Goal: Contribute content: Contribute content

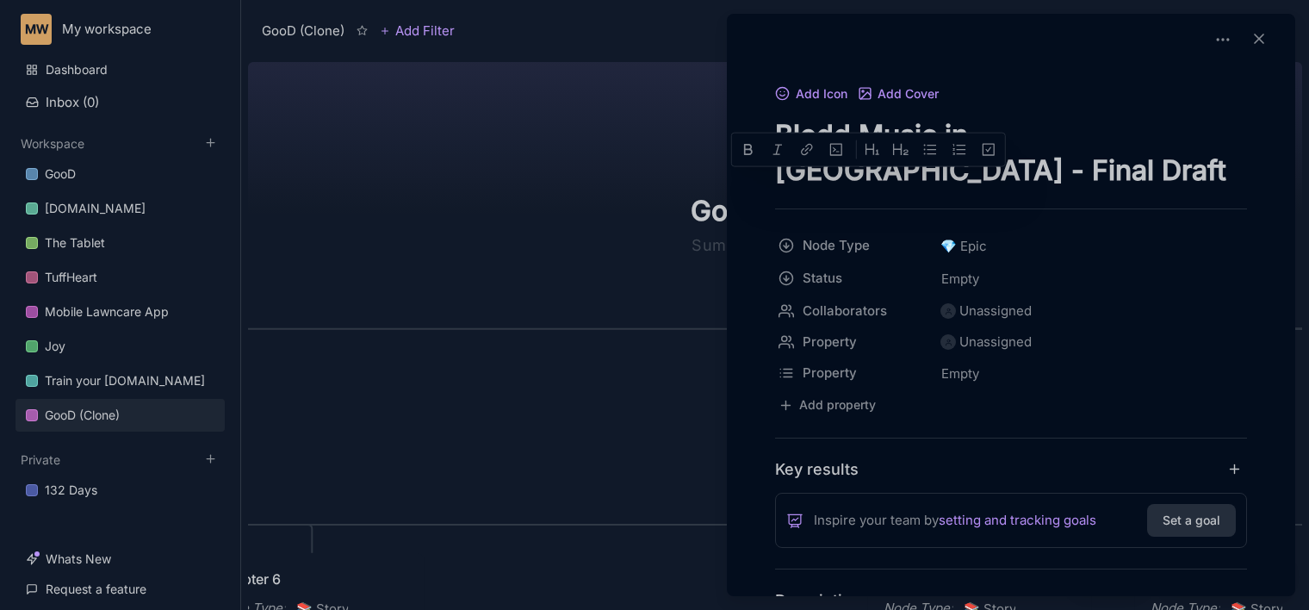
scroll to position [557, 0]
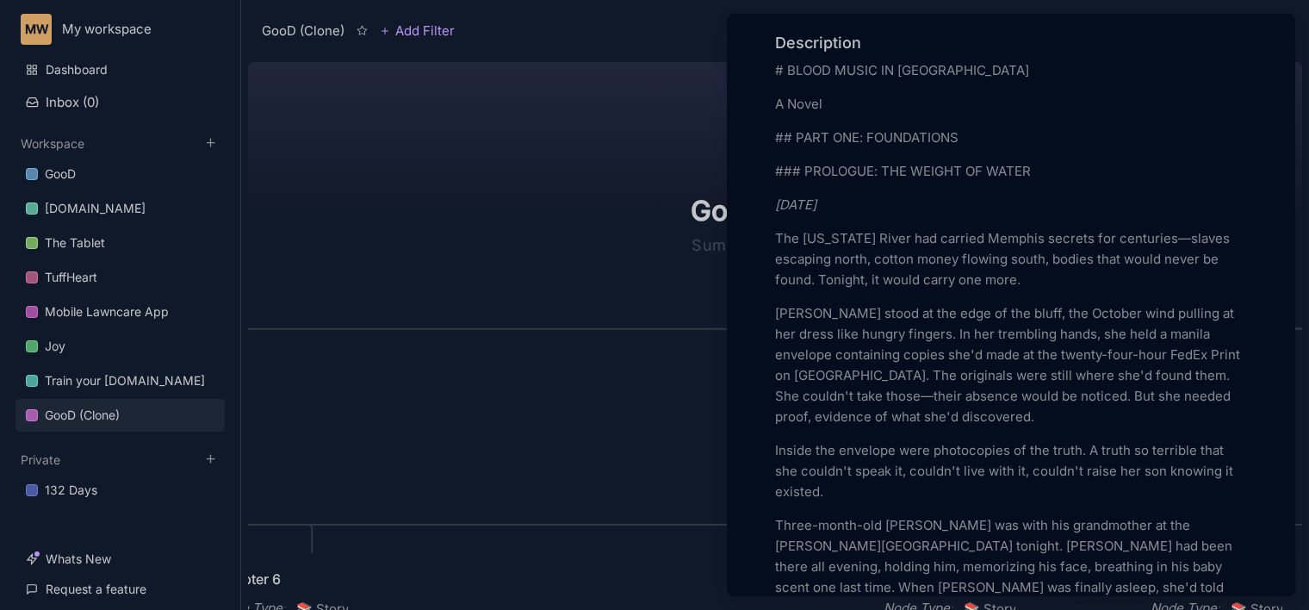
click at [484, 231] on div at bounding box center [654, 305] width 1309 height 610
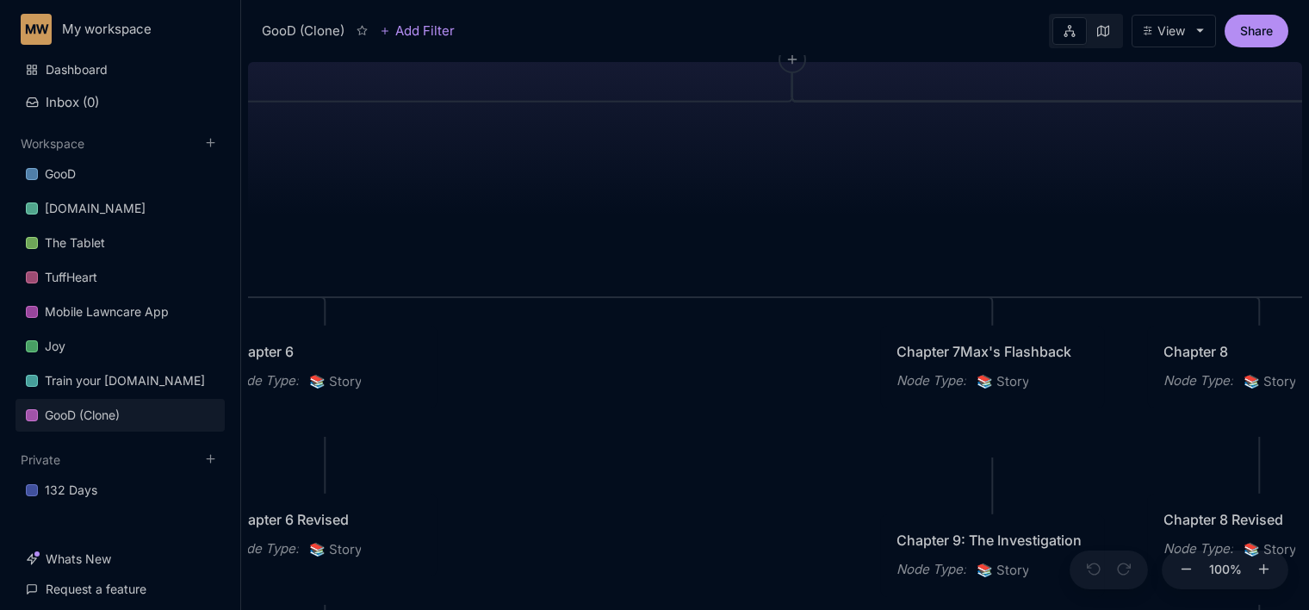
drag, startPoint x: 548, startPoint y: 402, endPoint x: 562, endPoint y: 176, distance: 226.9
click at [562, 176] on div "GooD (Clone) PLOT Node Type : 💎 Epic Status : Done Plot Revised Node Type : 📚 S…" at bounding box center [775, 332] width 1054 height 555
click at [214, 136] on icon at bounding box center [210, 142] width 13 height 13
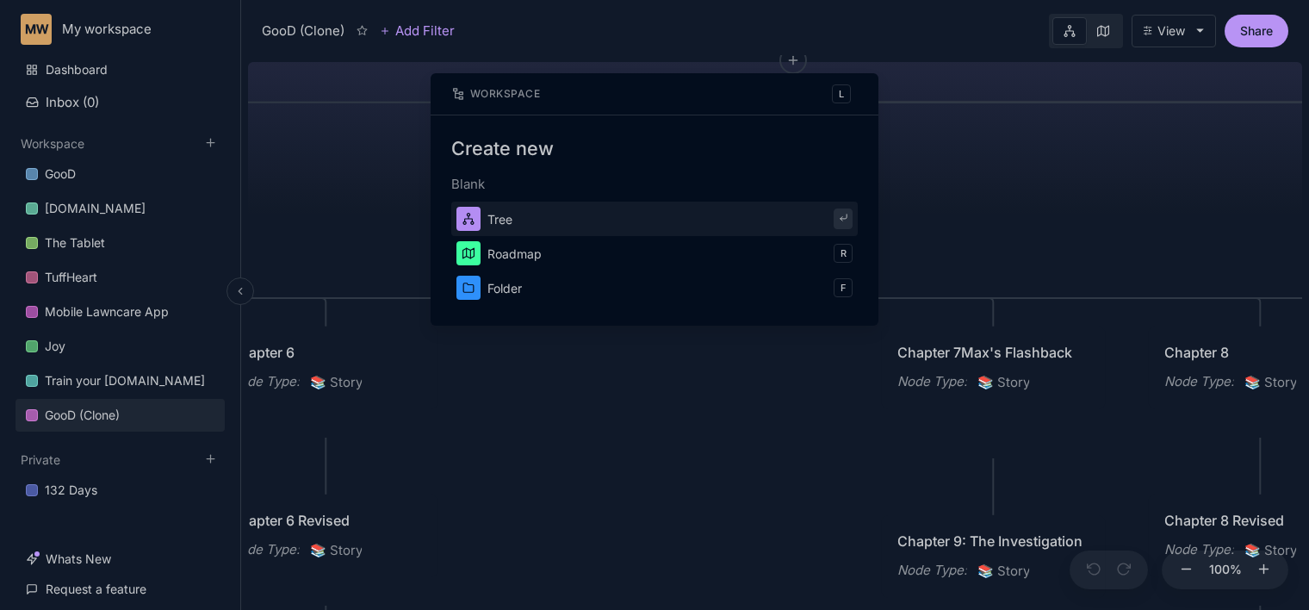
click at [593, 206] on button "Tree" at bounding box center [654, 219] width 406 height 34
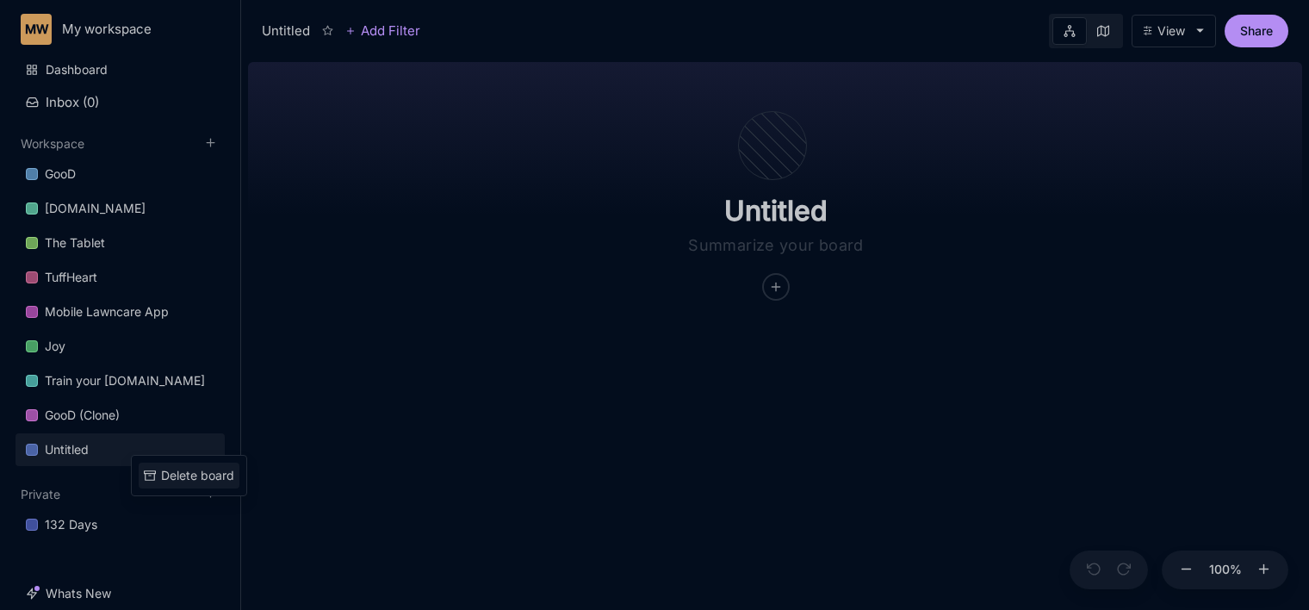
click at [155, 472] on rect at bounding box center [150, 472] width 11 height 3
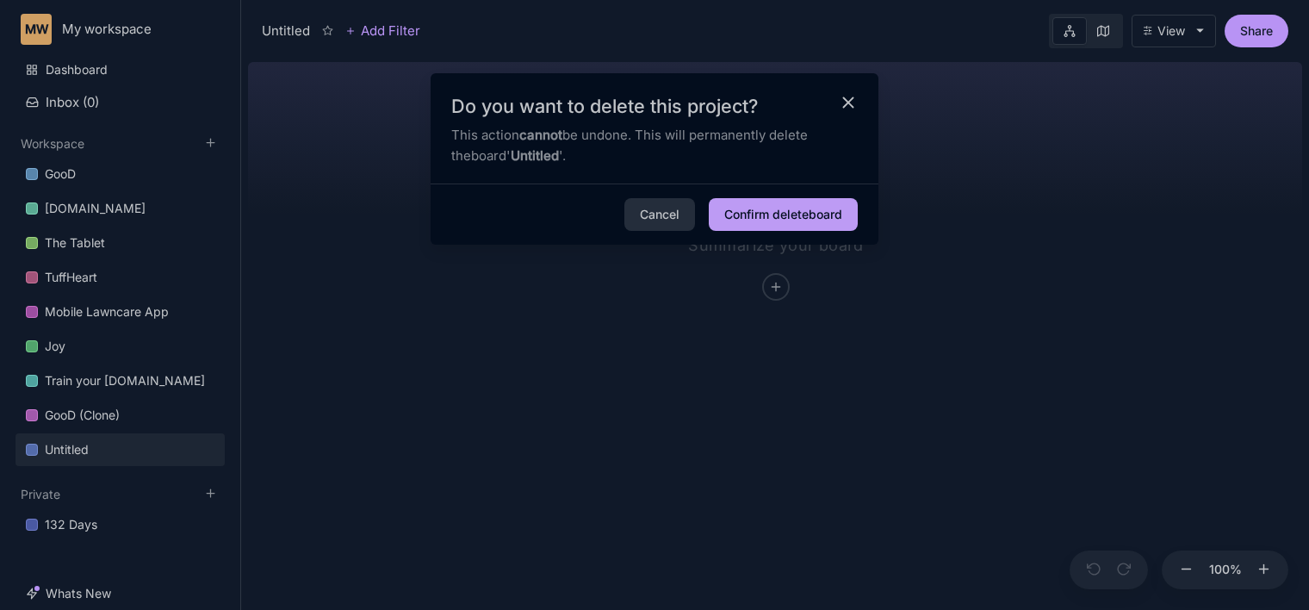
click at [769, 202] on button "Confirm delete board" at bounding box center [783, 214] width 149 height 33
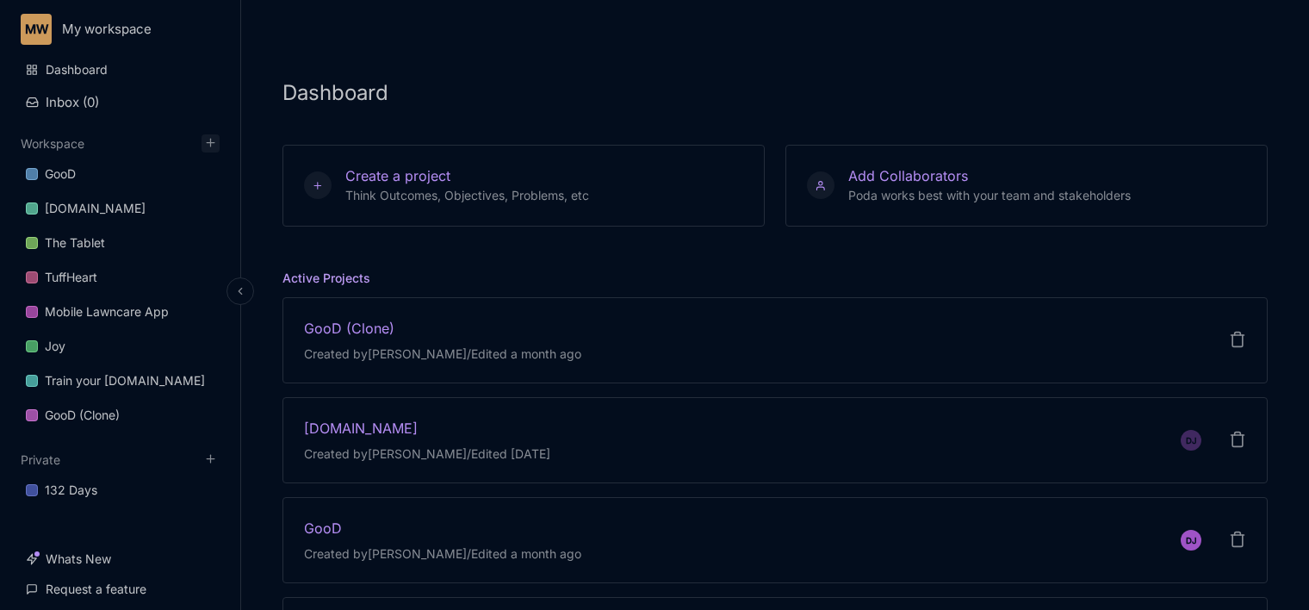
click at [208, 138] on icon at bounding box center [210, 142] width 13 height 13
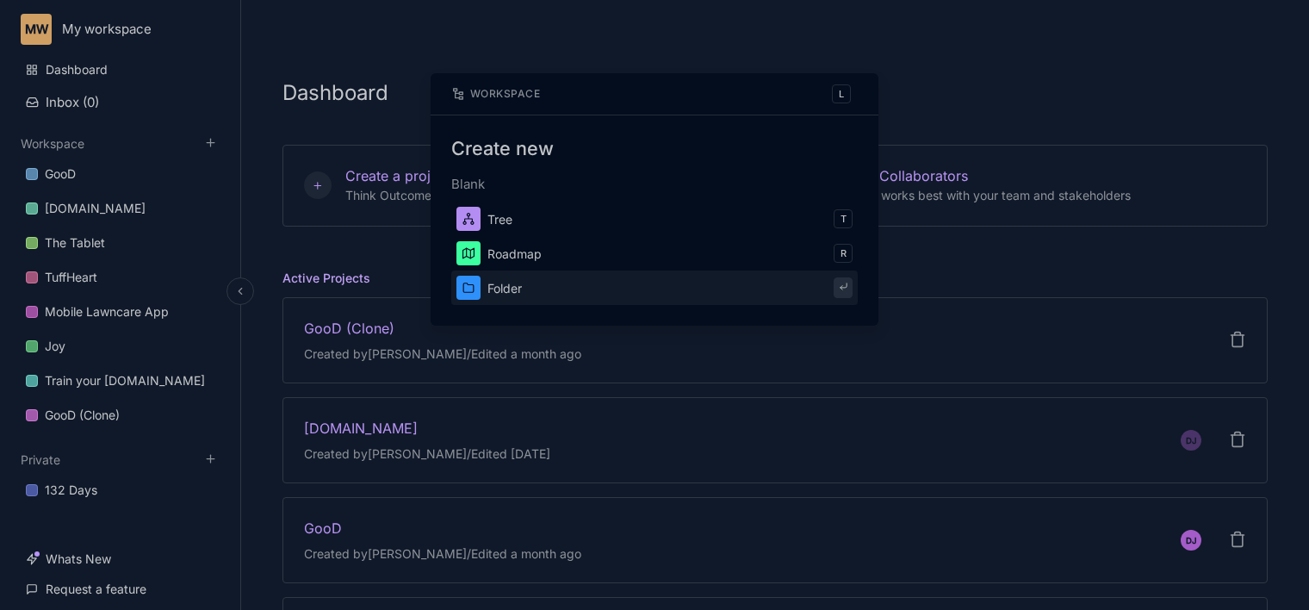
click at [513, 270] on button "Folder" at bounding box center [654, 287] width 406 height 34
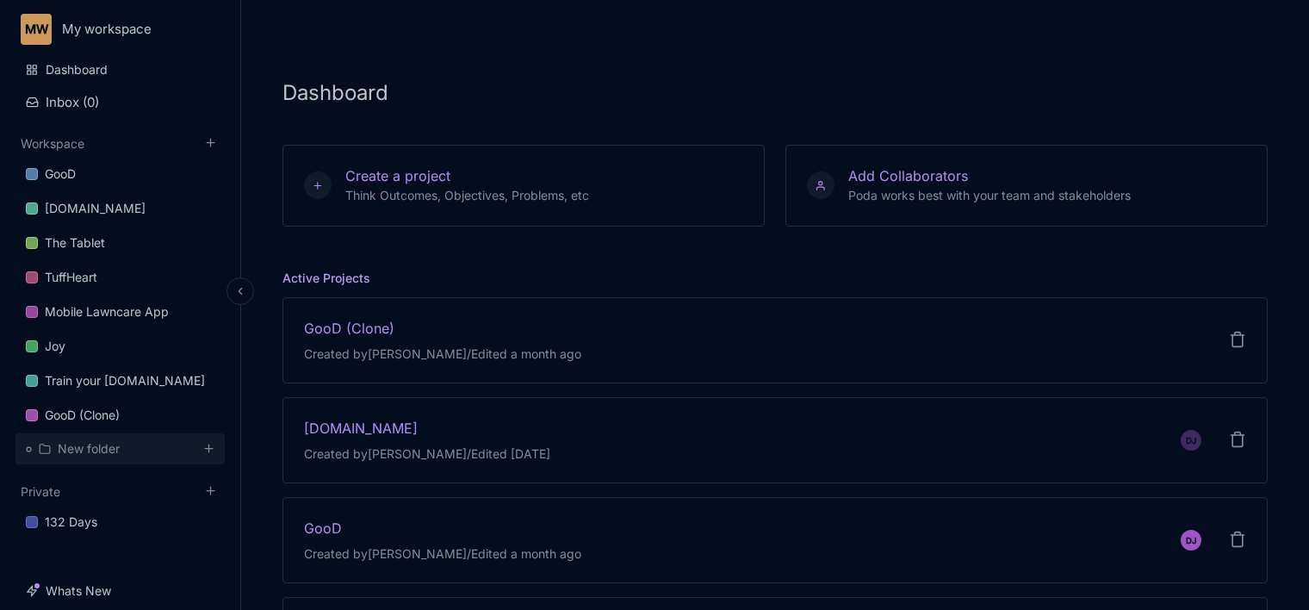
click at [107, 443] on div "New folder" at bounding box center [89, 448] width 62 height 21
click at [51, 448] on div "New folder" at bounding box center [79, 448] width 81 height 21
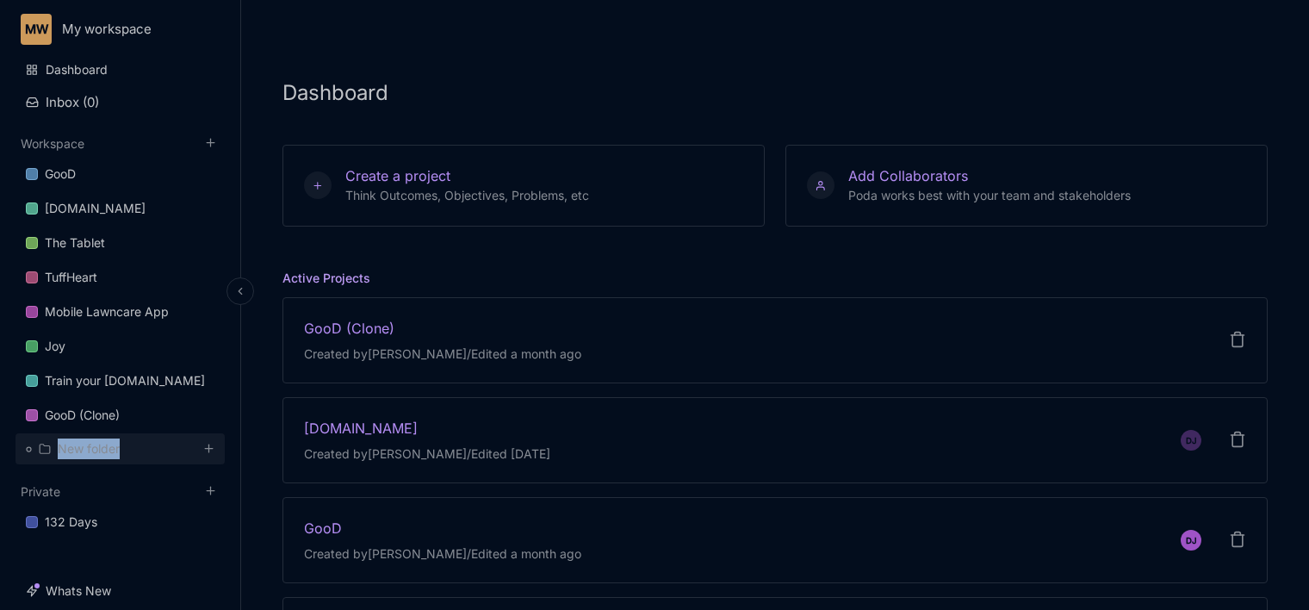
click at [51, 448] on div "New folder" at bounding box center [79, 448] width 81 height 21
drag, startPoint x: 51, startPoint y: 448, endPoint x: 152, endPoint y: 444, distance: 100.9
click at [152, 444] on div "New folder" at bounding box center [120, 448] width 209 height 31
click at [85, 444] on div "New folder" at bounding box center [89, 448] width 62 height 21
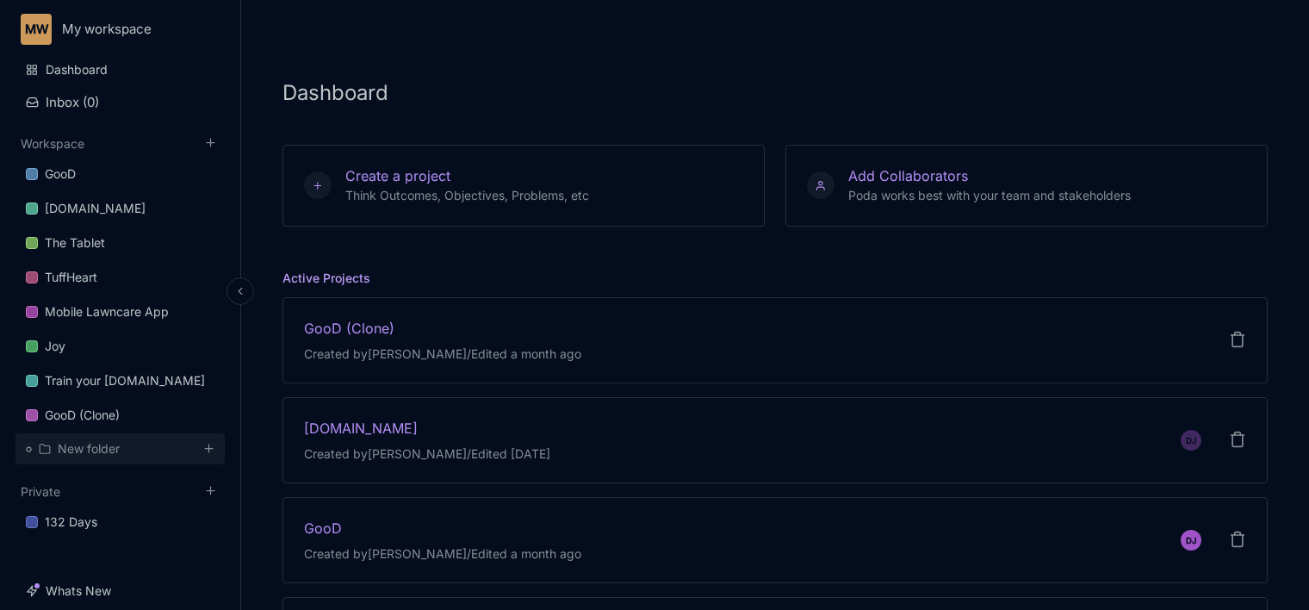
click at [210, 448] on icon at bounding box center [208, 448] width 13 height 13
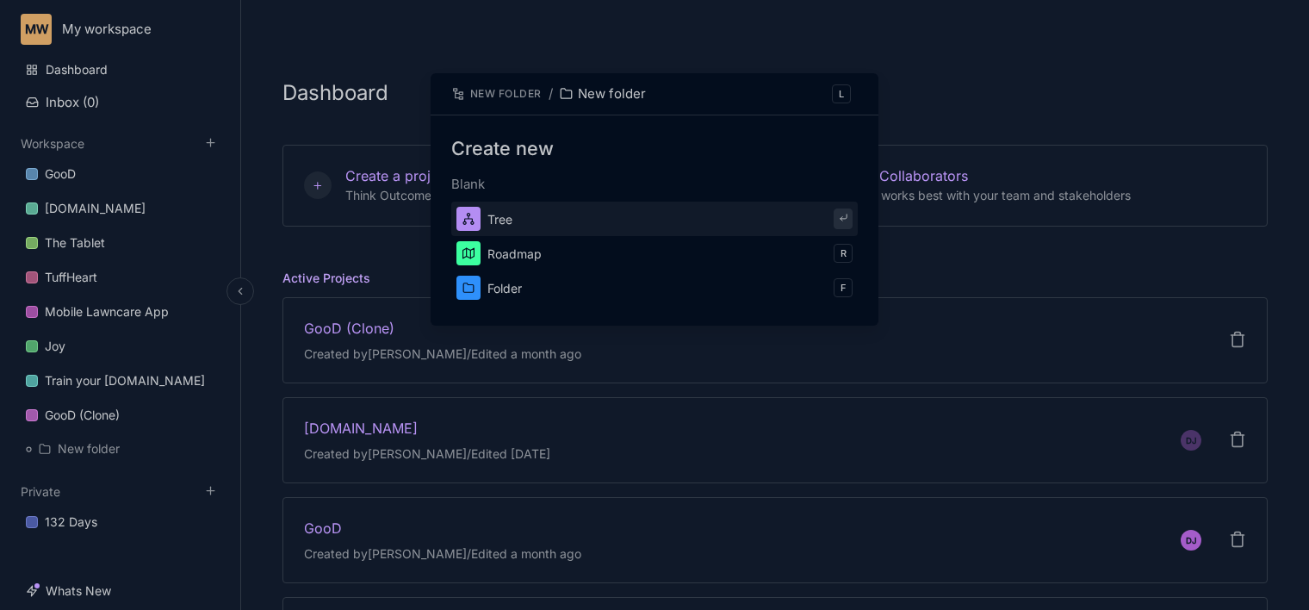
click at [34, 441] on div at bounding box center [654, 305] width 1309 height 610
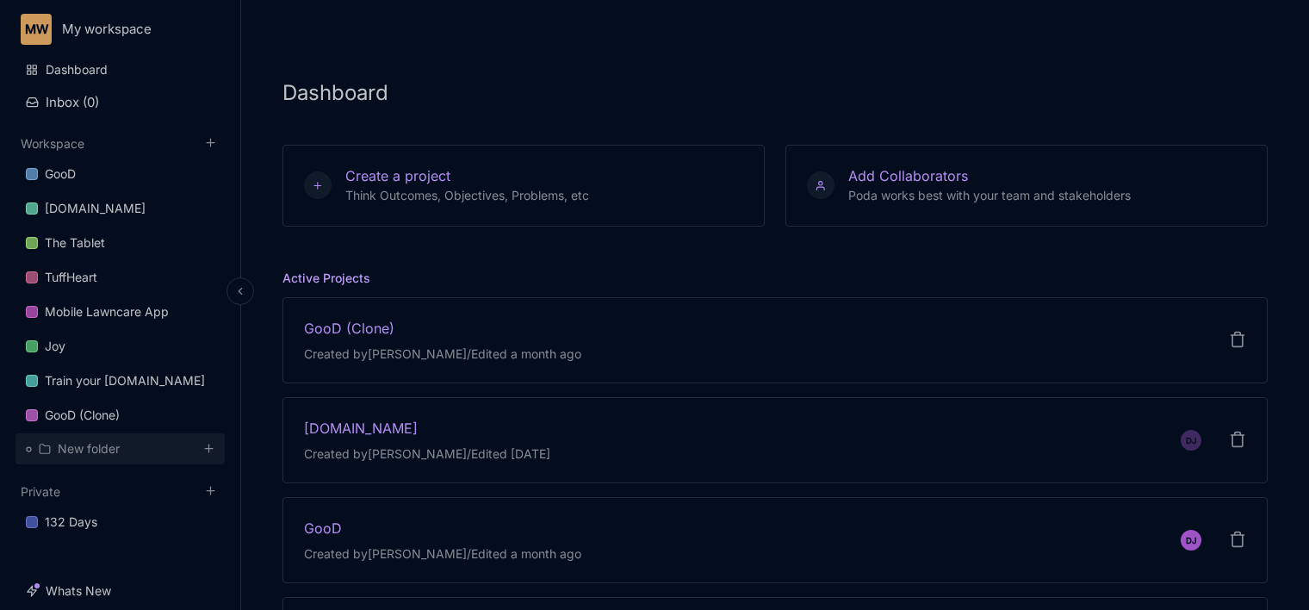
click at [23, 451] on icon at bounding box center [28, 449] width 13 height 13
click at [101, 504] on div "Delete folder" at bounding box center [130, 503] width 72 height 19
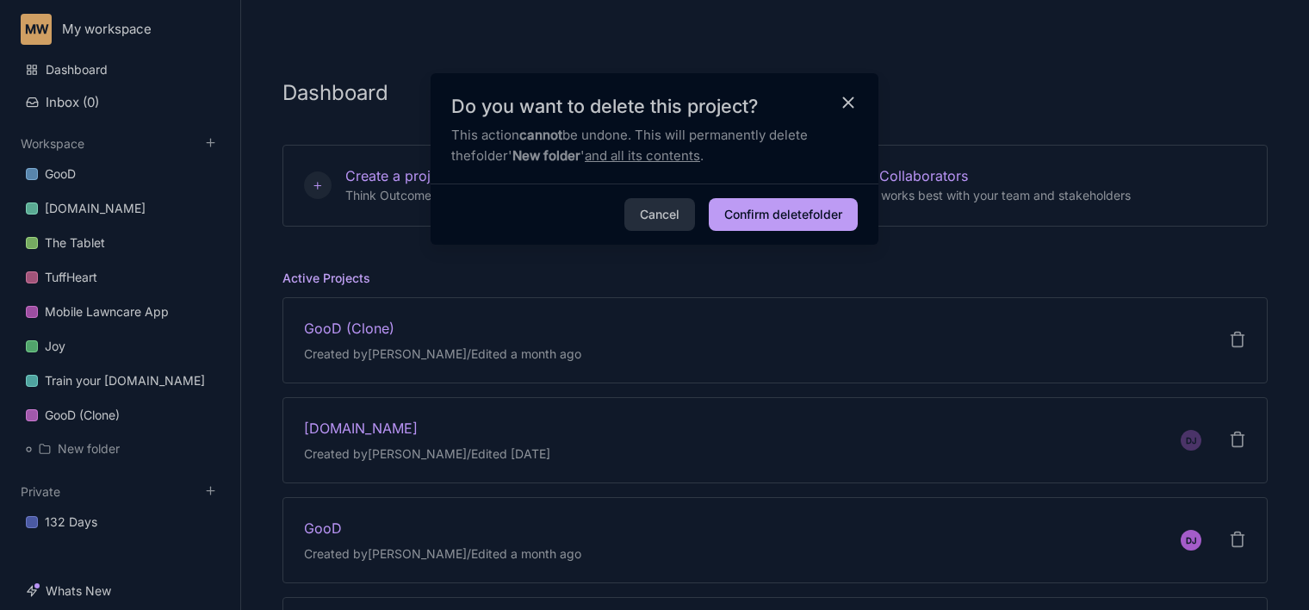
click at [717, 207] on button "Confirm delete folder" at bounding box center [783, 214] width 149 height 33
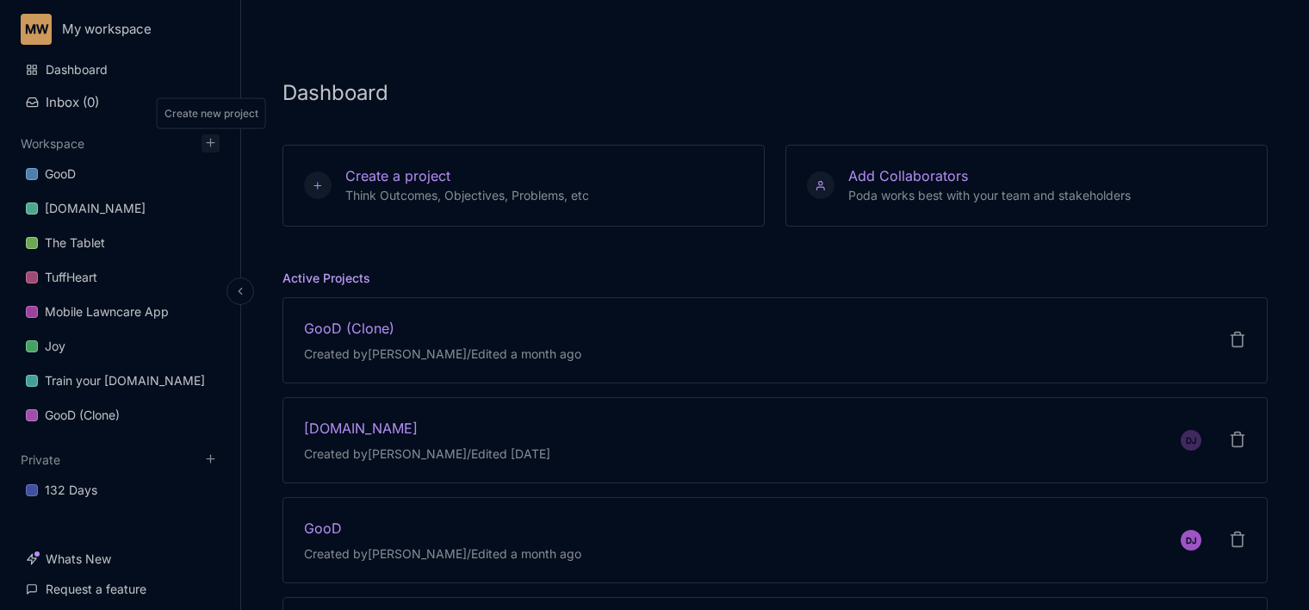
click at [209, 139] on icon at bounding box center [210, 142] width 13 height 13
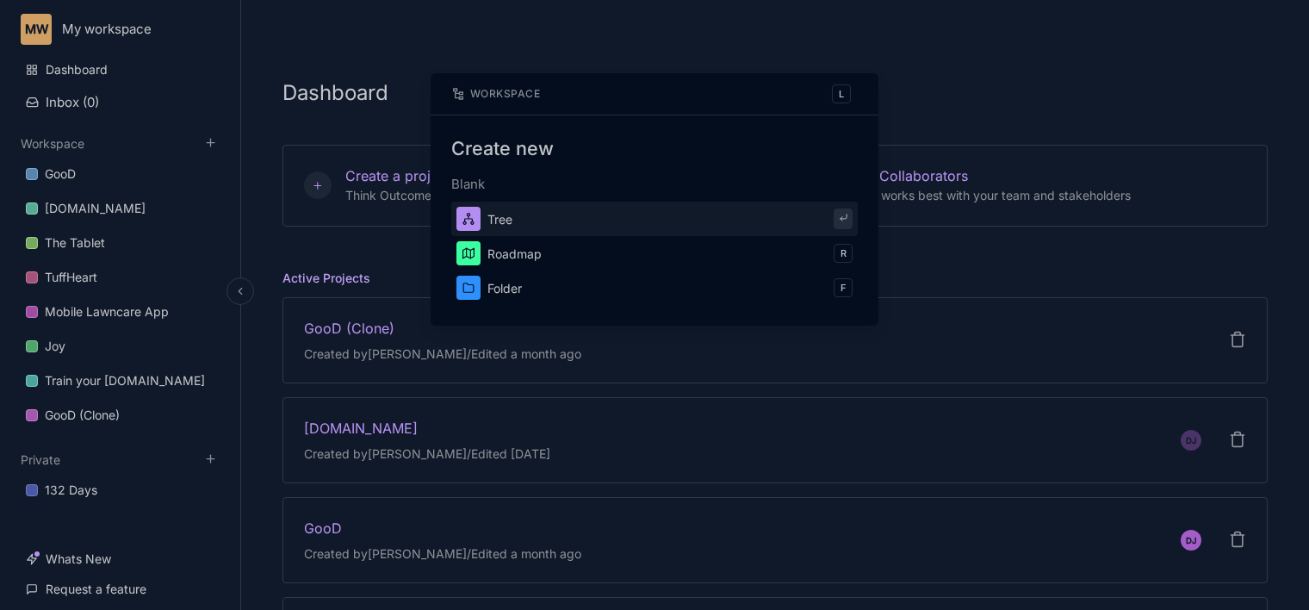
click at [539, 206] on button "Tree" at bounding box center [654, 219] width 406 height 34
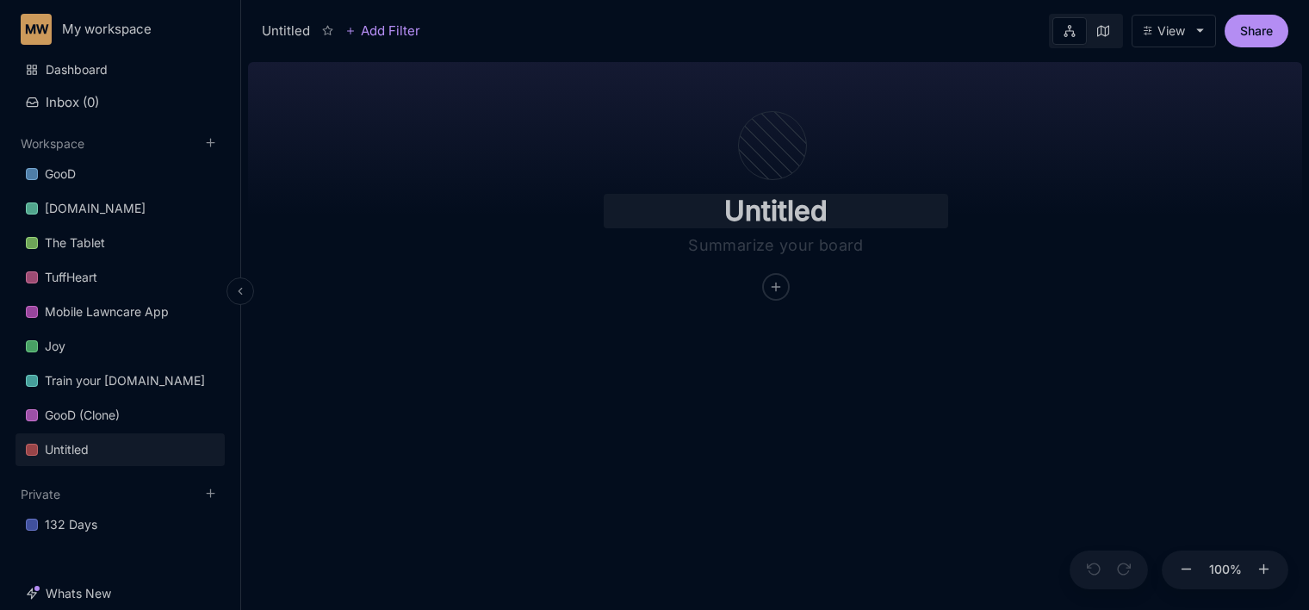
click at [833, 205] on input "Untitled" at bounding box center [776, 211] width 344 height 34
type input "U"
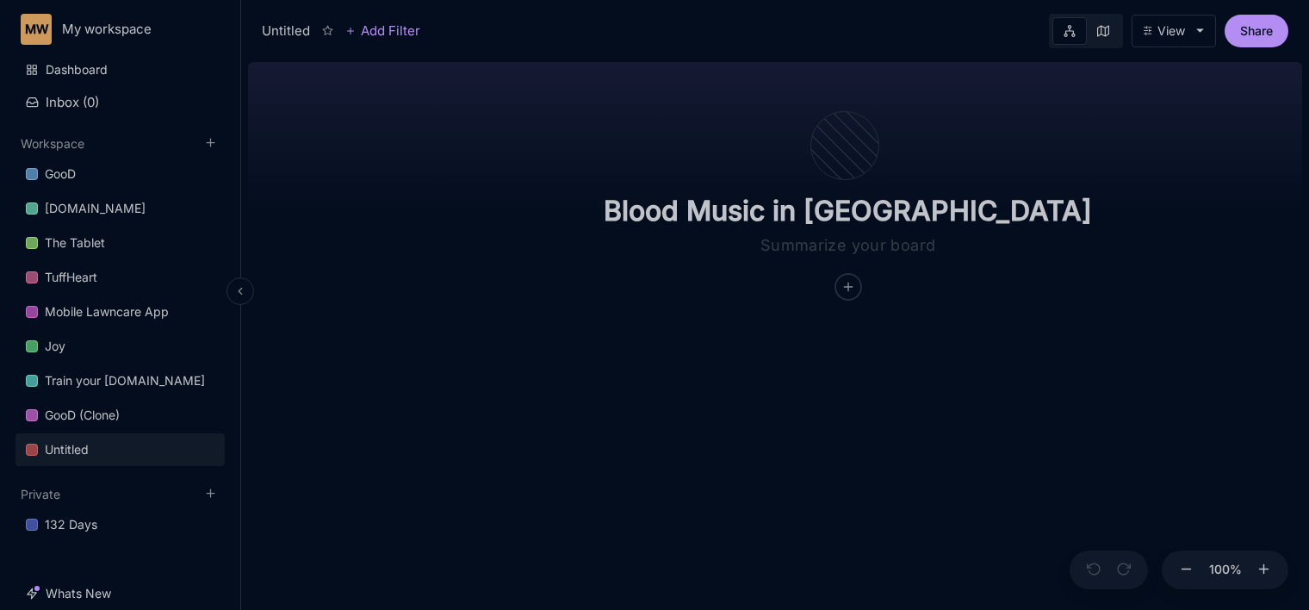
type input "Blood Music in [GEOGRAPHIC_DATA]"
click at [630, 285] on div "Blood Music in [GEOGRAPHIC_DATA]" at bounding box center [847, 178] width 543 height 245
click at [841, 283] on icon at bounding box center [848, 287] width 14 height 14
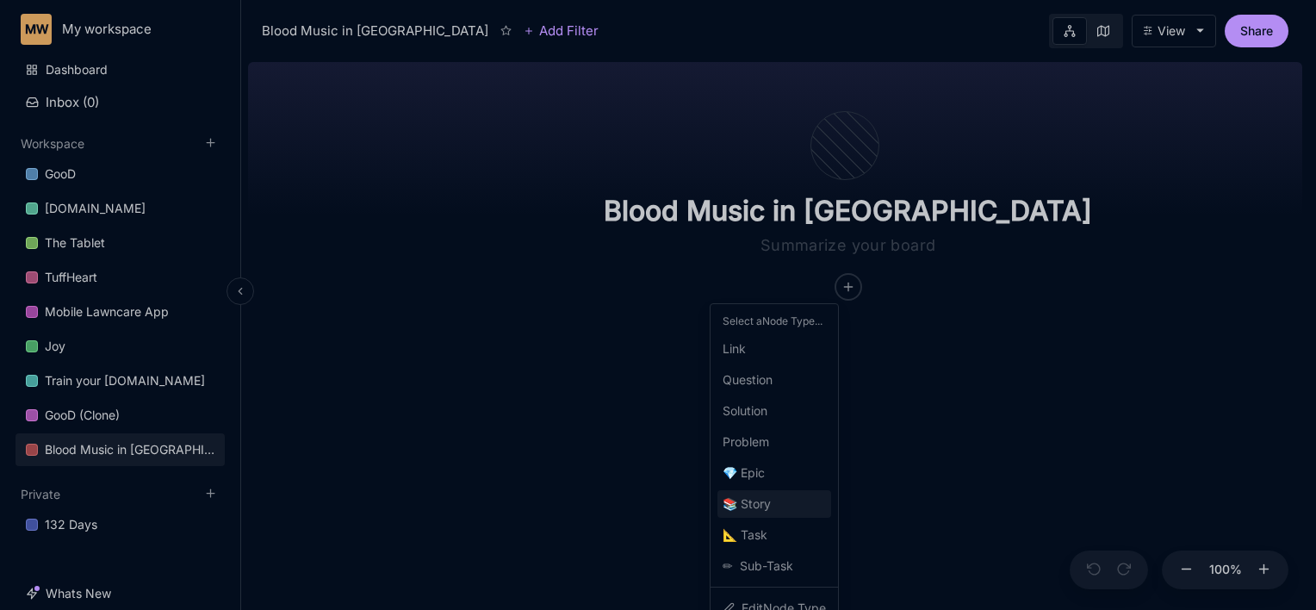
click at [735, 503] on icon "📚" at bounding box center [732, 503] width 18 height 21
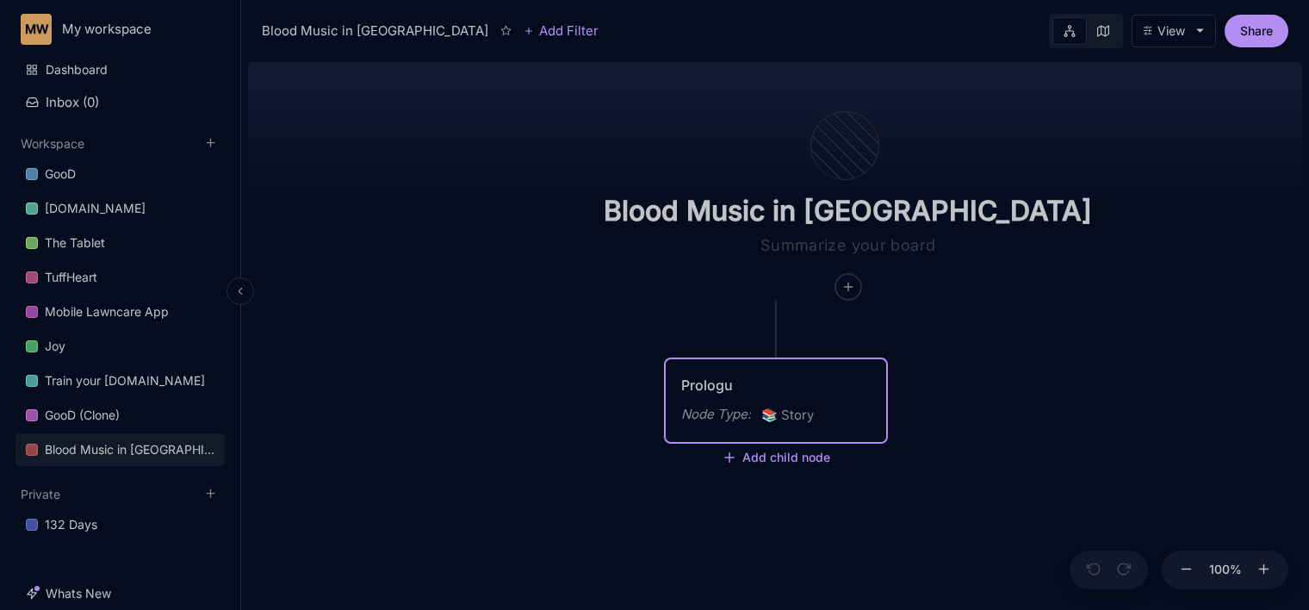
type textarea "Prologue"
click at [788, 394] on textarea "Prologue" at bounding box center [775, 385] width 189 height 21
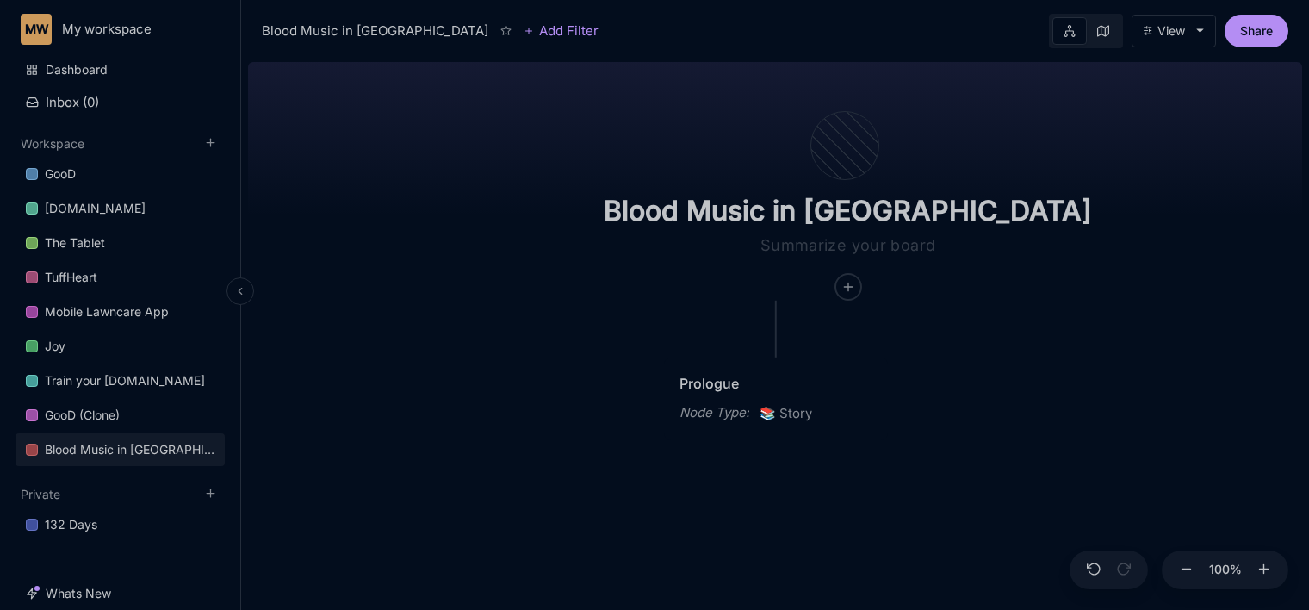
click at [872, 422] on div "Prologue Node Type : 📚 Story" at bounding box center [776, 398] width 224 height 83
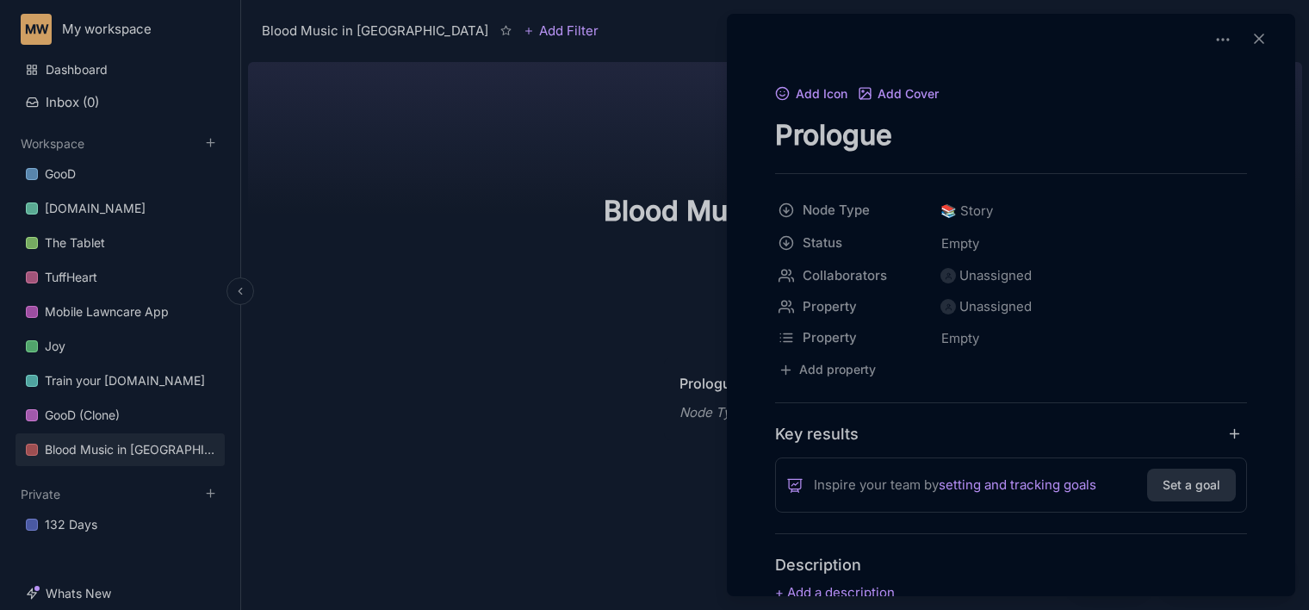
click at [564, 349] on div at bounding box center [654, 305] width 1309 height 610
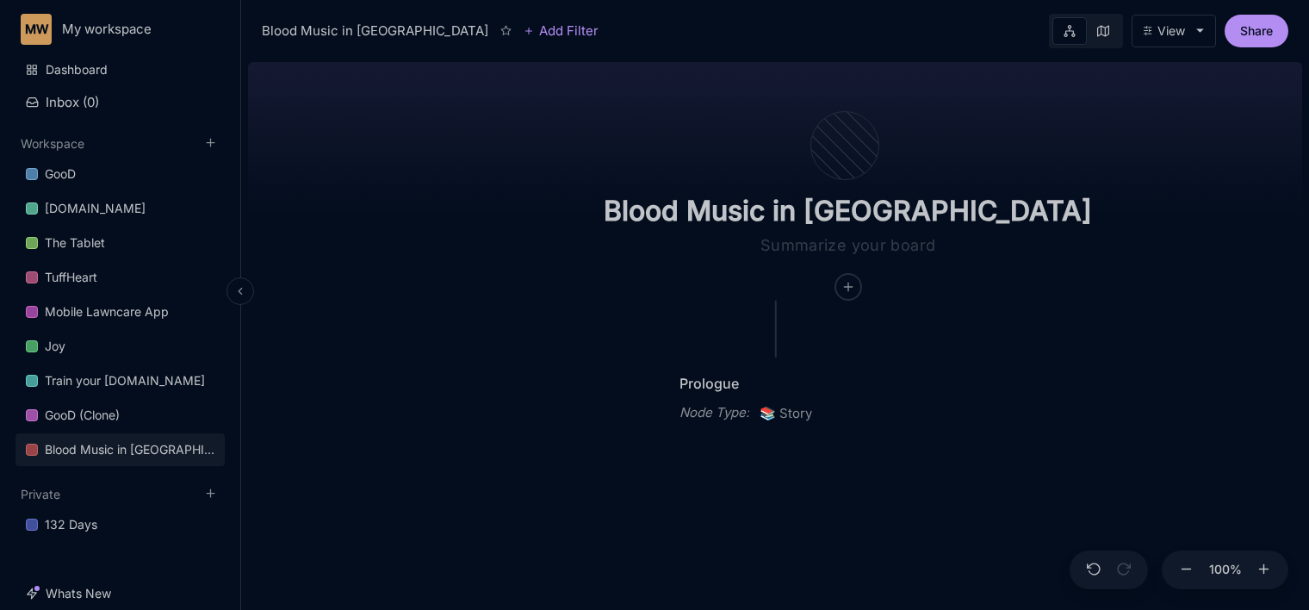
scroll to position [120, 0]
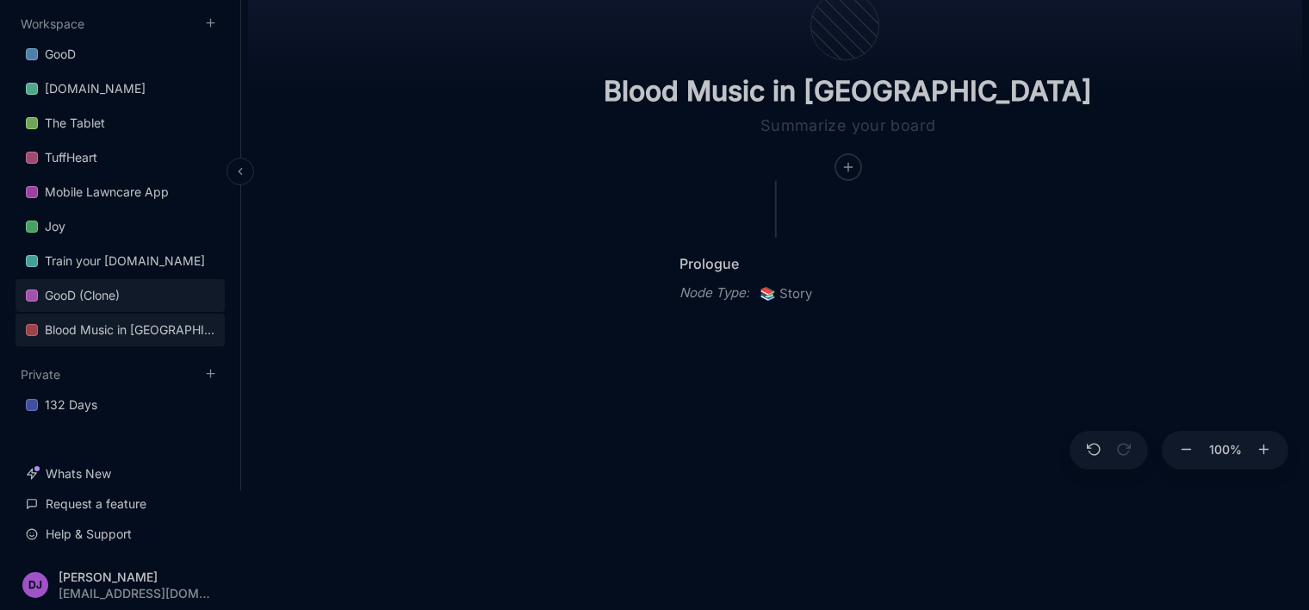
click at [55, 279] on link "GooD (Clone)" at bounding box center [120, 295] width 209 height 33
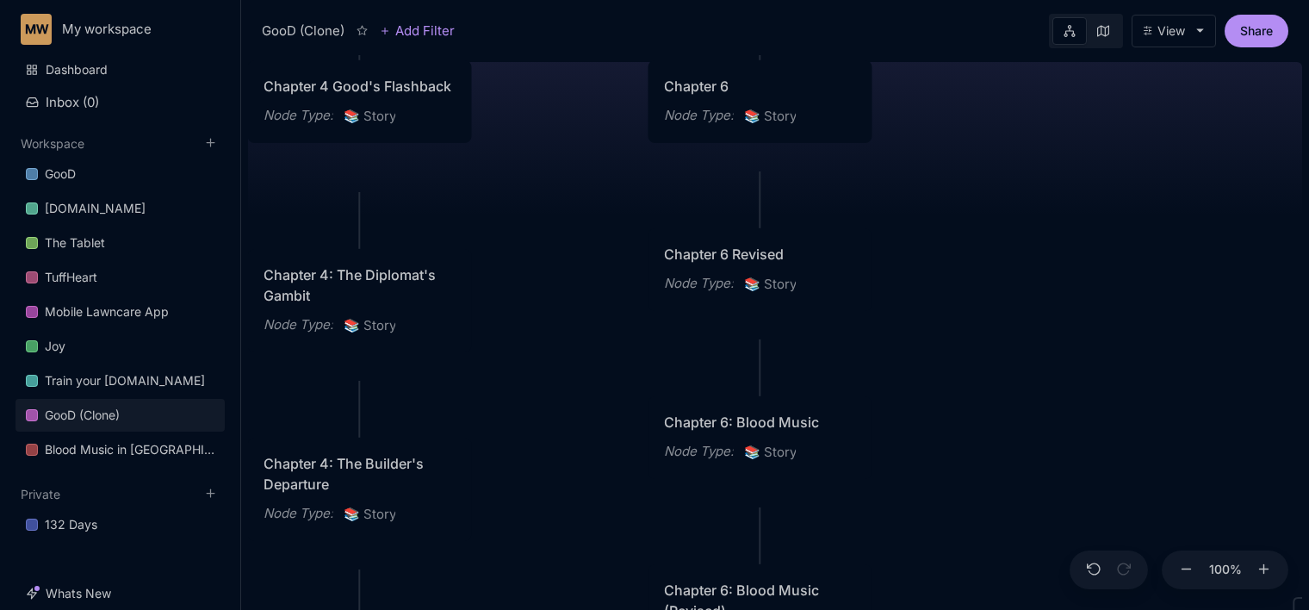
drag, startPoint x: 469, startPoint y: 403, endPoint x: 905, endPoint y: -90, distance: 658.3
click at [905, 0] on html "MW My workspace Dashboard Inbox ( 0 ) Workspace GooD [DOMAIN_NAME] The Tablet T…" at bounding box center [654, 305] width 1309 height 610
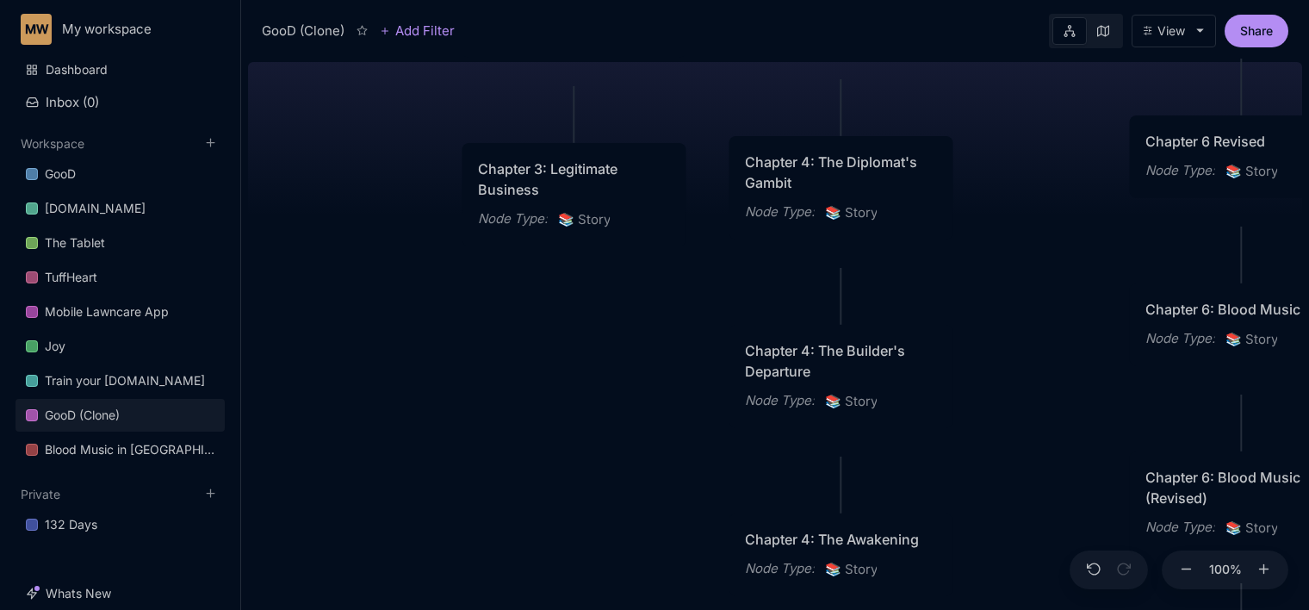
drag, startPoint x: 577, startPoint y: 338, endPoint x: 1073, endPoint y: 225, distance: 508.7
click at [1073, 225] on div "GooD (Clone) PLOT Node Type : 💎 Epic Status : Done Plot Revised Node Type : 📚 S…" at bounding box center [775, 332] width 1054 height 555
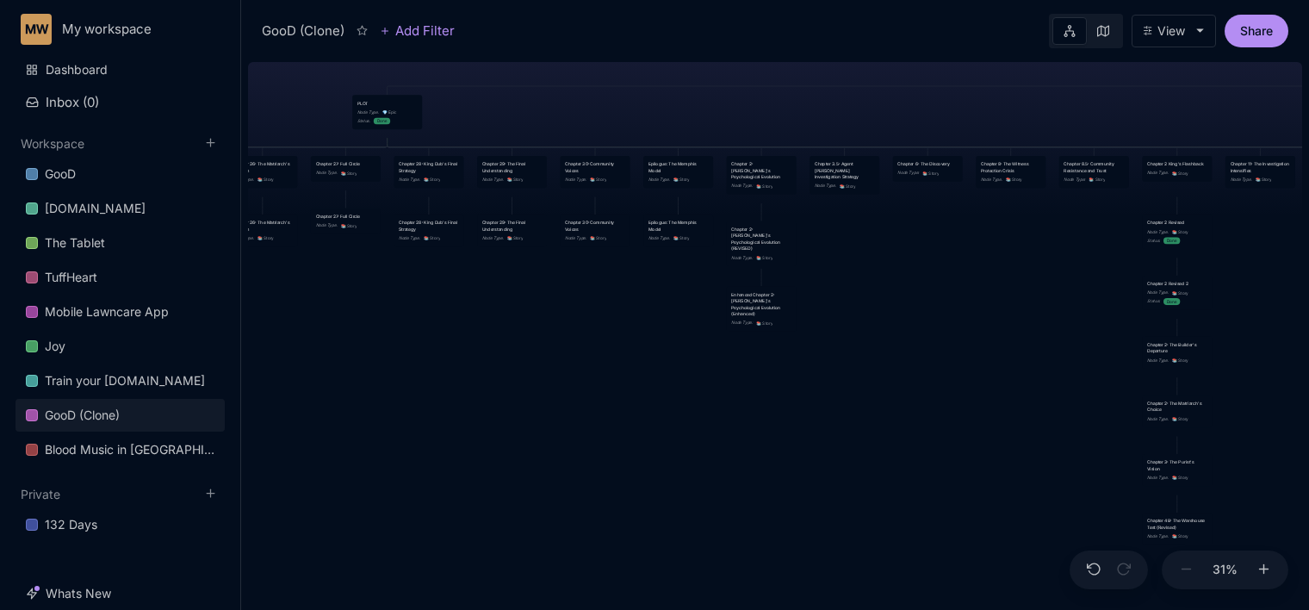
drag, startPoint x: 419, startPoint y: 318, endPoint x: 1010, endPoint y: 376, distance: 594.6
click at [1010, 376] on div "GooD (Clone) PLOT Node Type : 💎 Epic Status : Done Plot Revised Node Type : 📚 S…" at bounding box center [775, 332] width 1054 height 555
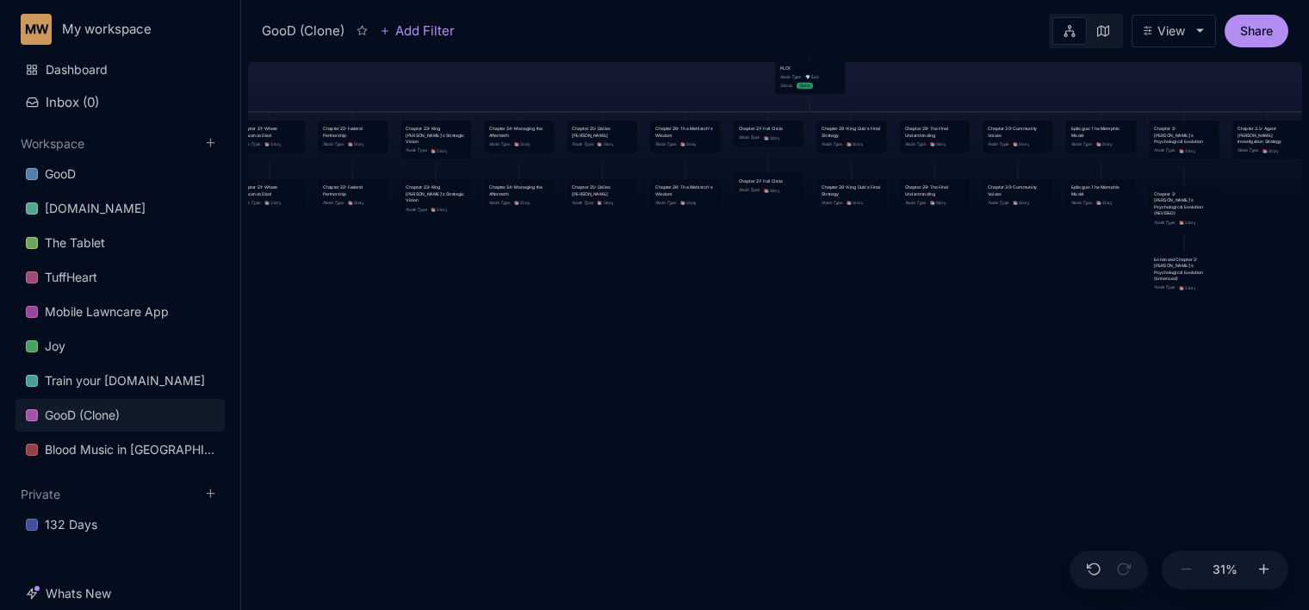
drag, startPoint x: 537, startPoint y: 476, endPoint x: 878, endPoint y: 400, distance: 348.7
click at [878, 400] on div "GooD (Clone) PLOT Node Type : 💎 Epic Status : Done Plot Revised Node Type : 📚 S…" at bounding box center [775, 332] width 1054 height 555
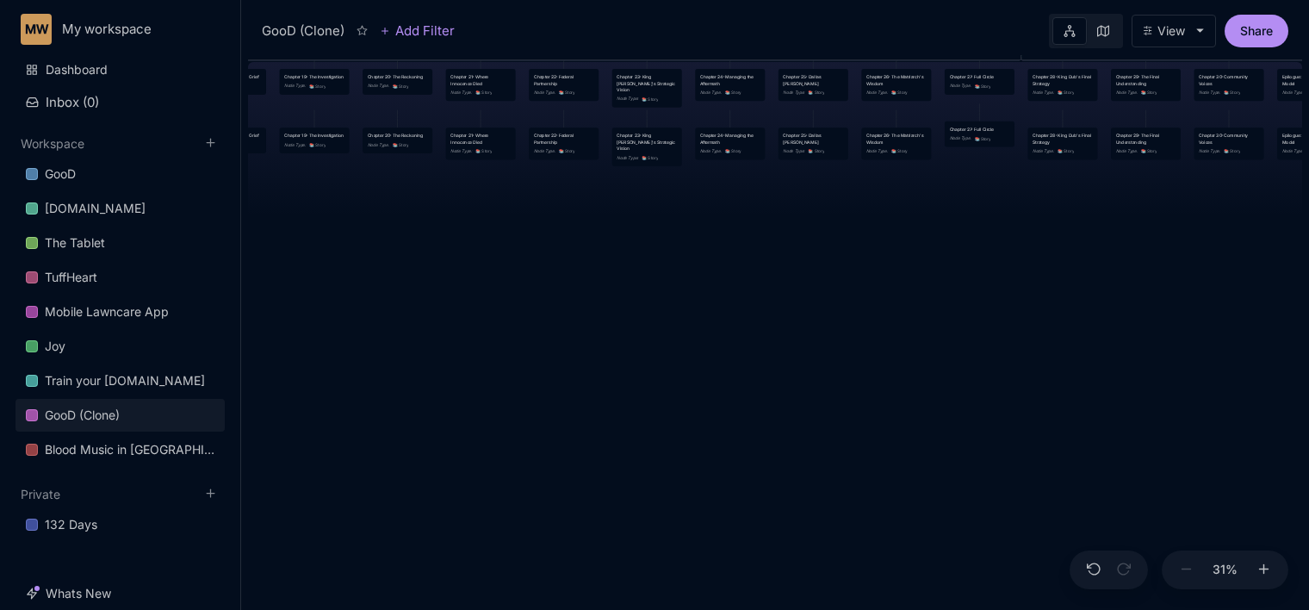
drag, startPoint x: 522, startPoint y: 367, endPoint x: 1051, endPoint y: 400, distance: 529.8
click at [1051, 400] on div "GooD (Clone) PLOT Node Type : 💎 Epic Status : Done Plot Revised Node Type : 📚 S…" at bounding box center [775, 332] width 1054 height 555
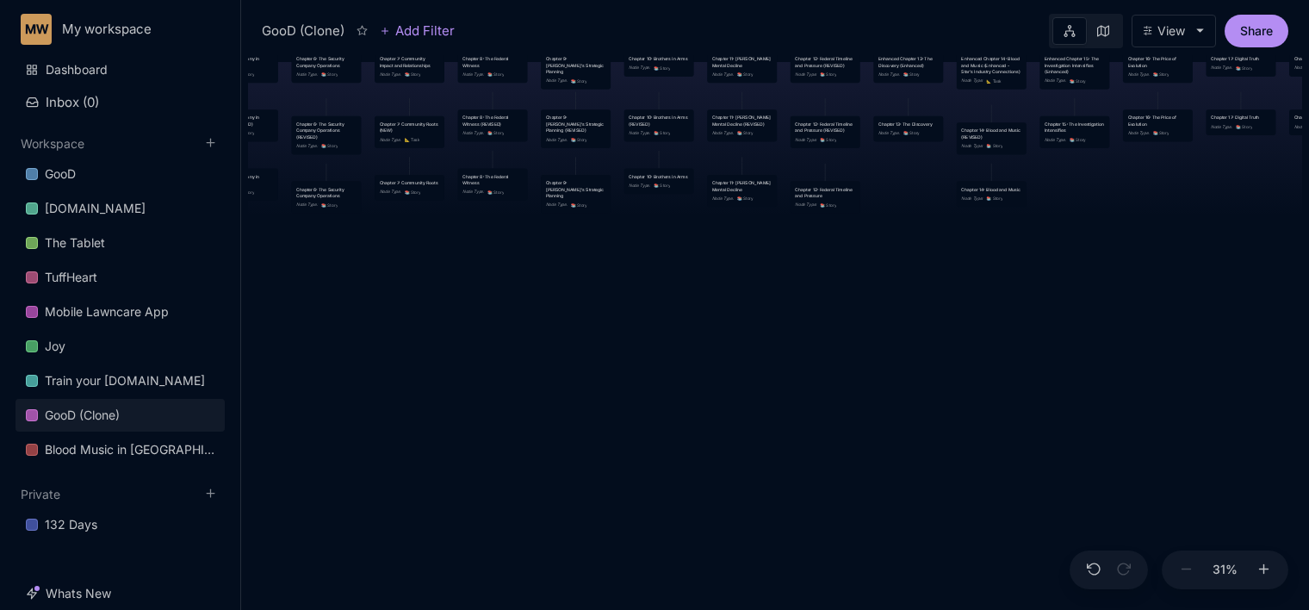
drag, startPoint x: 513, startPoint y: 425, endPoint x: 1319, endPoint y: 318, distance: 812.4
click at [1308, 318] on html "MW My workspace Dashboard Inbox ( 0 ) Workspace GooD [DOMAIN_NAME] The Tablet T…" at bounding box center [654, 305] width 1309 height 610
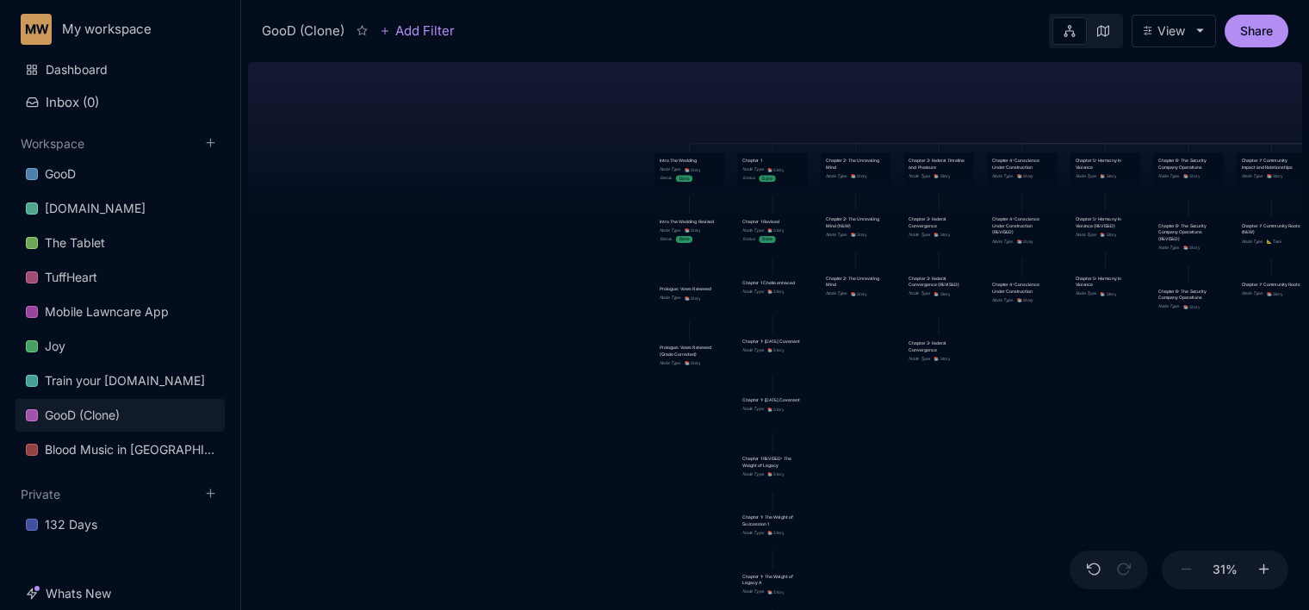
drag, startPoint x: 412, startPoint y: 339, endPoint x: 1243, endPoint y: 447, distance: 838.0
click at [1243, 447] on div "GooD (Clone) PLOT Node Type : 💎 Epic Status : Done Plot Revised Node Type : 📚 S…" at bounding box center [775, 332] width 1054 height 555
click at [698, 293] on div "Prologue: Vows Renewed" at bounding box center [688, 290] width 59 height 6
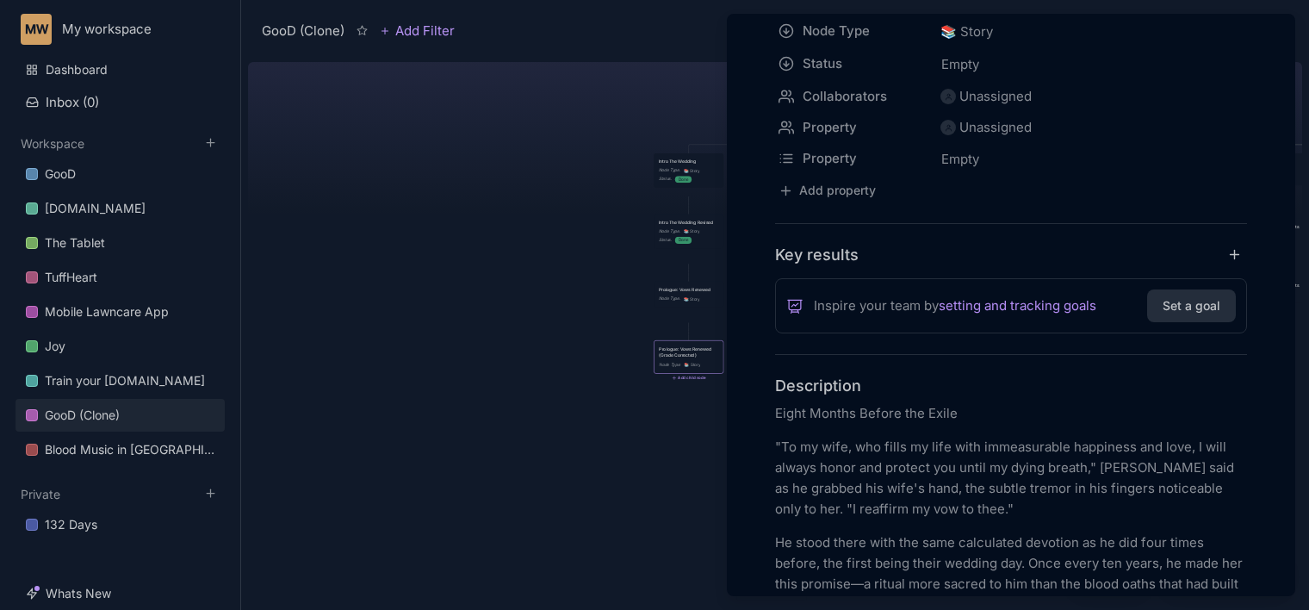
scroll to position [482, 0]
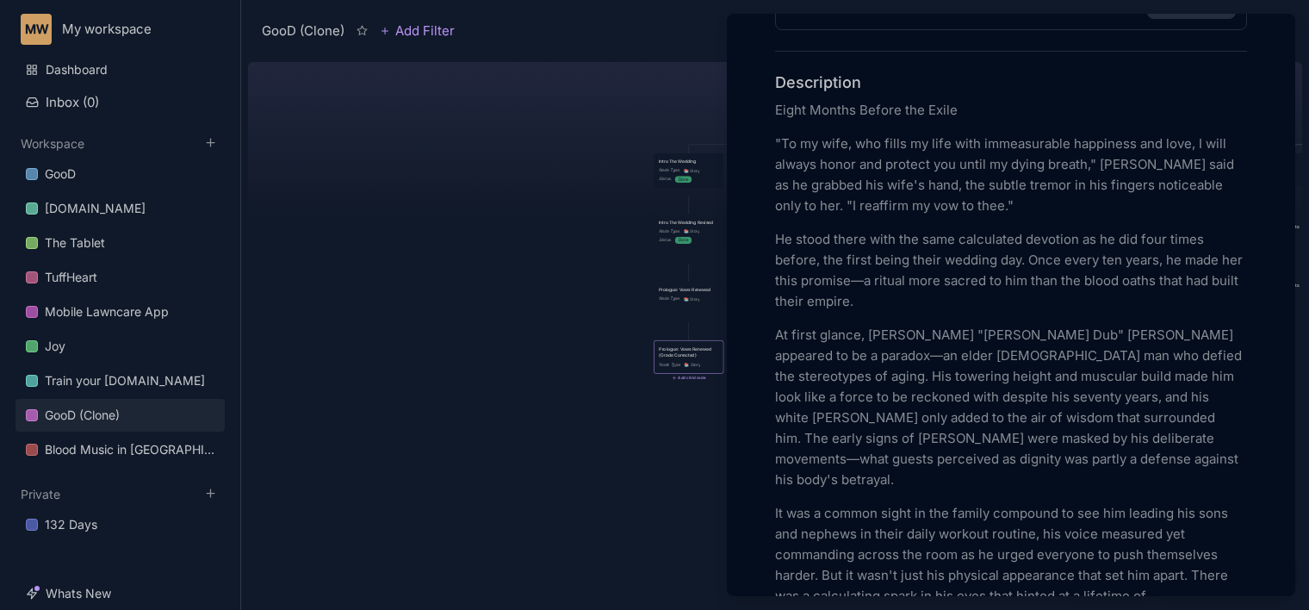
click at [704, 297] on div at bounding box center [654, 305] width 1309 height 610
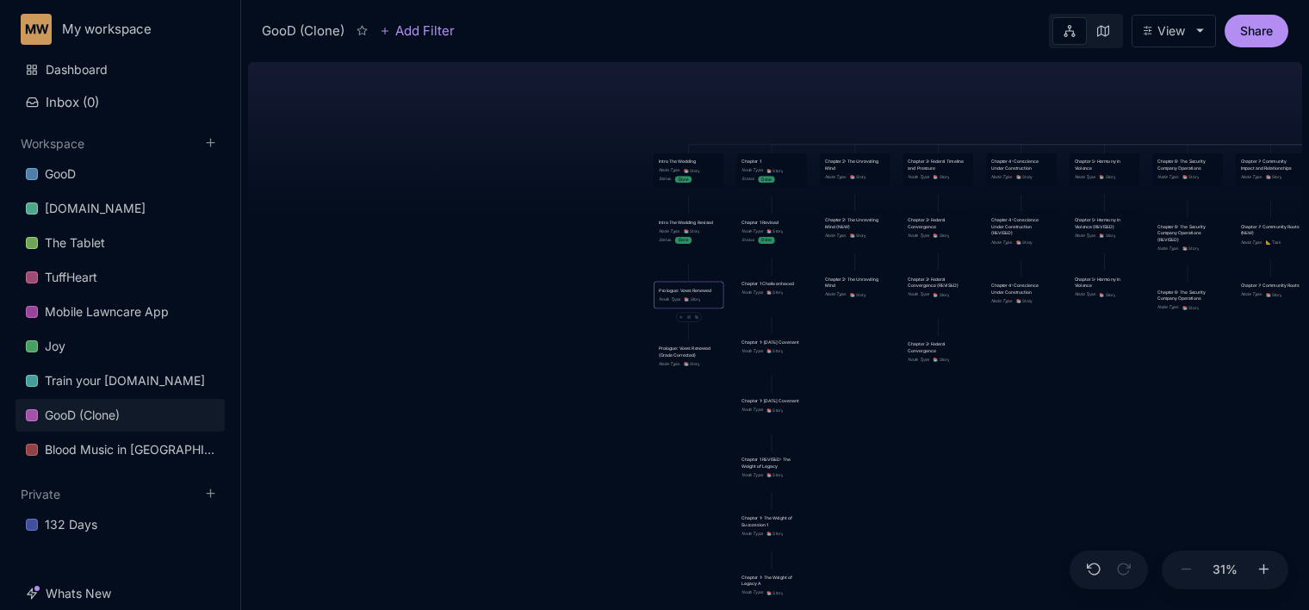
click at [704, 293] on div "Prologue: Vows Renewed" at bounding box center [688, 290] width 59 height 6
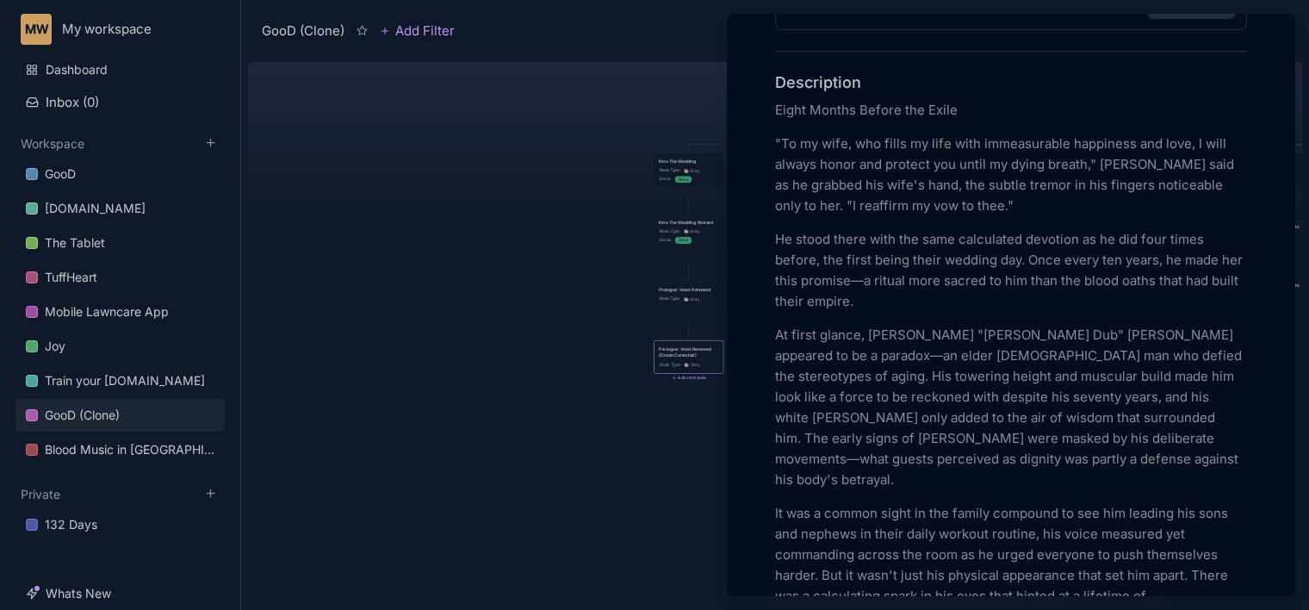
scroll to position [517, 0]
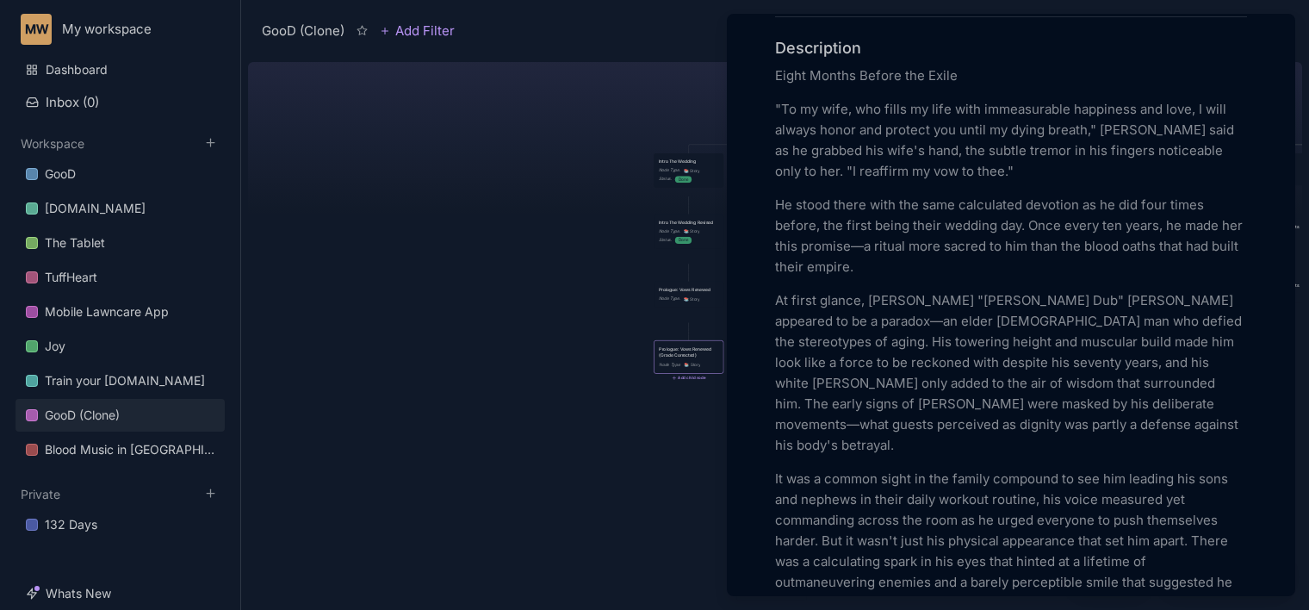
click at [570, 350] on div at bounding box center [654, 305] width 1309 height 610
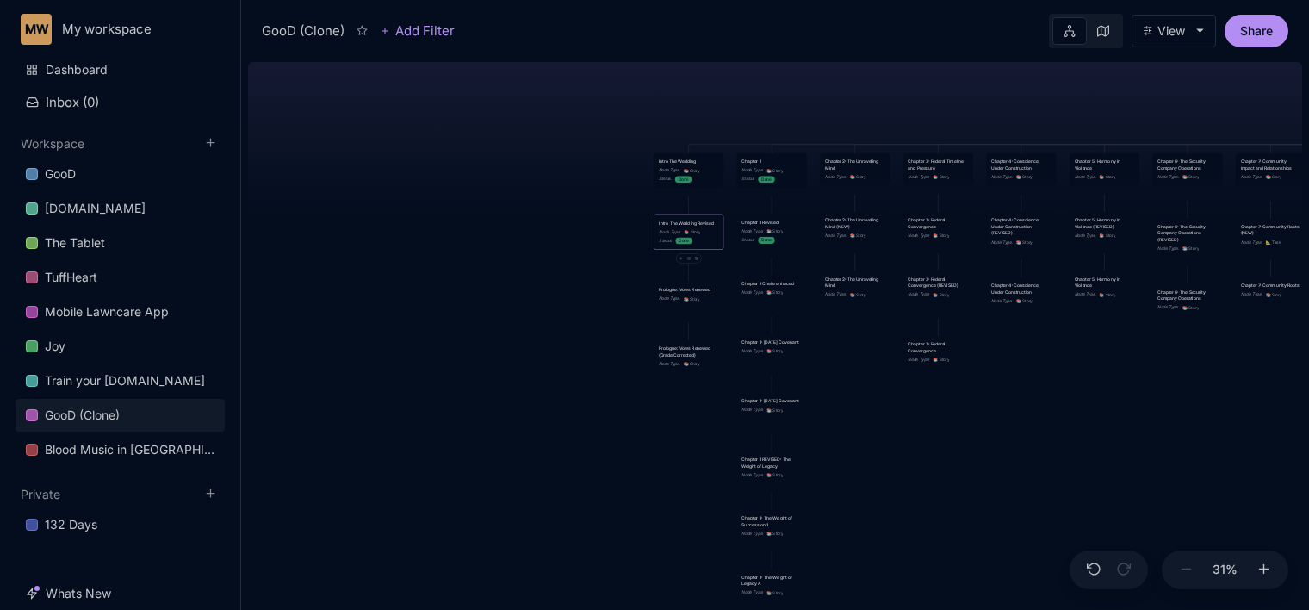
click at [692, 236] on div "📚 Story" at bounding box center [692, 232] width 16 height 7
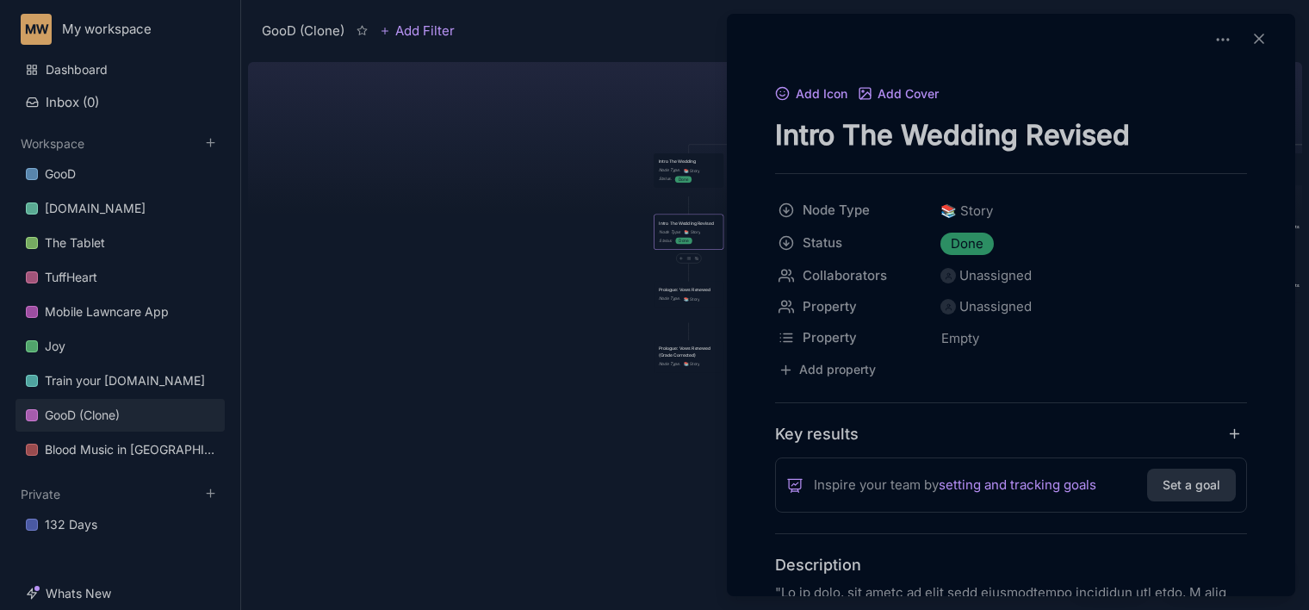
click at [679, 185] on div at bounding box center [654, 305] width 1309 height 610
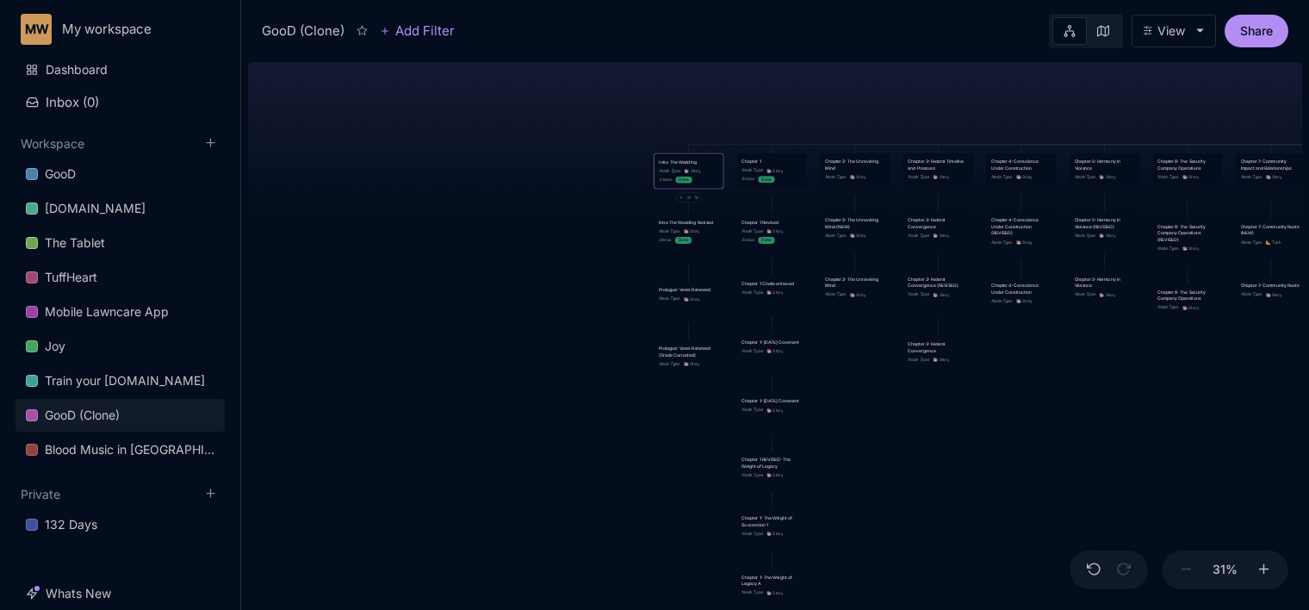
click at [664, 174] on div "Node Type :" at bounding box center [670, 171] width 22 height 6
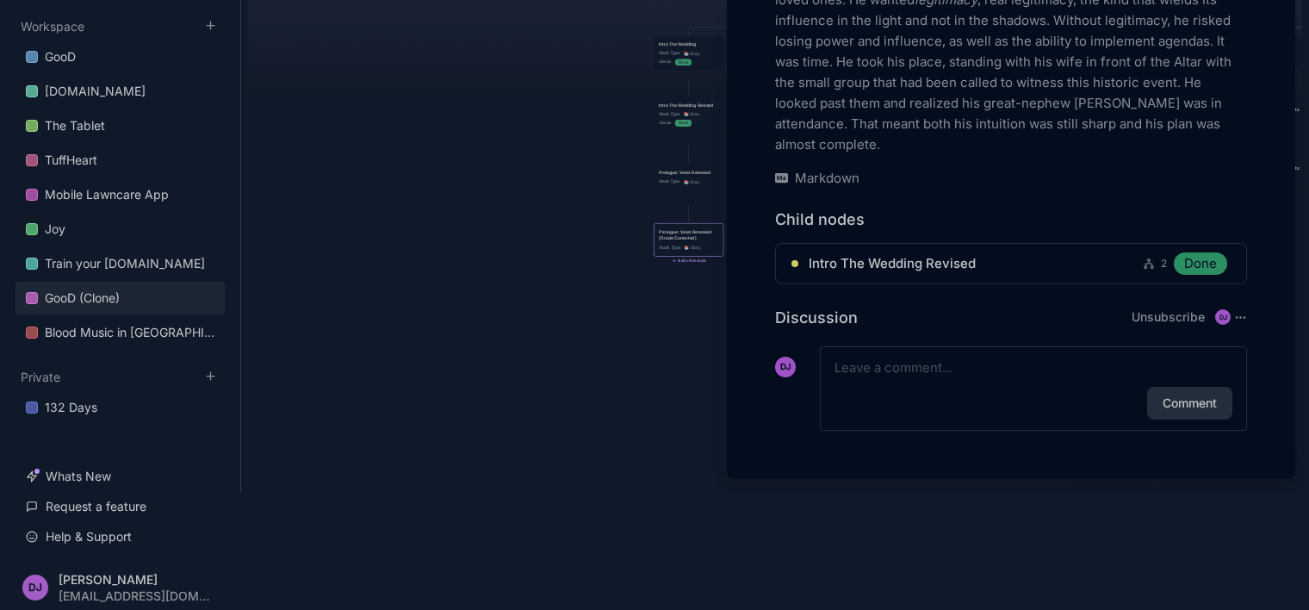
scroll to position [120, 0]
click at [498, 326] on div at bounding box center [654, 305] width 1309 height 610
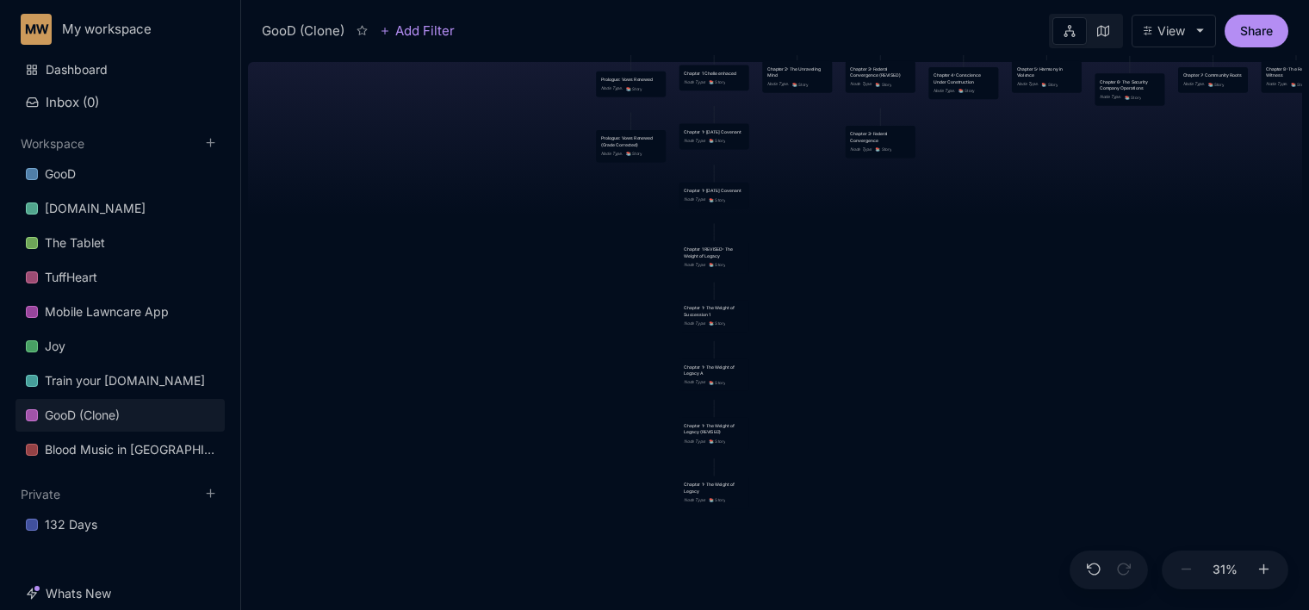
drag, startPoint x: 685, startPoint y: 503, endPoint x: 627, endPoint y: 293, distance: 217.9
click at [627, 293] on div "GooD (Clone) PLOT Node Type : 💎 Epic Status : Done Plot Revised Node Type : 📚 S…" at bounding box center [775, 332] width 1054 height 555
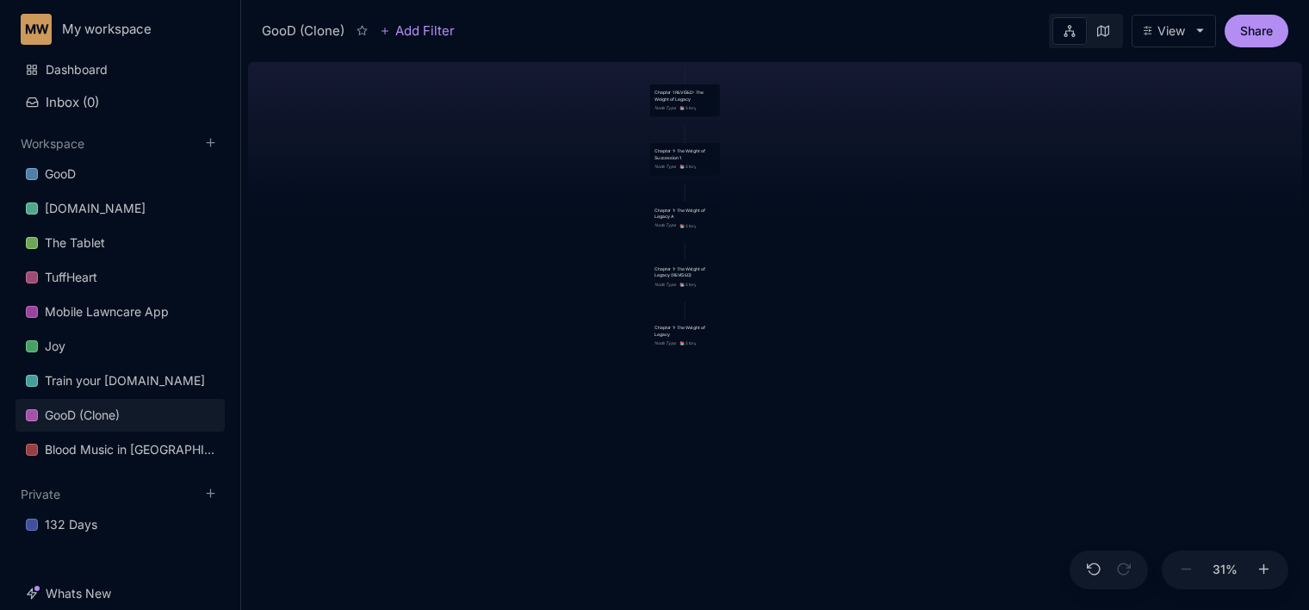
drag, startPoint x: 1118, startPoint y: 303, endPoint x: 1087, endPoint y: 148, distance: 158.1
click at [1087, 148] on div "GooD (Clone) PLOT Node Type : 💎 Epic Status : Done Plot Revised Node Type : 📚 S…" at bounding box center [775, 332] width 1054 height 555
click at [701, 331] on div "Chapter 1: The Weight of Legacy" at bounding box center [683, 332] width 59 height 13
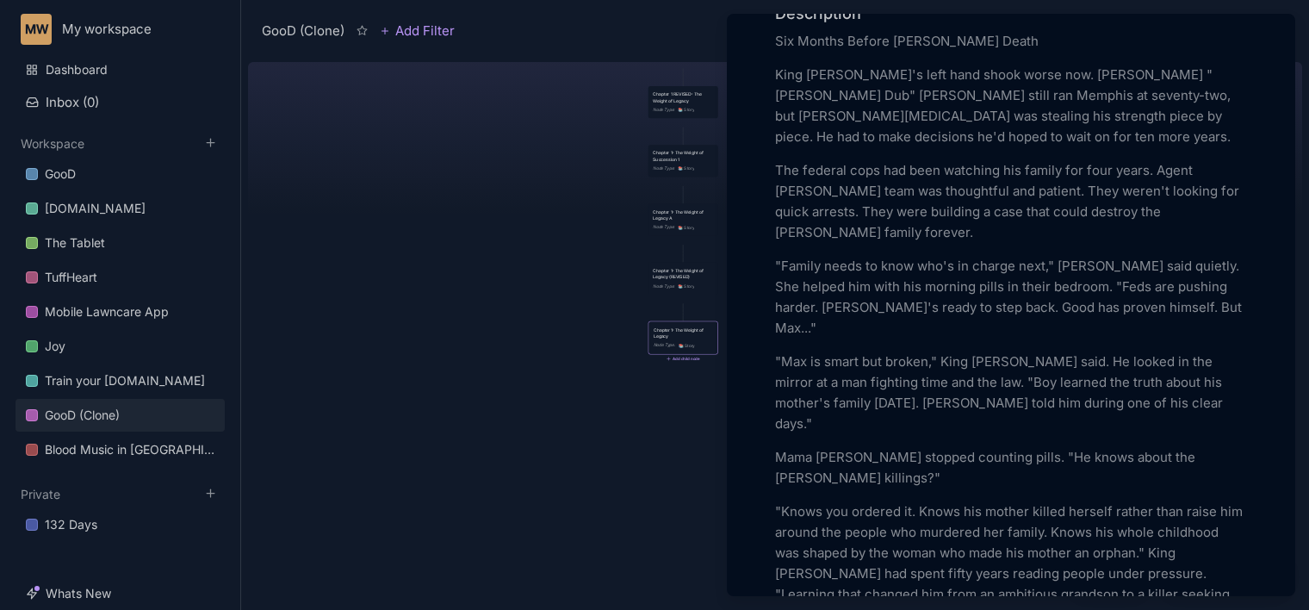
scroll to position [586, 0]
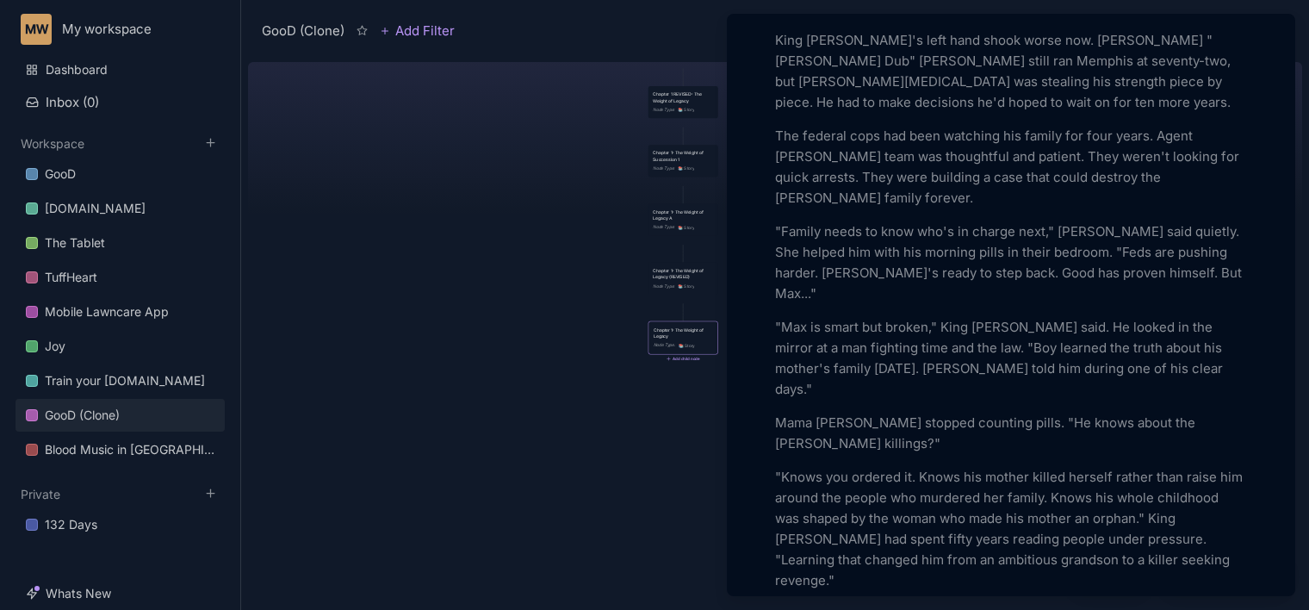
click at [1189, 113] on p "King [PERSON_NAME]'s left hand shook worse now. [PERSON_NAME] "[PERSON_NAME] Du…" at bounding box center [1011, 71] width 472 height 83
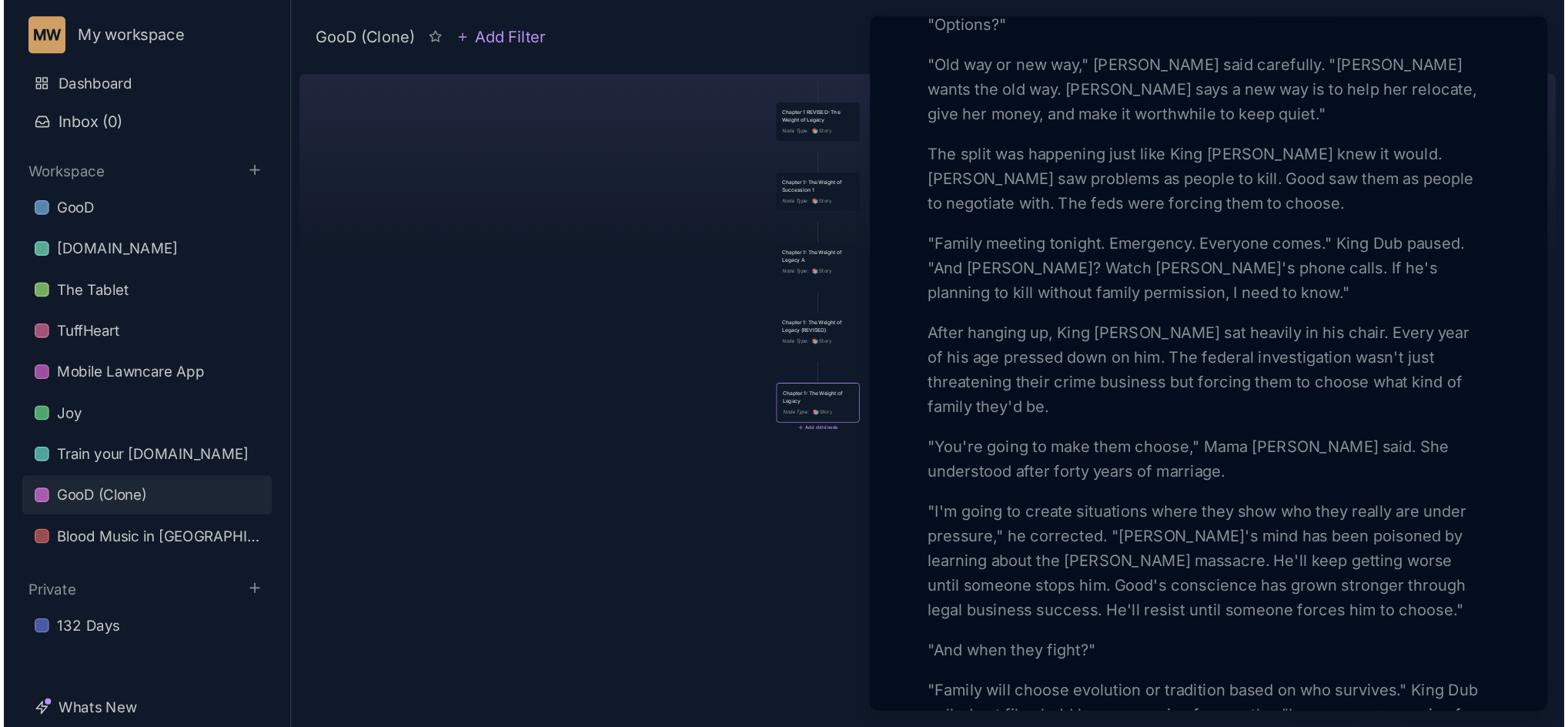
scroll to position [1237, 0]
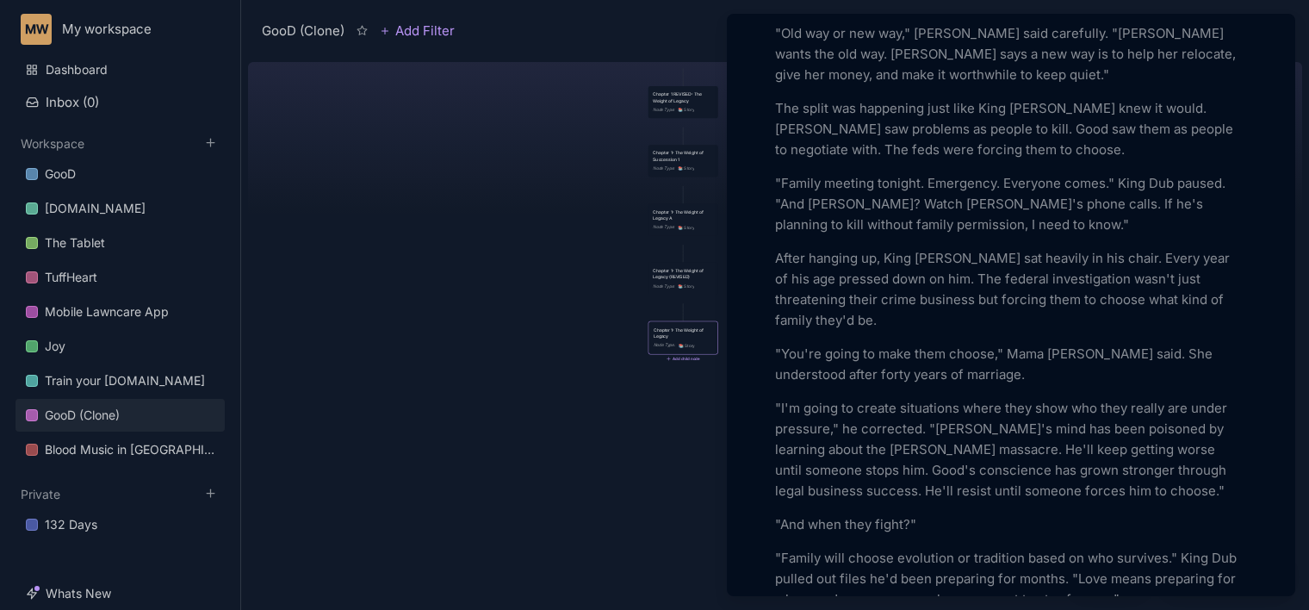
click at [549, 419] on div at bounding box center [654, 305] width 1309 height 610
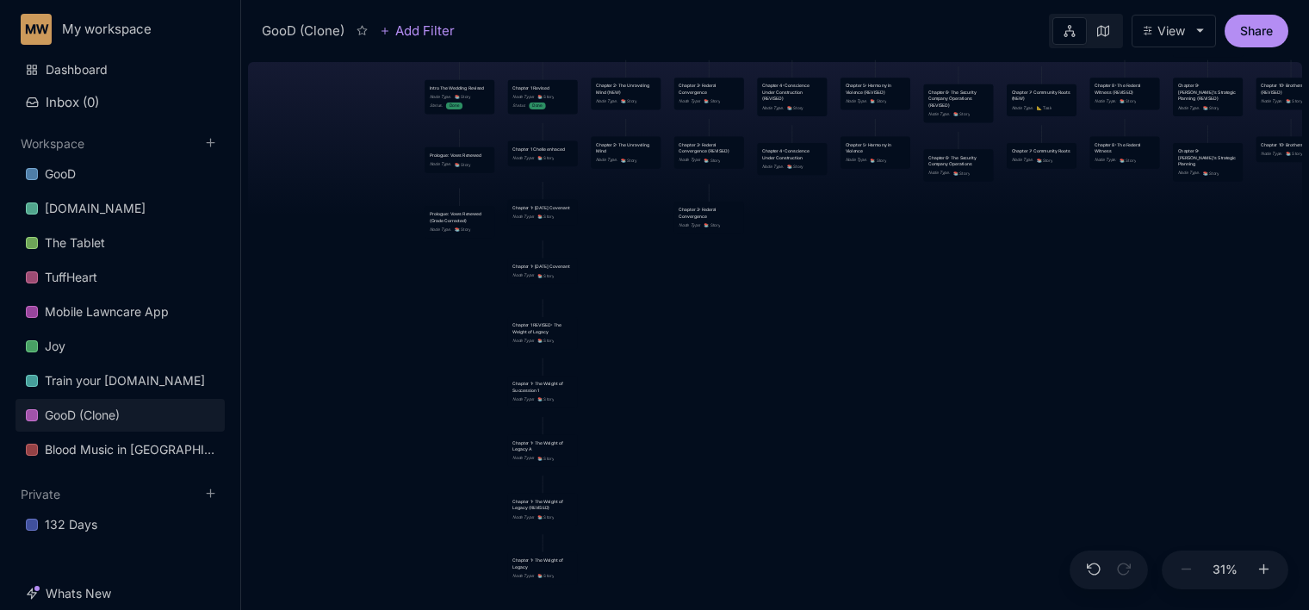
drag, startPoint x: 1016, startPoint y: 241, endPoint x: 878, endPoint y: 469, distance: 265.9
click at [878, 469] on div "GooD (Clone) PLOT Node Type : 💎 Epic Status : Done Plot Revised Node Type : 📚 S…" at bounding box center [775, 332] width 1054 height 555
click at [1102, 29] on icon at bounding box center [1103, 31] width 12 height 12
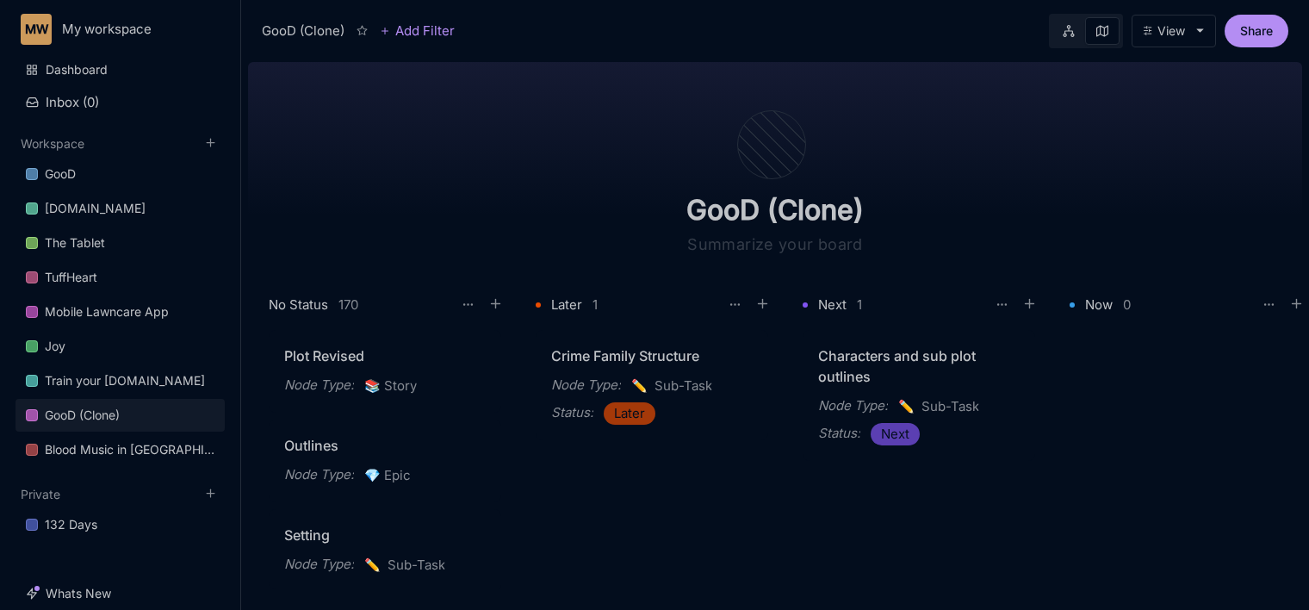
click at [1066, 27] on icon at bounding box center [1068, 31] width 11 height 12
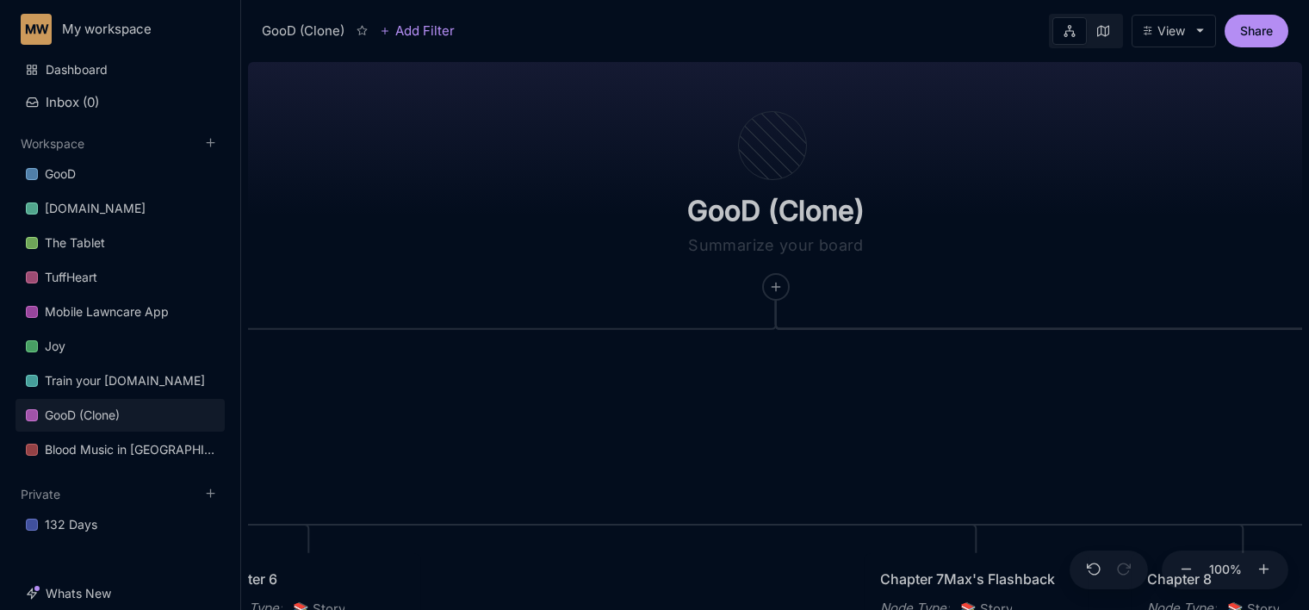
click at [1109, 40] on link at bounding box center [1103, 31] width 33 height 28
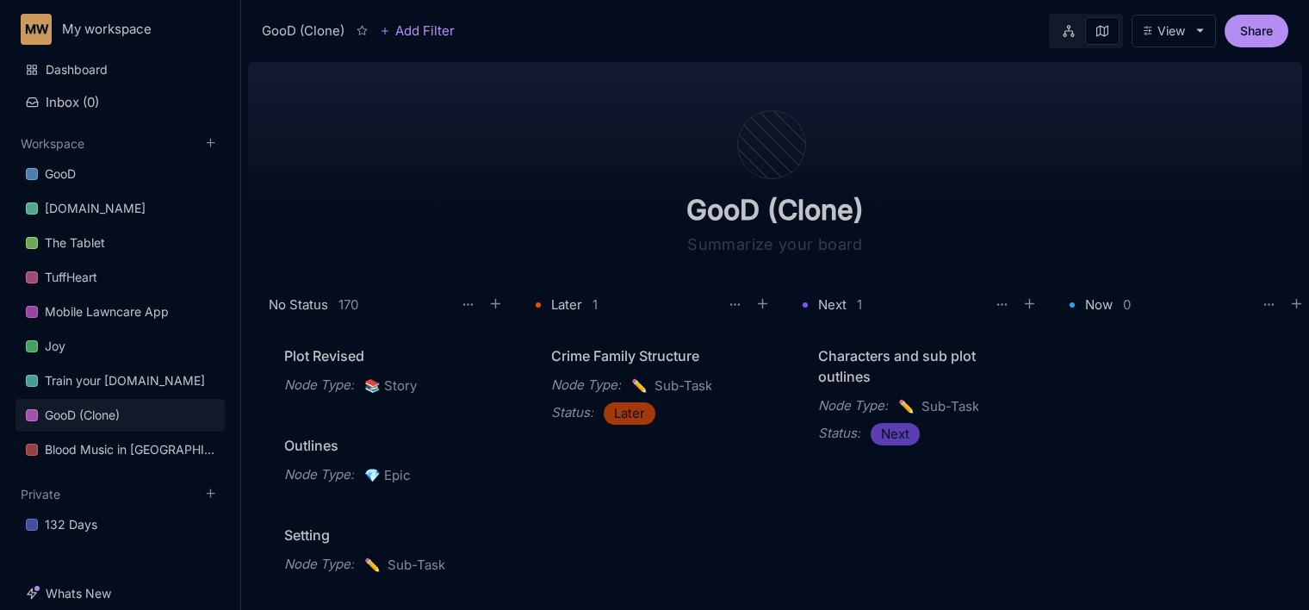
click at [666, 546] on div "Crime Family Structure Node Type : ✏ ️ Sub-Task Status : Later" at bounding box center [655, 459] width 239 height 259
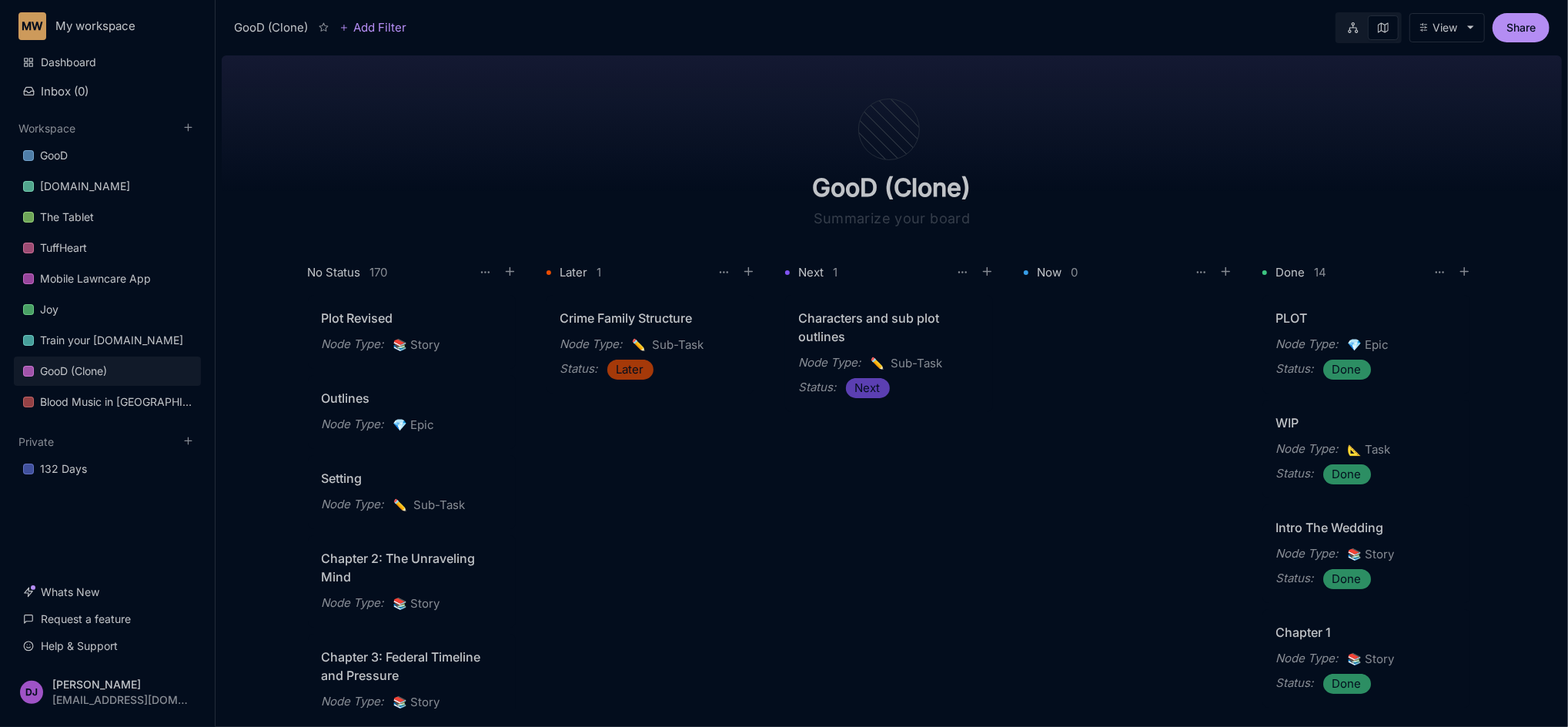
click at [1169, 31] on icon at bounding box center [1353, 28] width 11 height 11
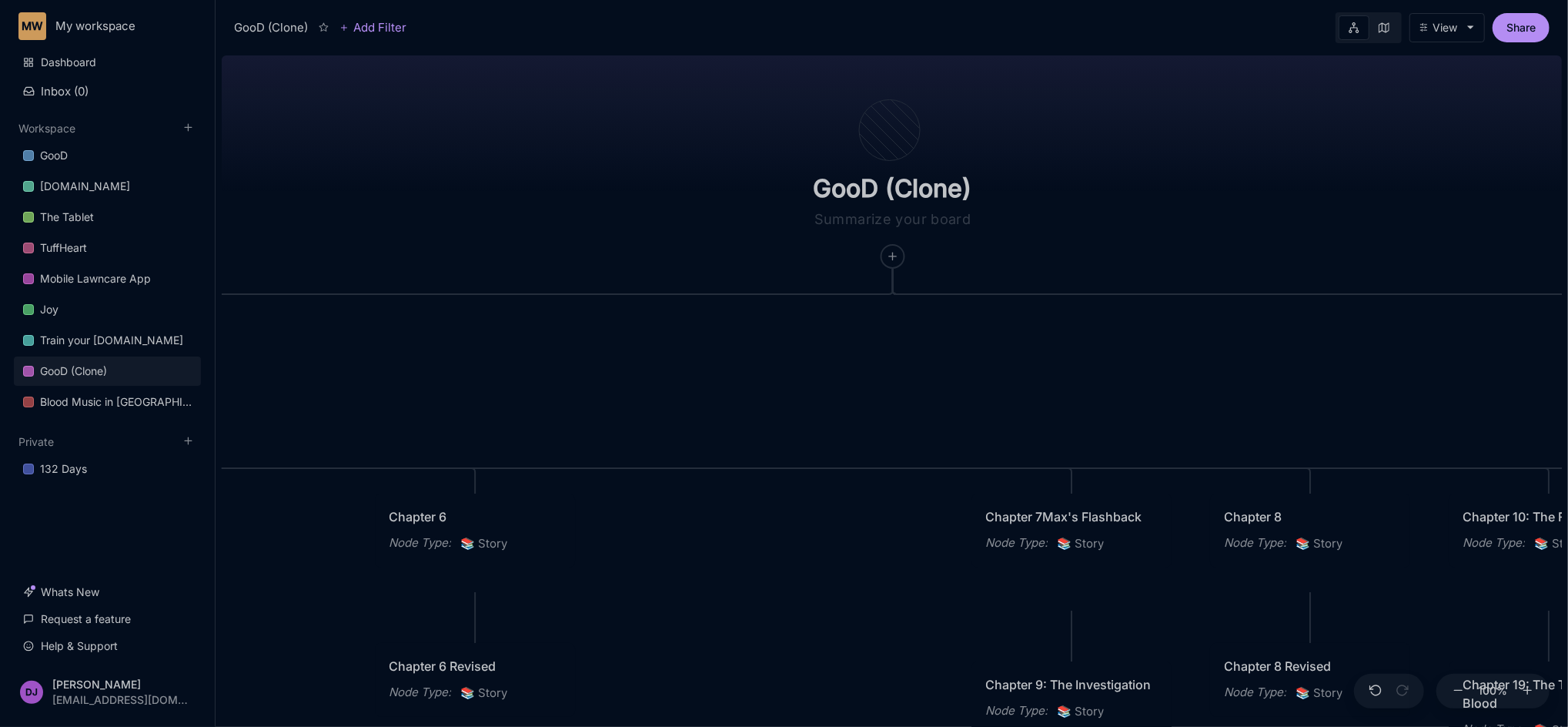
click at [1169, 20] on button "View" at bounding box center [1447, 28] width 75 height 30
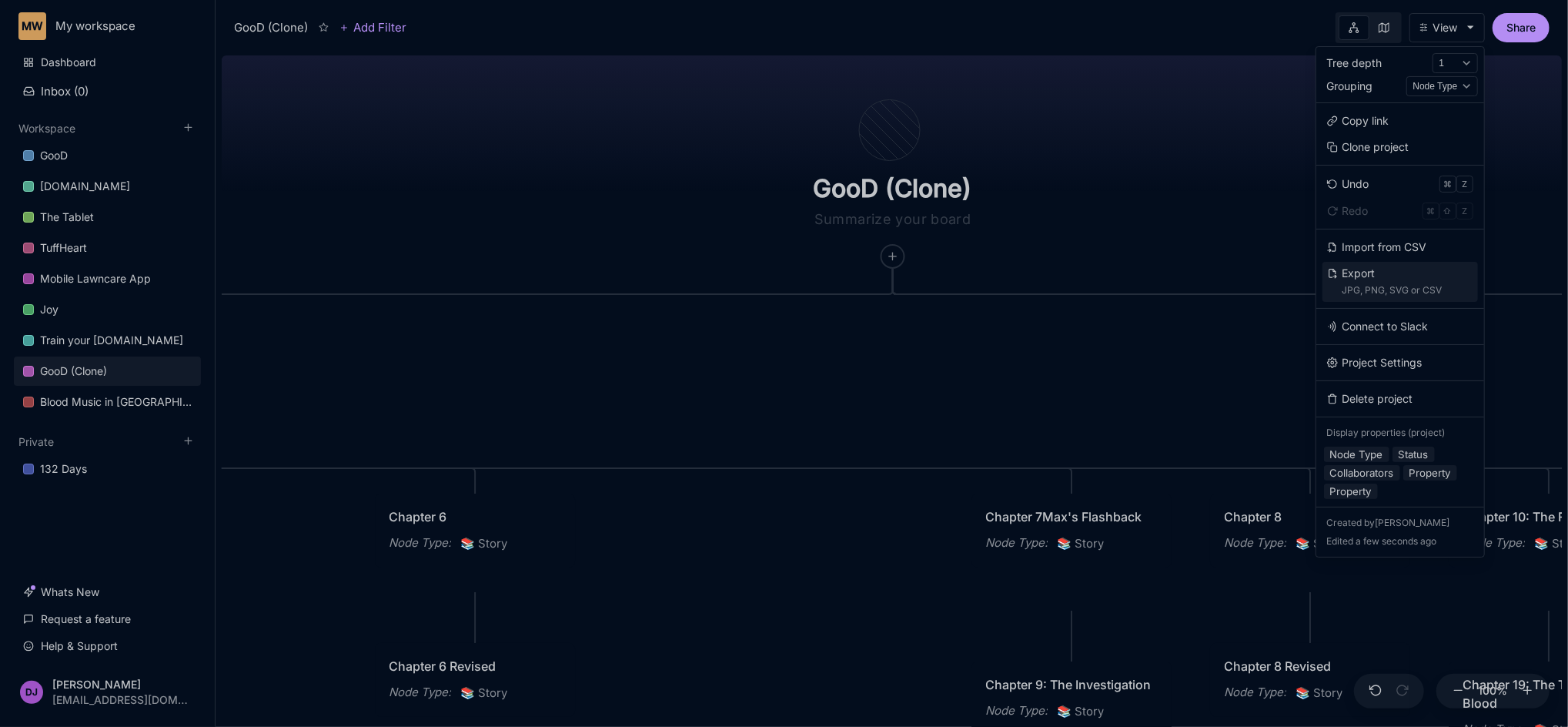
click at [1169, 292] on div "JPG, PNG, SVG or CSV" at bounding box center [1393, 290] width 100 height 17
select select "png"
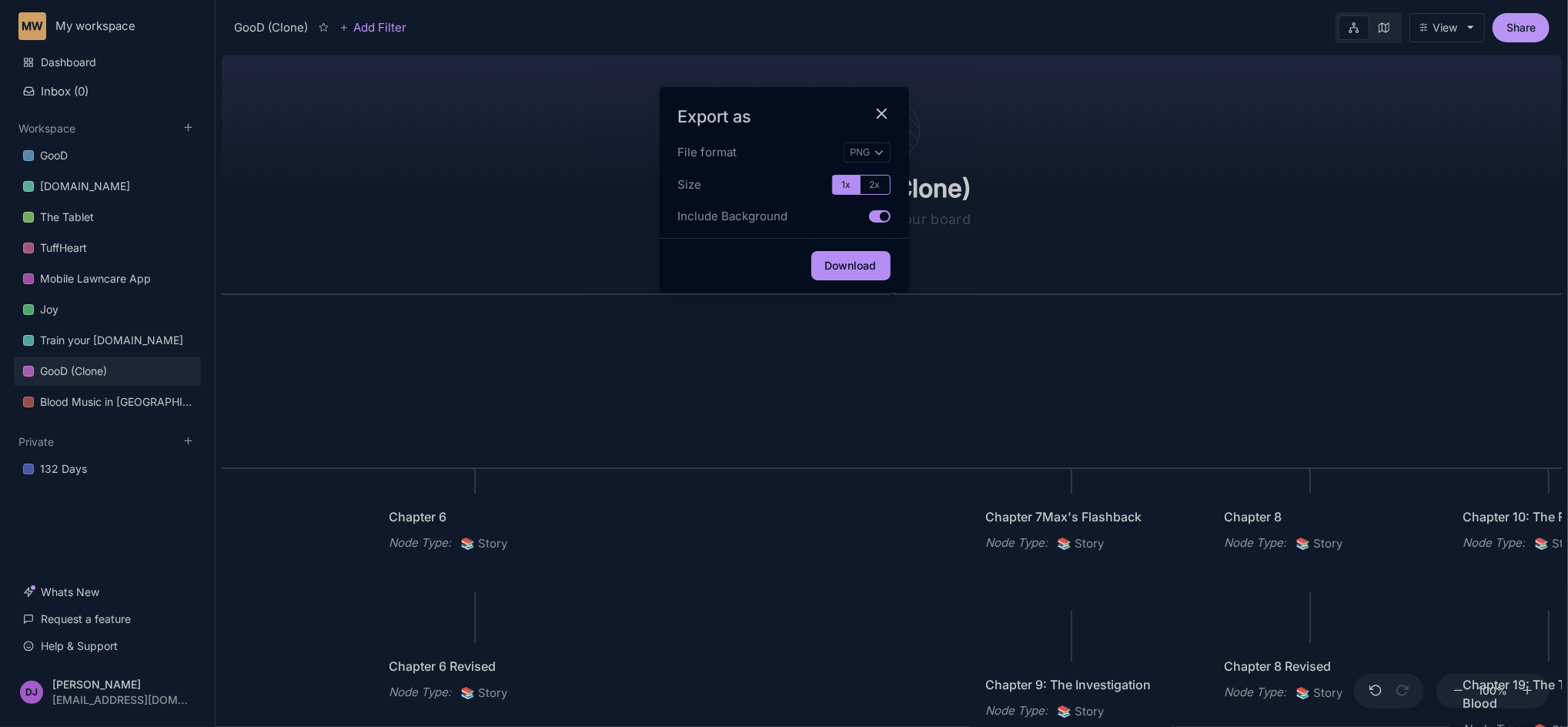
click at [1068, 195] on div at bounding box center [784, 363] width 1568 height 727
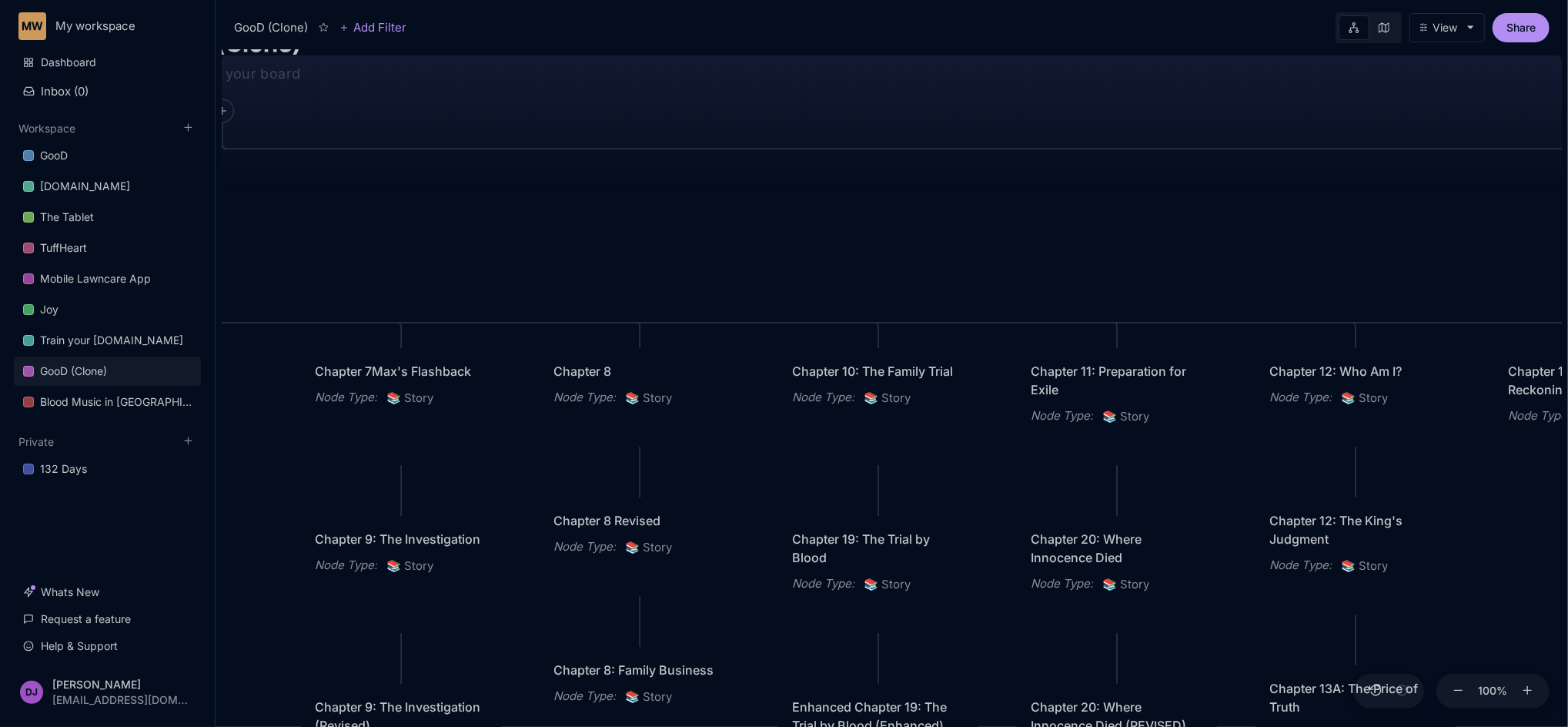
drag, startPoint x: 1116, startPoint y: 384, endPoint x: 445, endPoint y: 238, distance: 686.7
click at [445, 238] on div "GooD (Clone) PLOT Node Type : 💎 Epic Status : Done Plot Revised Node Type : 📚 S…" at bounding box center [891, 388] width 1340 height 678
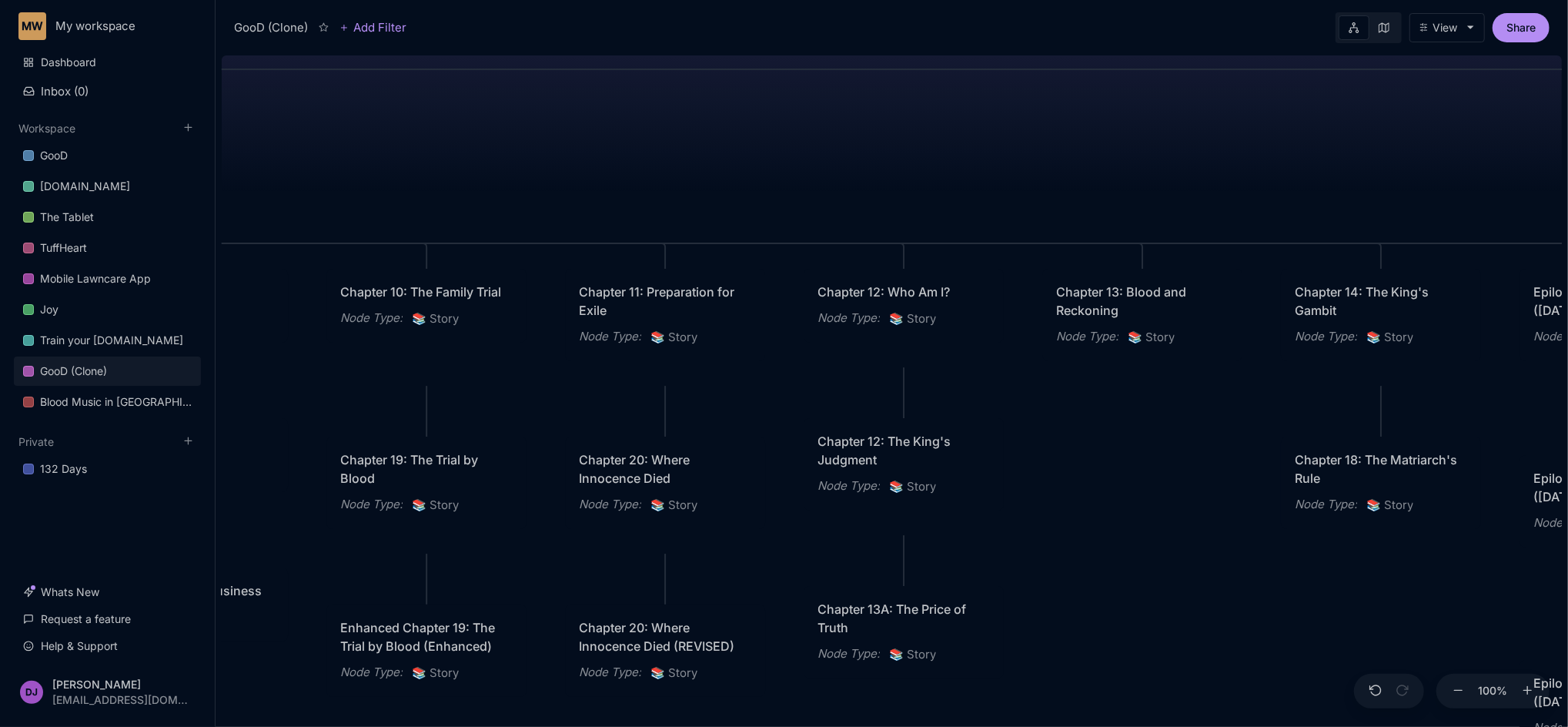
drag, startPoint x: 1090, startPoint y: 218, endPoint x: 637, endPoint y: 139, distance: 459.8
click at [637, 139] on div "GooD (Clone) PLOT Node Type : 💎 Epic Status : Done Plot Revised Node Type : 📚 S…" at bounding box center [891, 388] width 1340 height 678
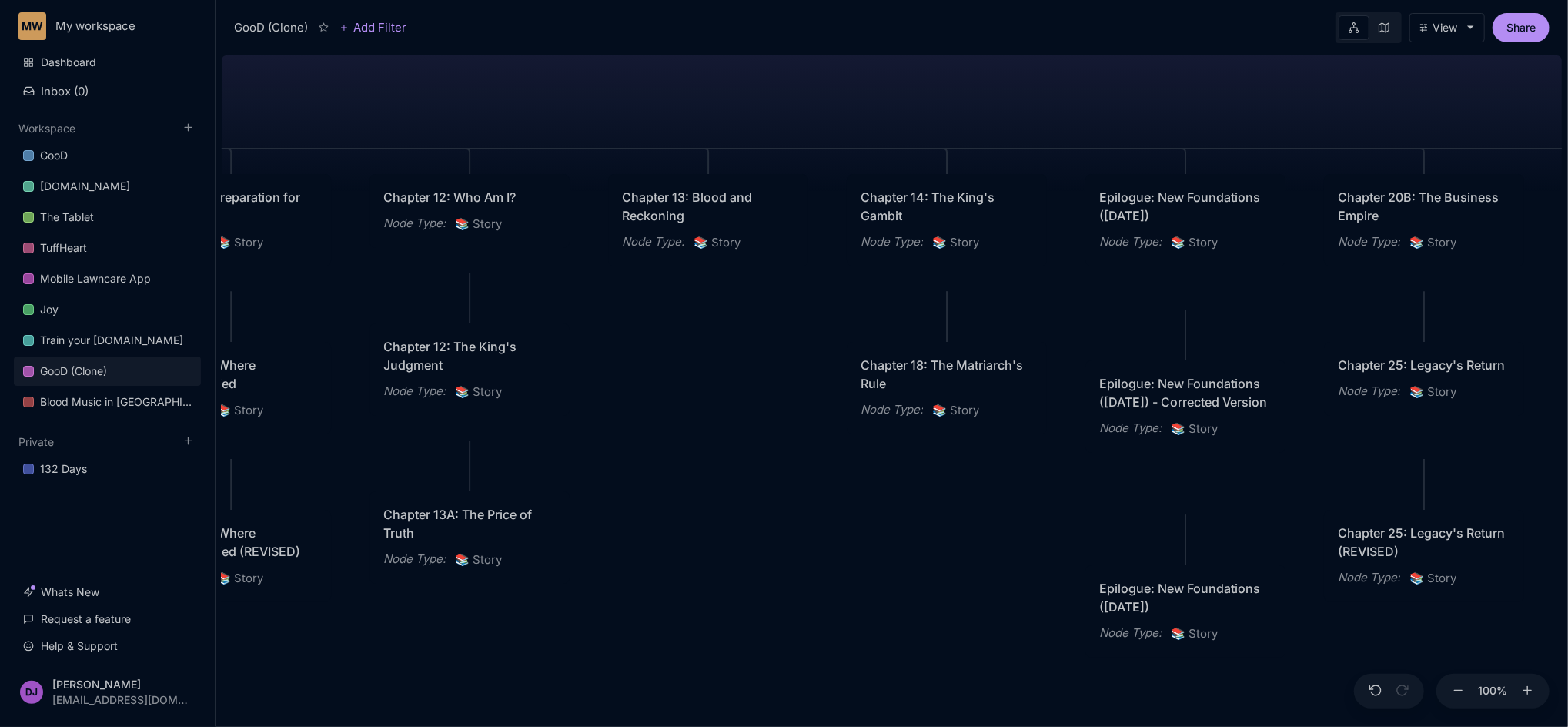
drag, startPoint x: 1254, startPoint y: 173, endPoint x: 820, endPoint y: 79, distance: 444.1
click at [820, 79] on div "GooD (Clone) PLOT Node Type : 💎 Epic Status : Done Plot Revised Node Type : 📚 S…" at bounding box center [891, 388] width 1340 height 678
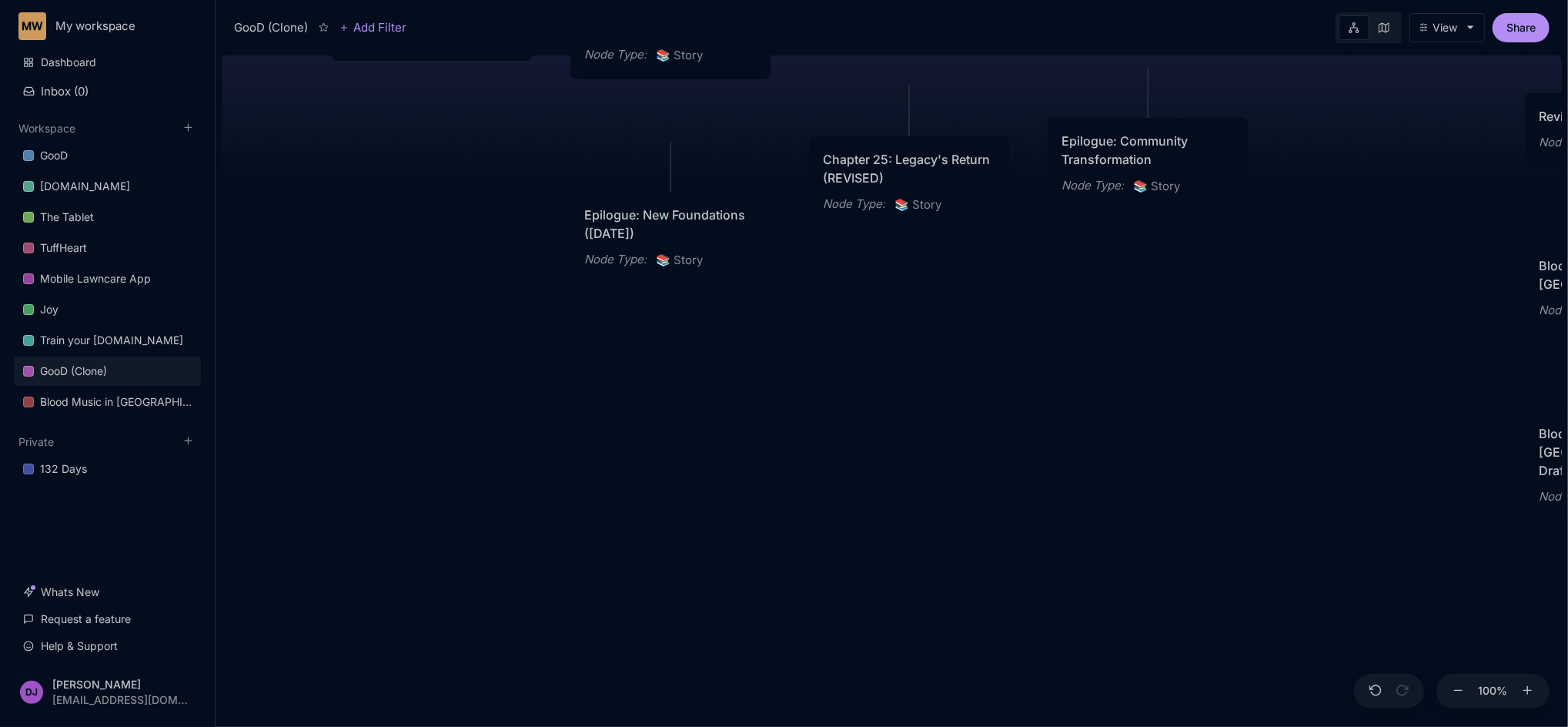
drag, startPoint x: 972, startPoint y: 658, endPoint x: 457, endPoint y: 285, distance: 635.9
click at [457, 285] on div "GooD (Clone) PLOT Node Type : 💎 Epic Status : Done Plot Revised Node Type : 📚 S…" at bounding box center [891, 388] width 1340 height 678
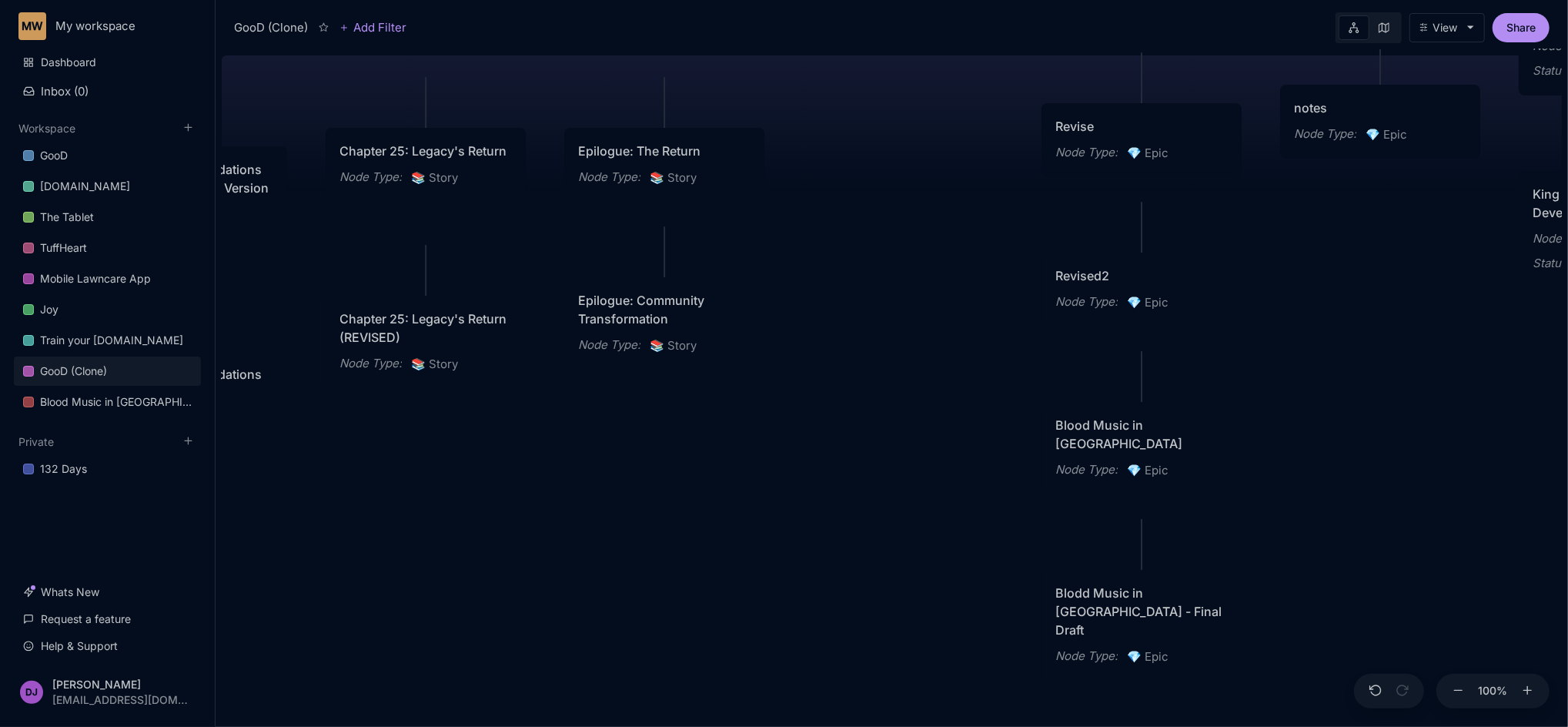
drag, startPoint x: 1168, startPoint y: 435, endPoint x: 685, endPoint y: 596, distance: 509.1
click at [685, 545] on div "GooD (Clone) PLOT Node Type : 💎 Epic Status : Done Plot Revised Node Type : 📚 S…" at bounding box center [891, 388] width 1340 height 678
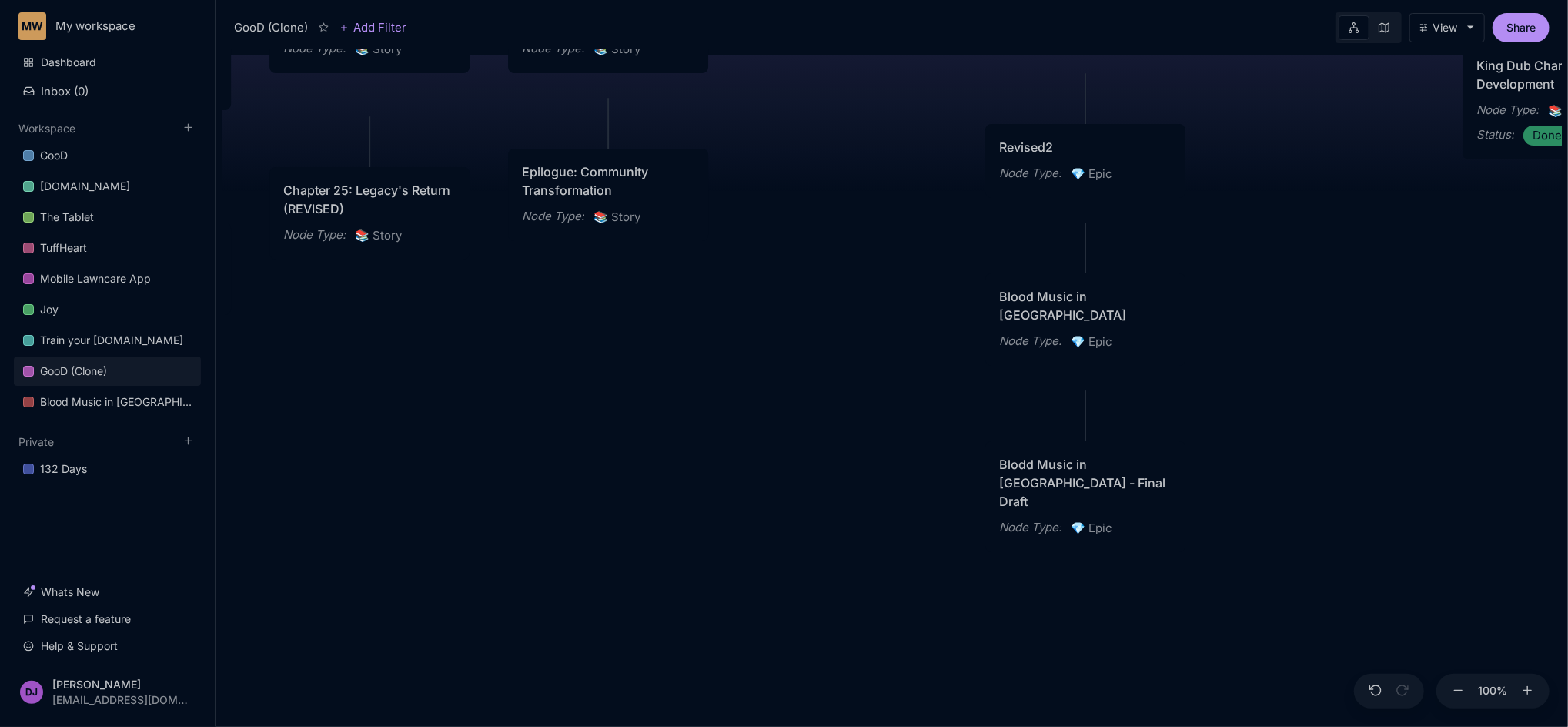
drag, startPoint x: 1384, startPoint y: 452, endPoint x: 1328, endPoint y: 325, distance: 138.8
click at [1169, 325] on div "GooD (Clone) PLOT Node Type : 💎 Epic Status : Done Plot Revised Node Type : 📚 S…" at bounding box center [891, 388] width 1340 height 678
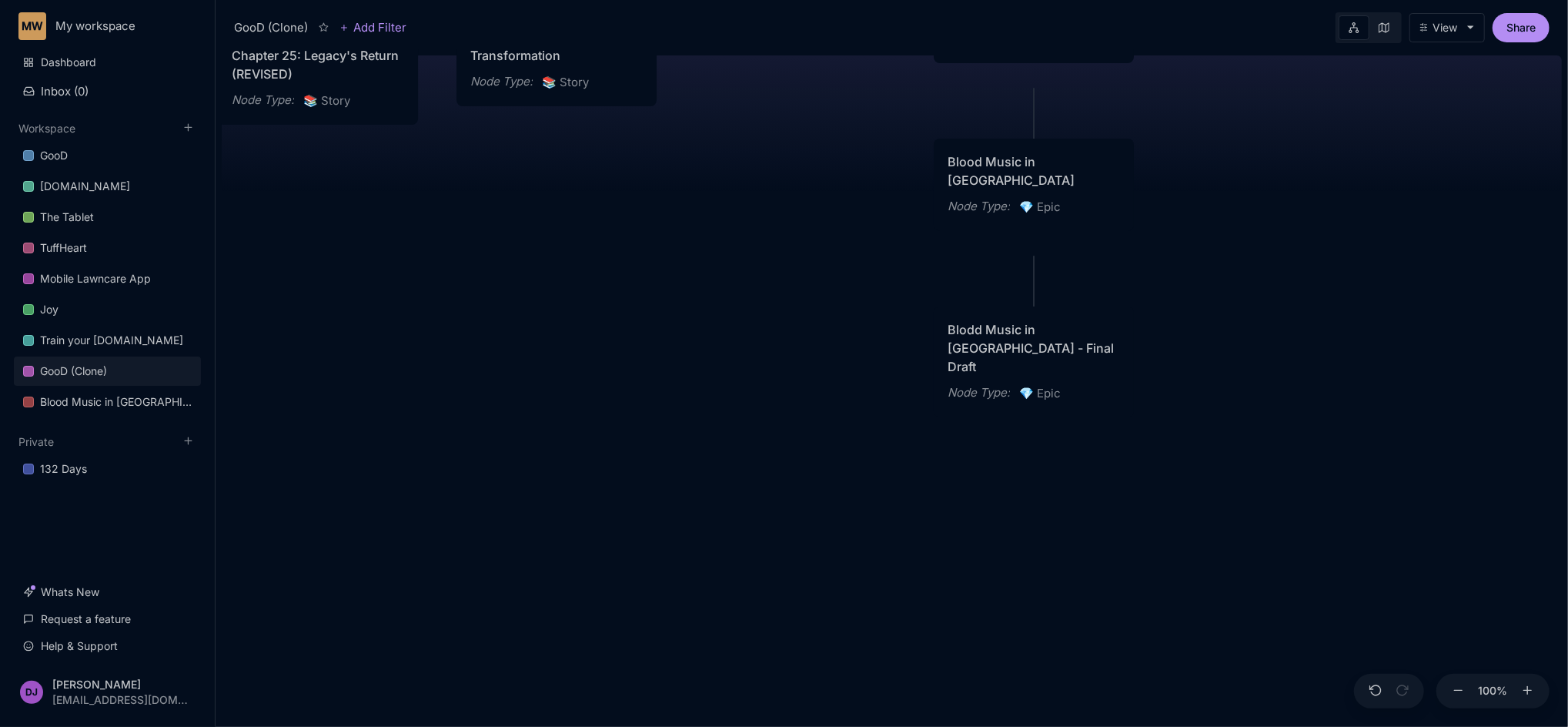
drag, startPoint x: 1320, startPoint y: 325, endPoint x: 1269, endPoint y: 190, distance: 144.3
click at [1169, 190] on div "GooD (Clone) PLOT Node Type : 💎 Epic Status : Done Plot Revised Node Type : 📚 S…" at bounding box center [891, 388] width 1340 height 678
click at [1084, 345] on div "Blodd Music in [GEOGRAPHIC_DATA] - Final Draft" at bounding box center [1033, 350] width 169 height 55
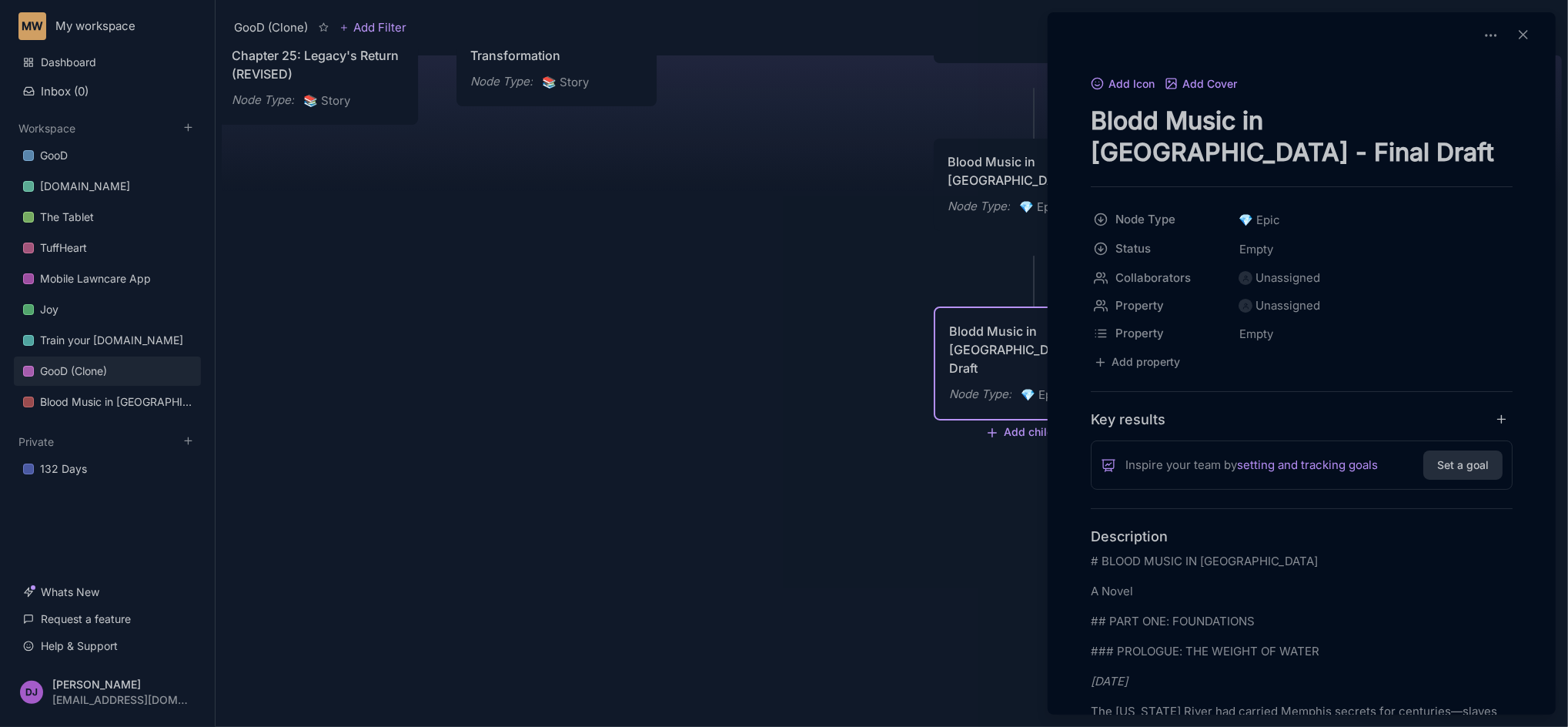
click at [1169, 545] on h4 "Description" at bounding box center [1302, 537] width 422 height 18
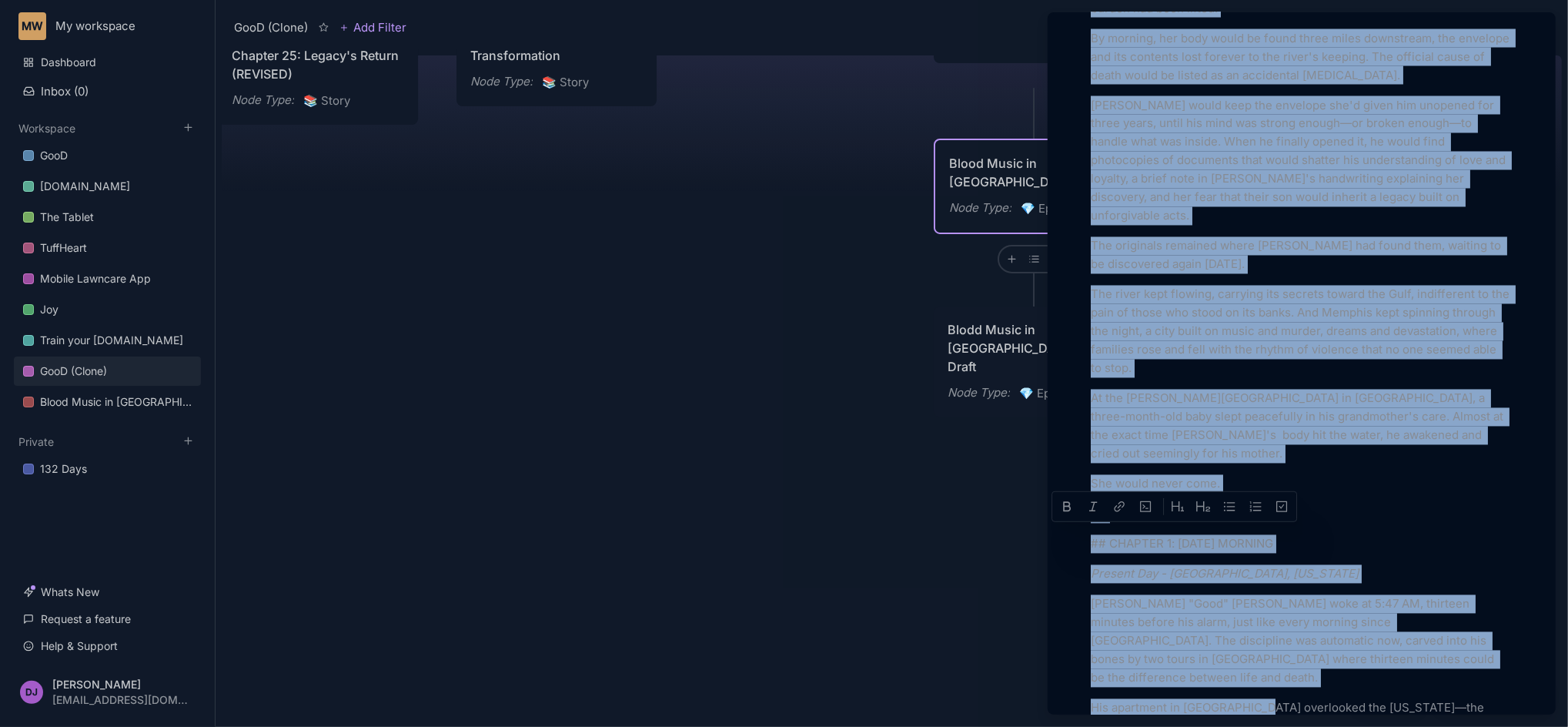
scroll to position [2260, 0]
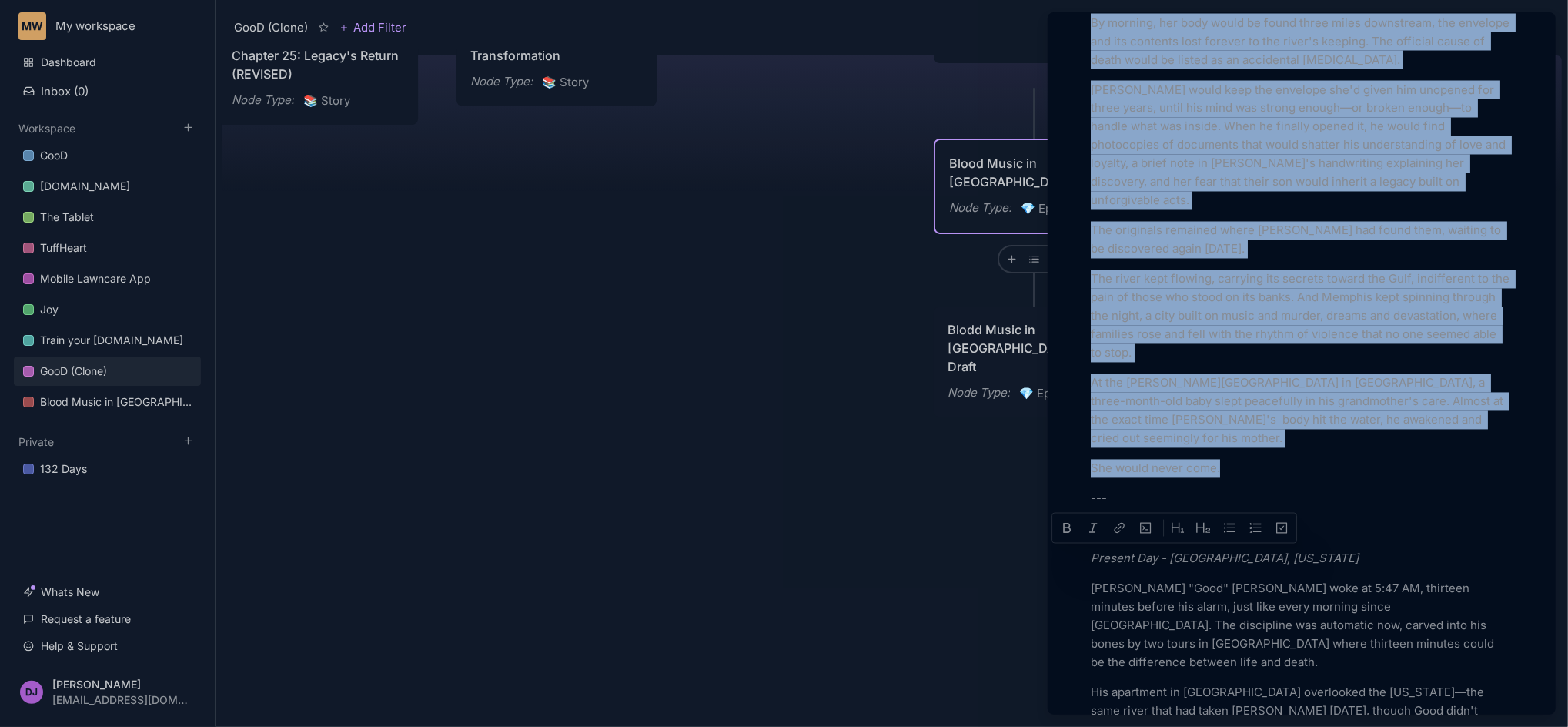
drag, startPoint x: 1092, startPoint y: 287, endPoint x: 1254, endPoint y: 501, distance: 268.4
copy div "Loremi-Dolo Sitam Con Adi Elitseddoei Tempo inc utlabor Etdolor magnaal eni adm…"
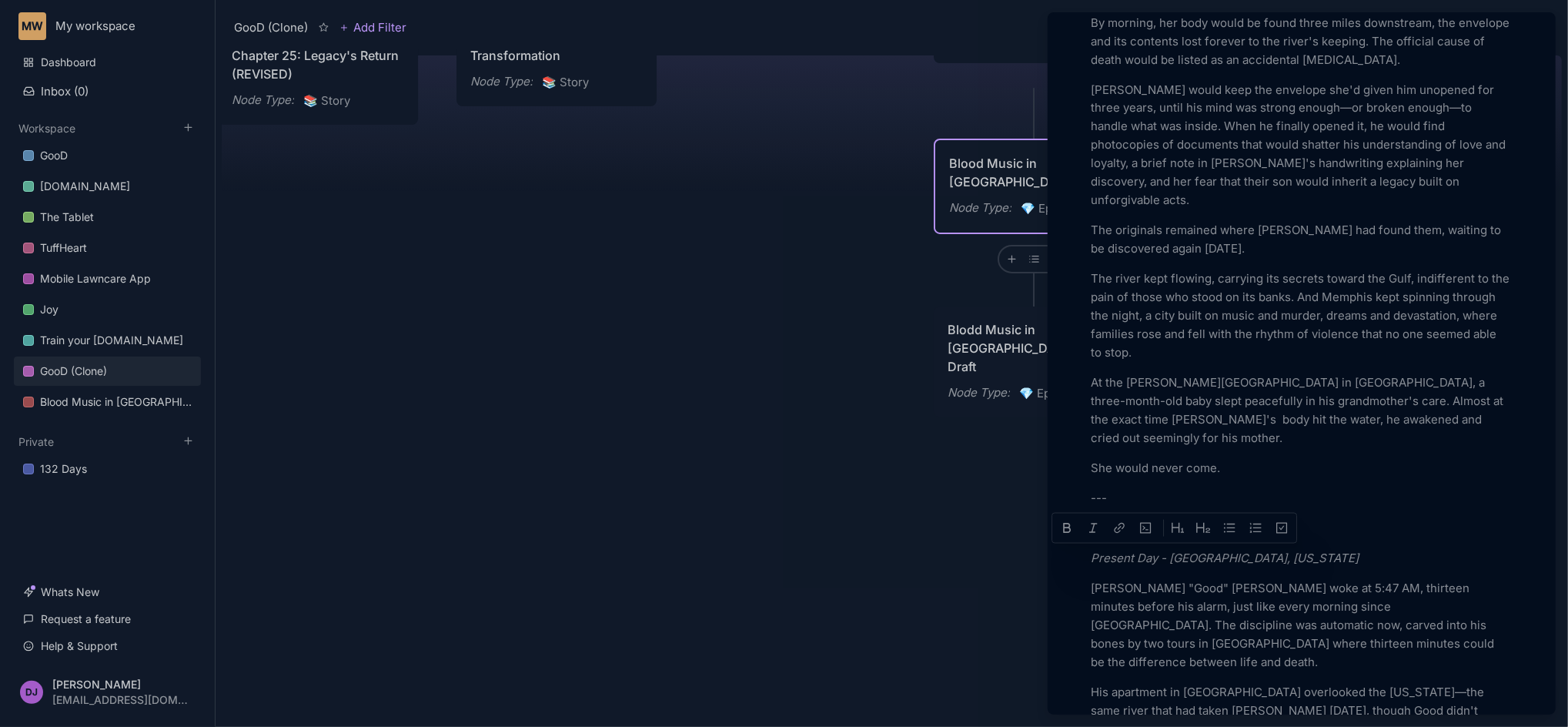
click at [103, 402] on div at bounding box center [784, 363] width 1568 height 727
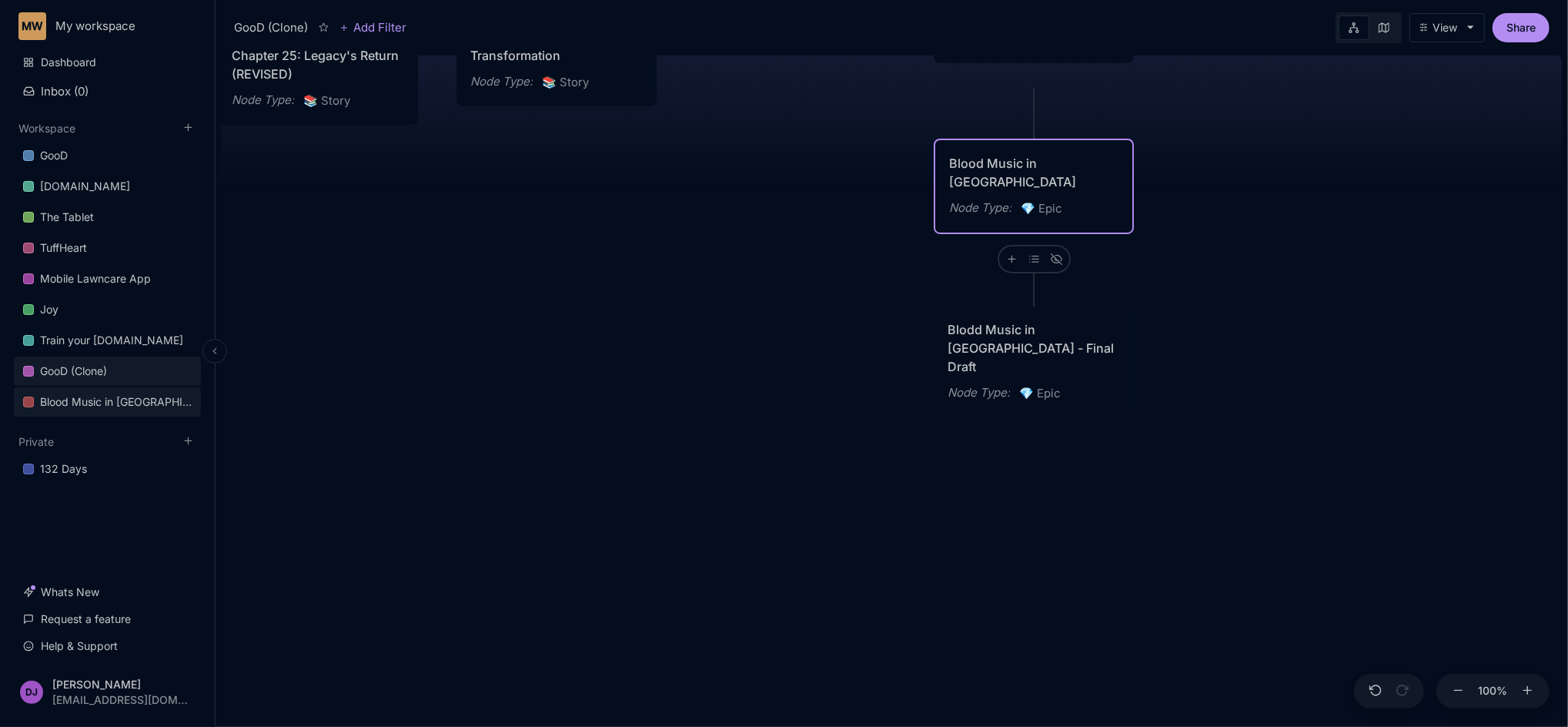
click at [103, 402] on div "Blood Music in [GEOGRAPHIC_DATA]" at bounding box center [116, 402] width 152 height 19
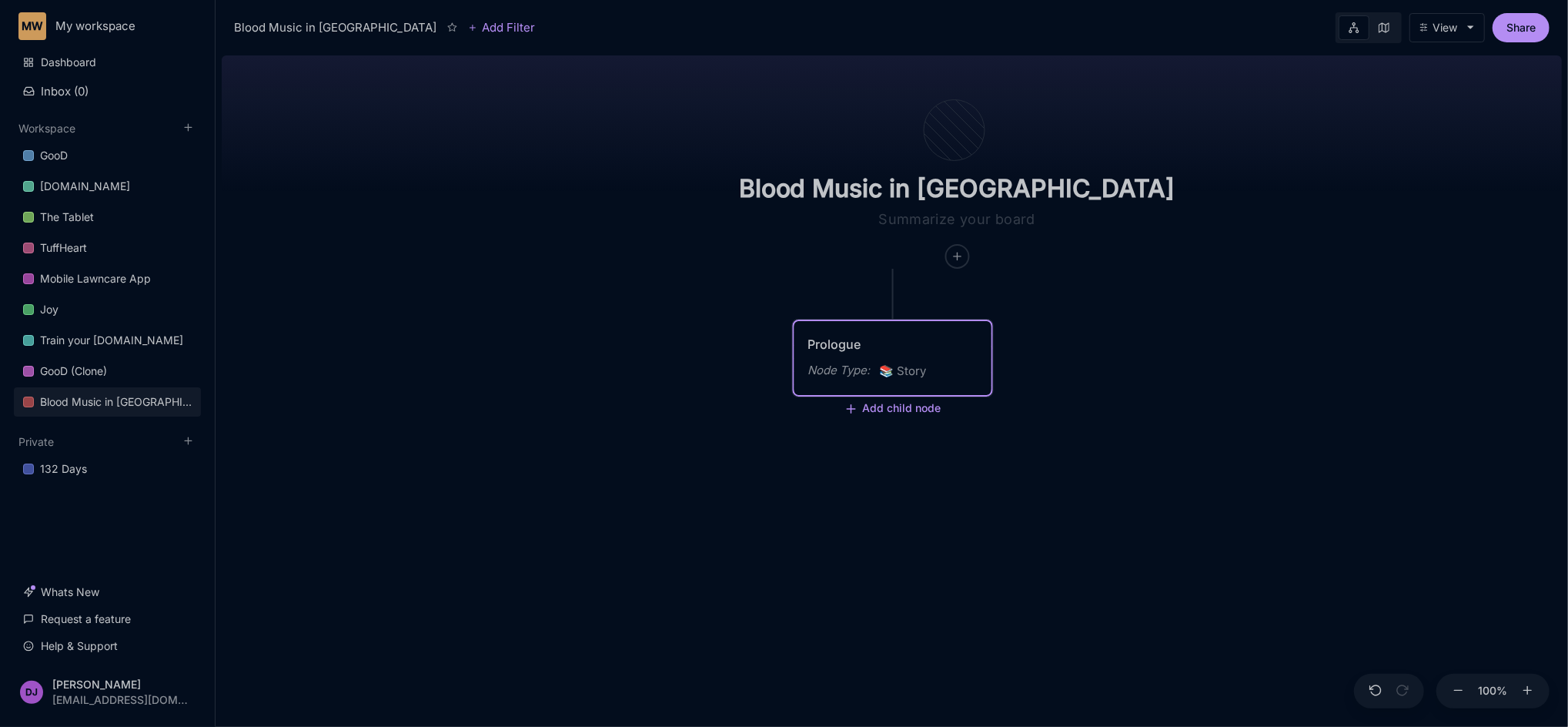
click at [924, 372] on div "📚 Story" at bounding box center [903, 371] width 47 height 20
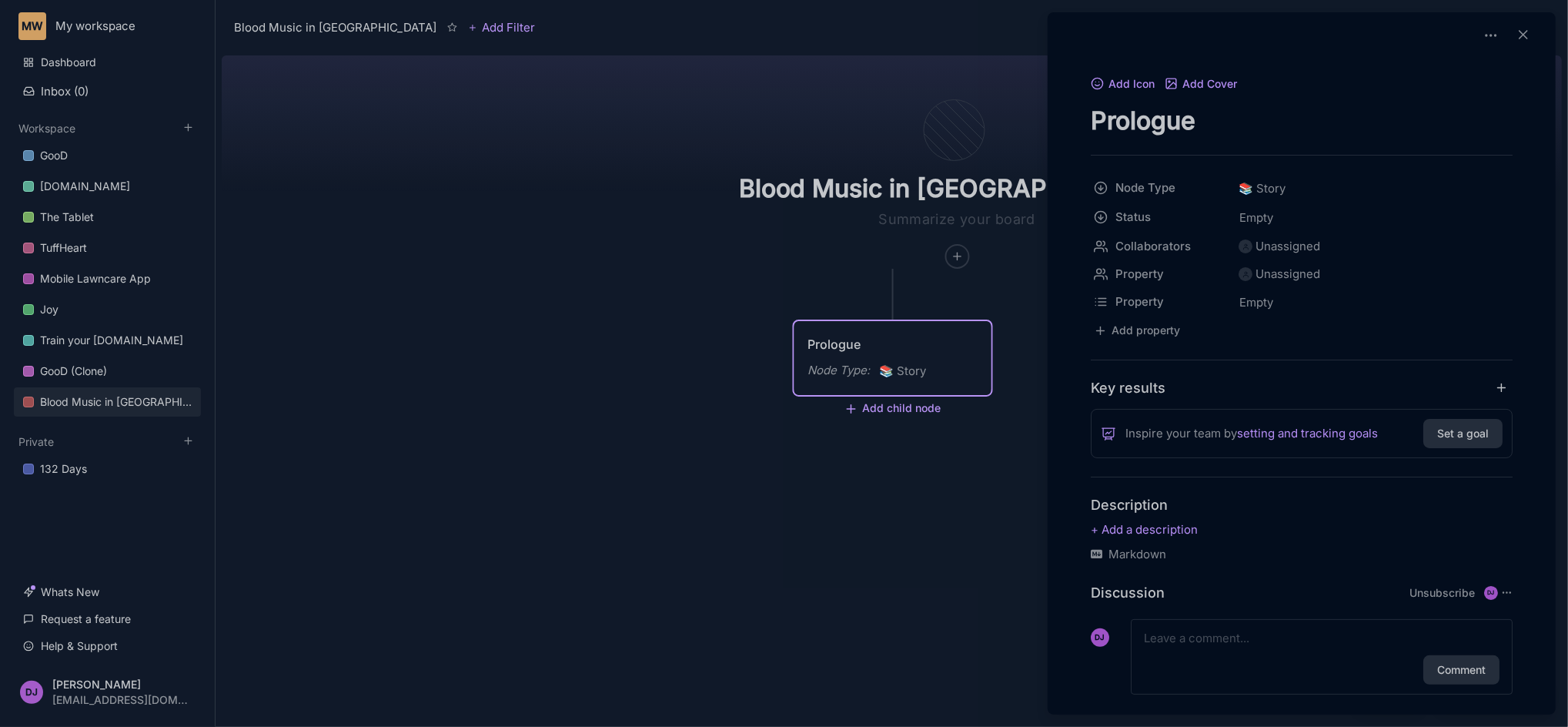
click at [1169, 123] on textarea "Prologue" at bounding box center [1302, 120] width 422 height 31
type textarea "Prologue: The Weight of Water"
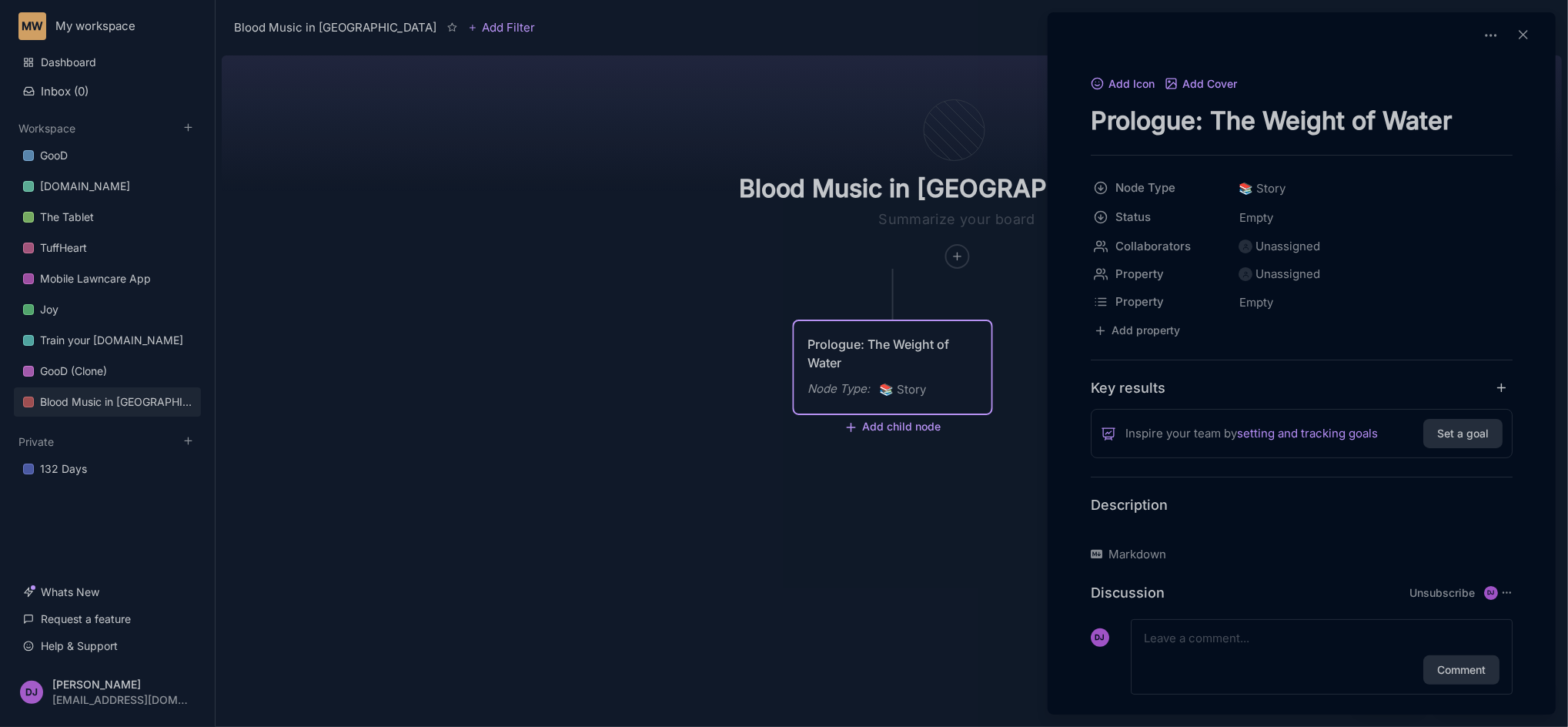
click at [1144, 539] on p at bounding box center [1302, 529] width 422 height 19
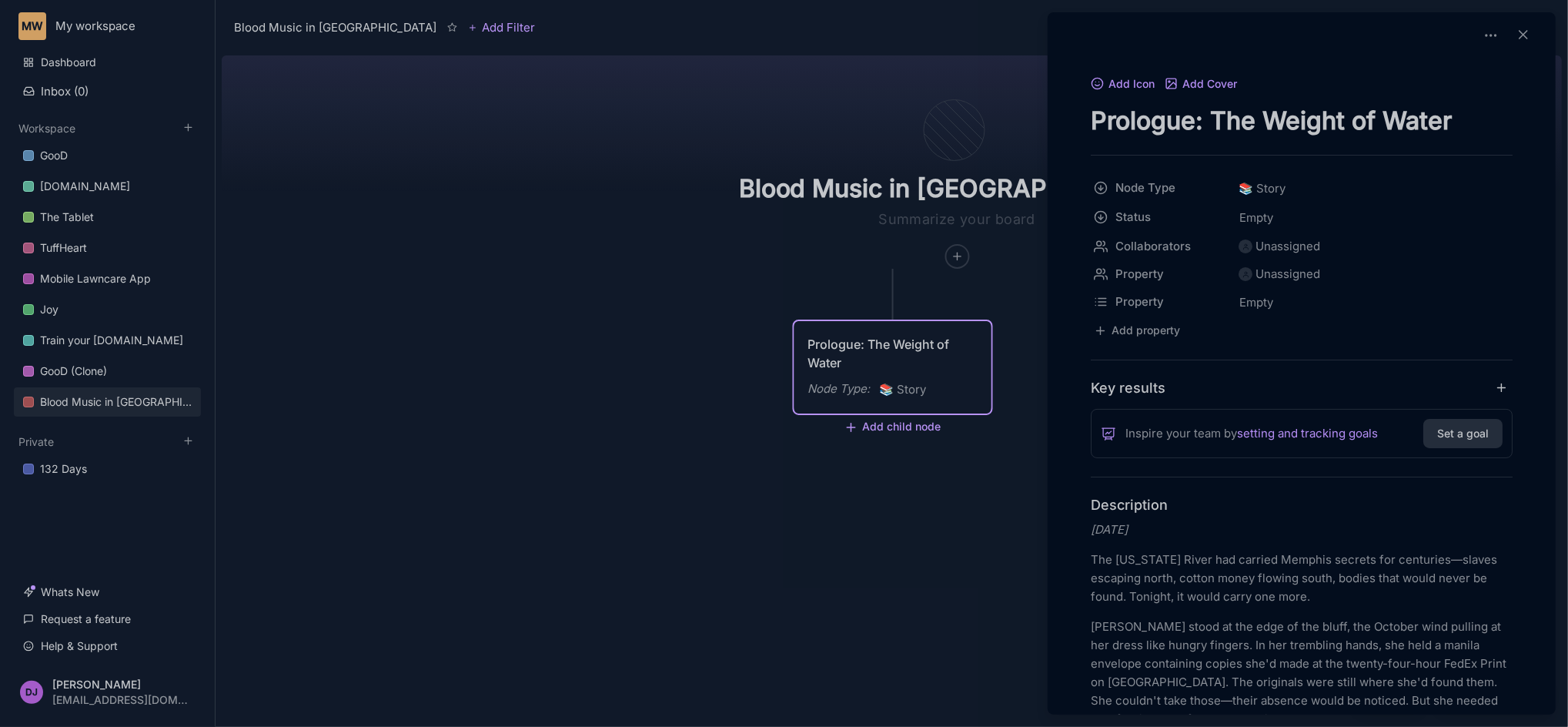
scroll to position [1901, 0]
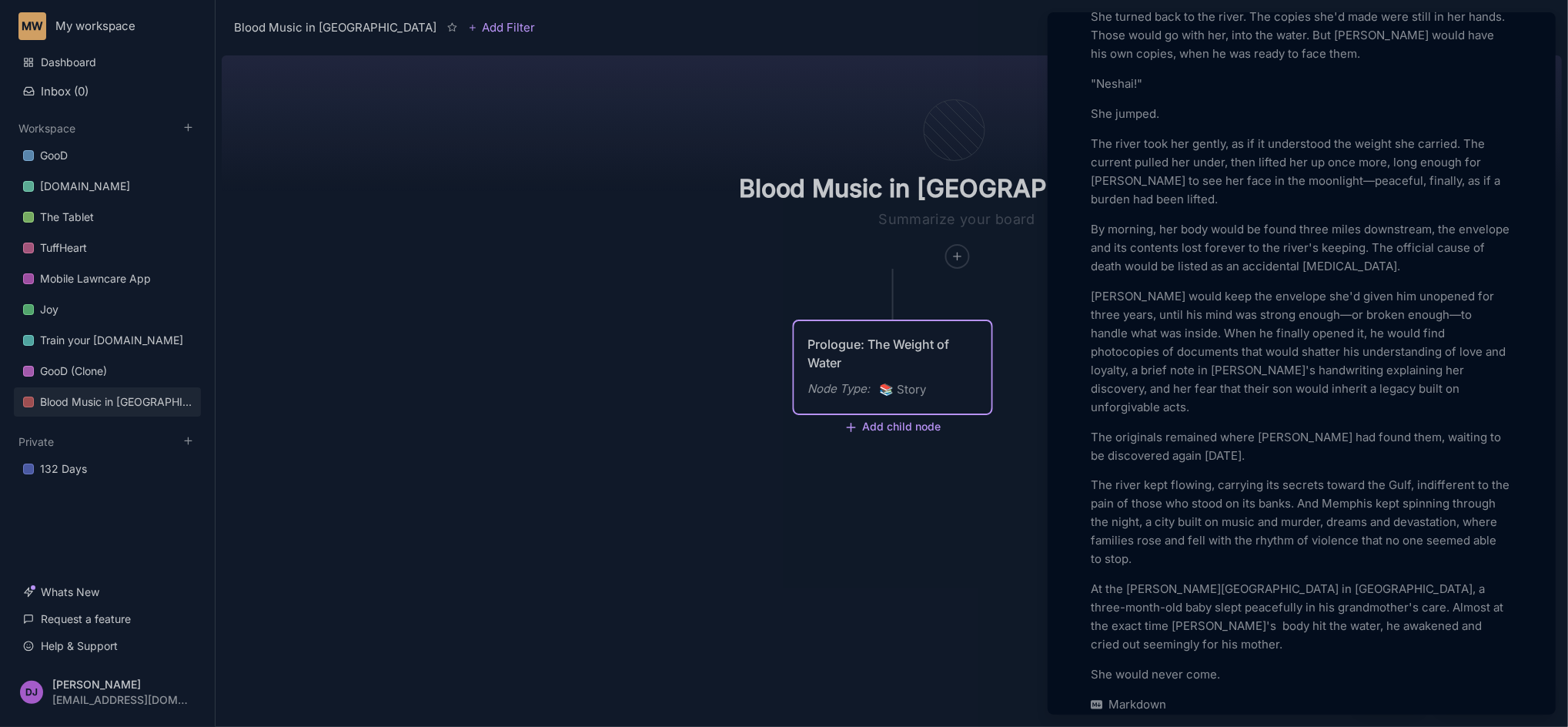
click at [1169, 204] on p "The river took her gently, as if it understood the weight she carried. The curr…" at bounding box center [1302, 172] width 422 height 74
click at [79, 364] on div at bounding box center [784, 363] width 1568 height 727
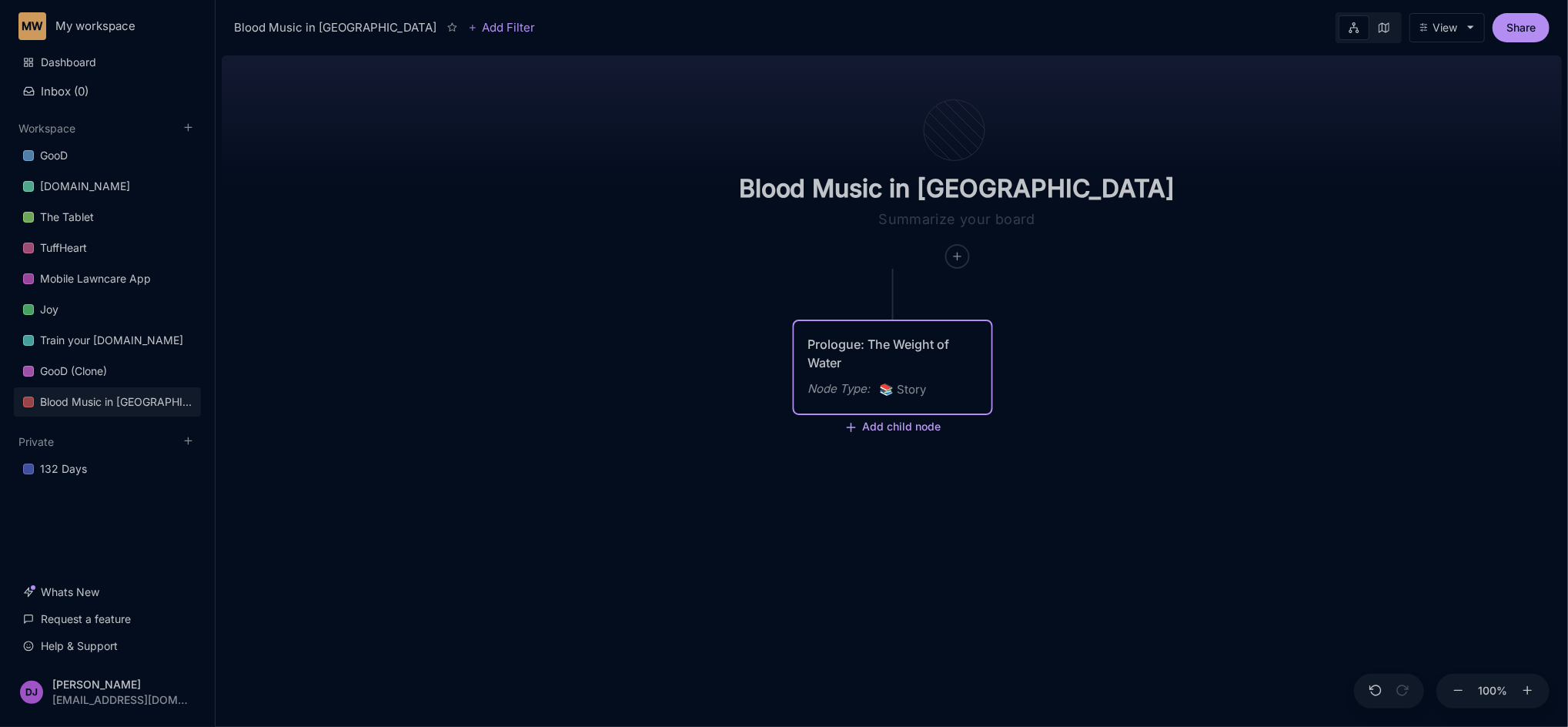
click at [901, 435] on button "Add child node" at bounding box center [893, 428] width 97 height 14
click at [97, 375] on div "GooD (Clone)" at bounding box center [73, 371] width 67 height 19
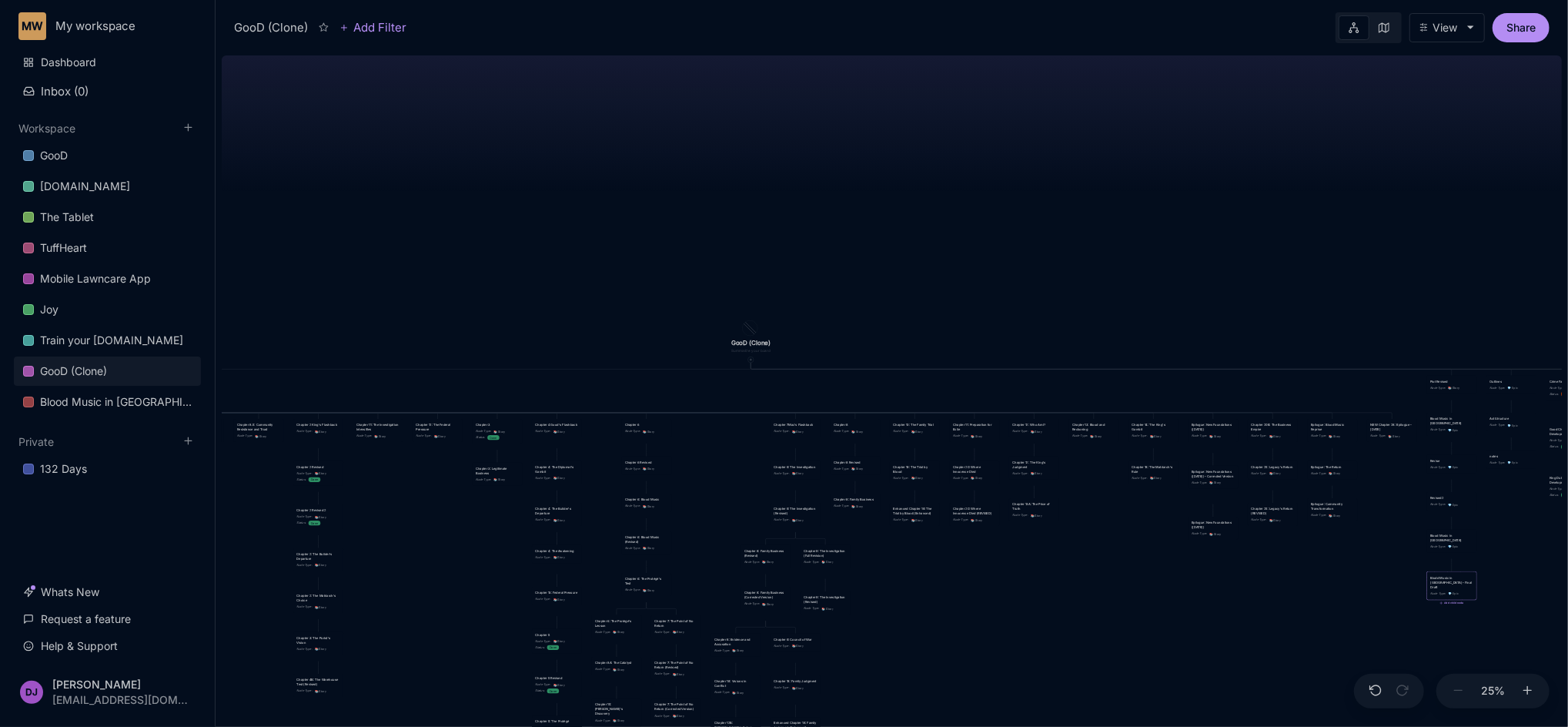
click at [1169, 545] on div "Blodd Music in [GEOGRAPHIC_DATA] - Final Draft Node Type : 💎 Epic" at bounding box center [1452, 585] width 42 height 21
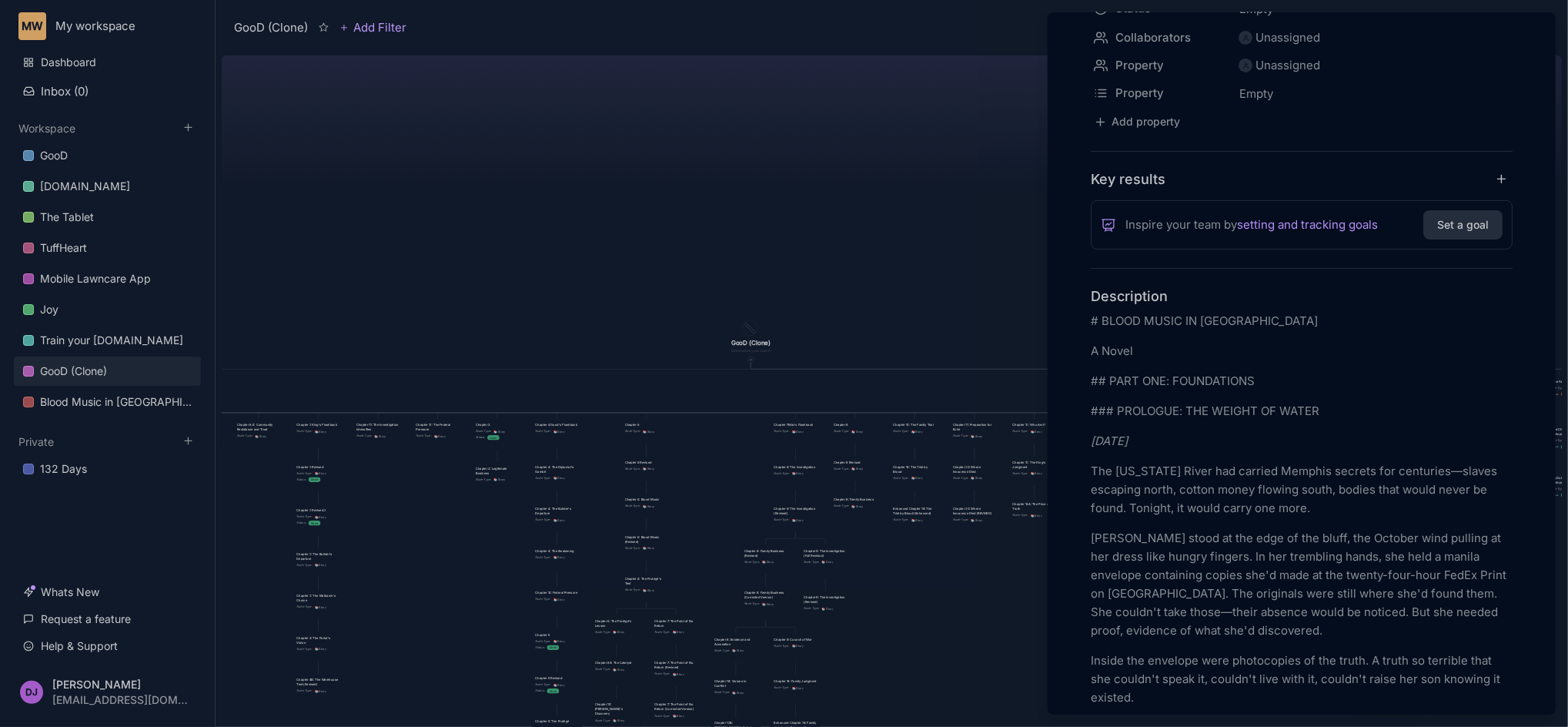
scroll to position [206, 0]
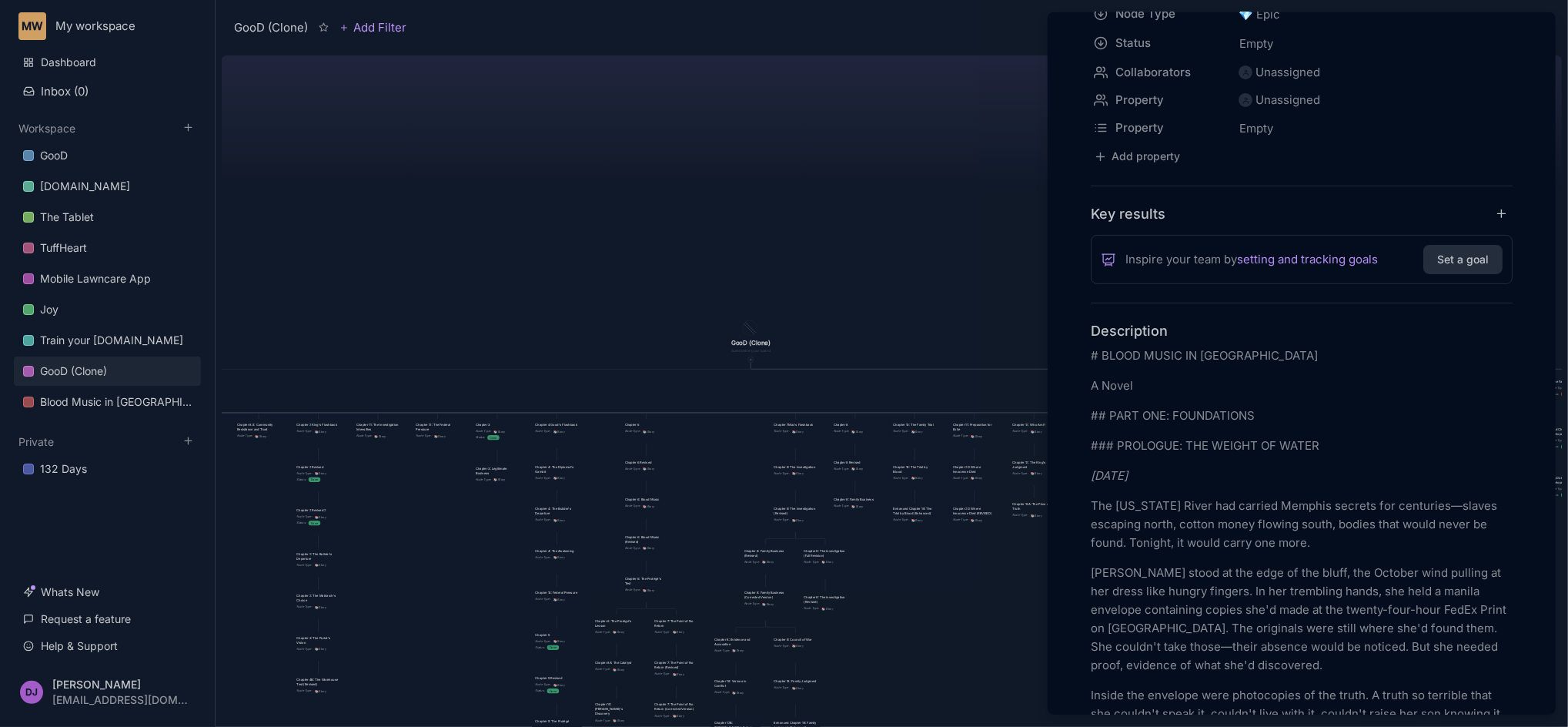
click at [80, 410] on div at bounding box center [784, 363] width 1568 height 727
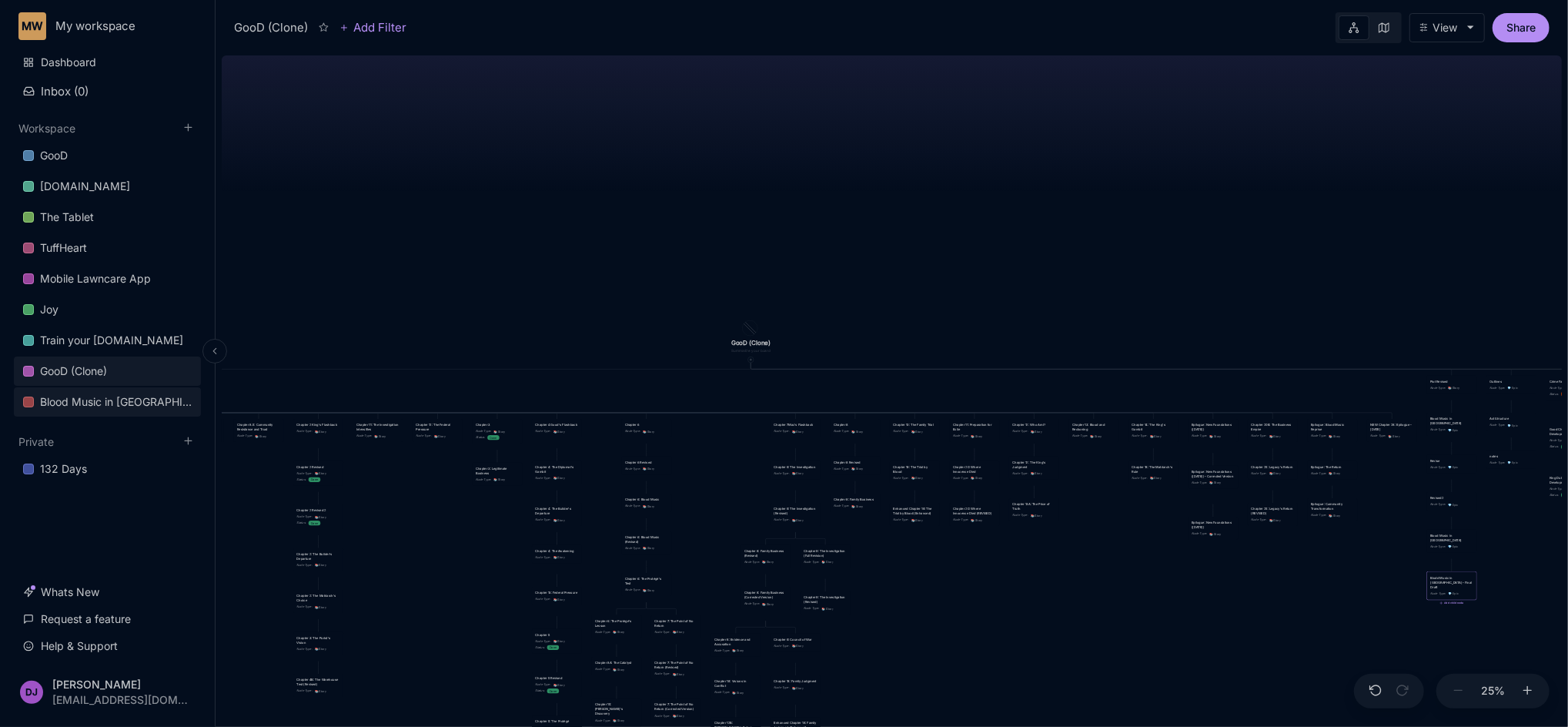
click at [80, 402] on div "Blood Music in [GEOGRAPHIC_DATA]" at bounding box center [116, 402] width 152 height 19
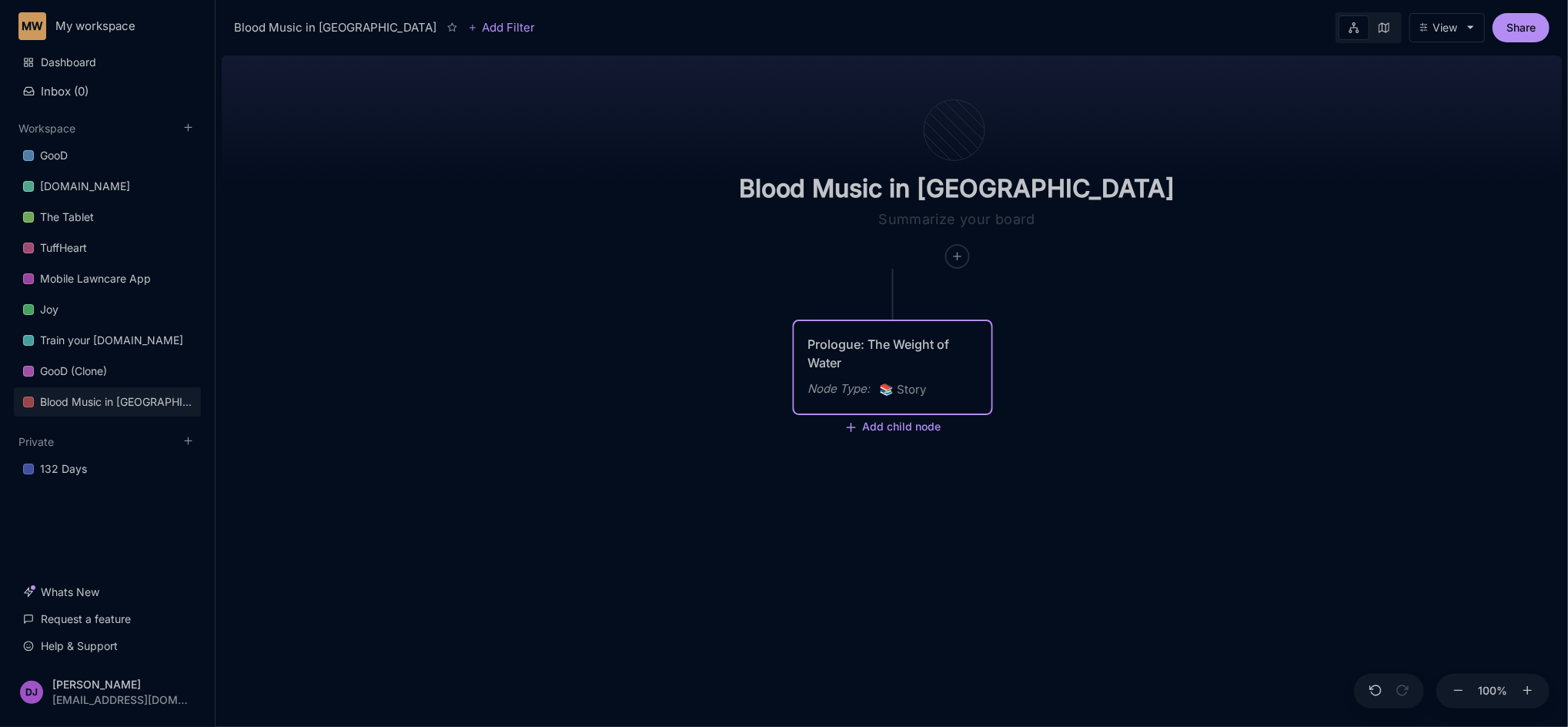
click at [947, 348] on div "Prologue: The Weight of Water" at bounding box center [892, 353] width 169 height 37
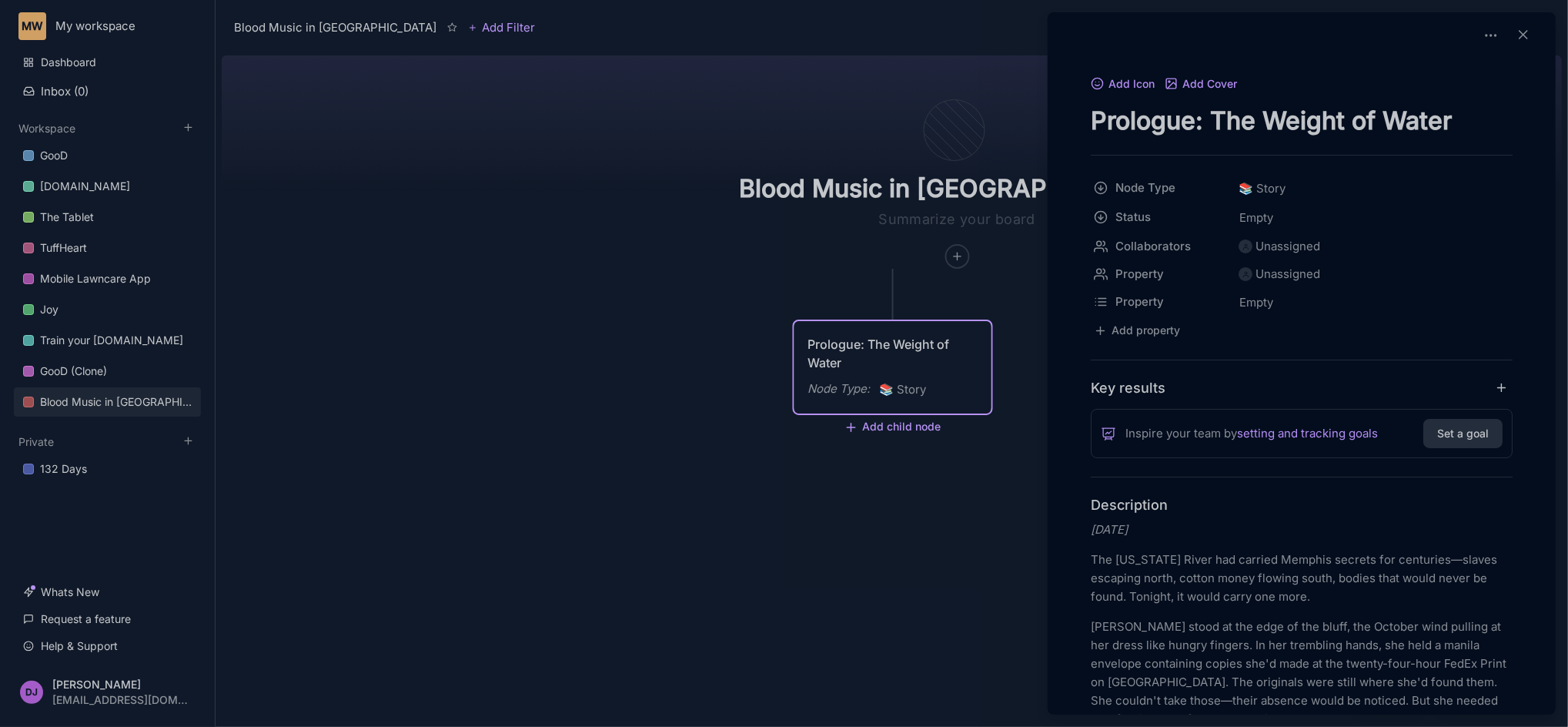
click at [723, 263] on div at bounding box center [784, 363] width 1568 height 727
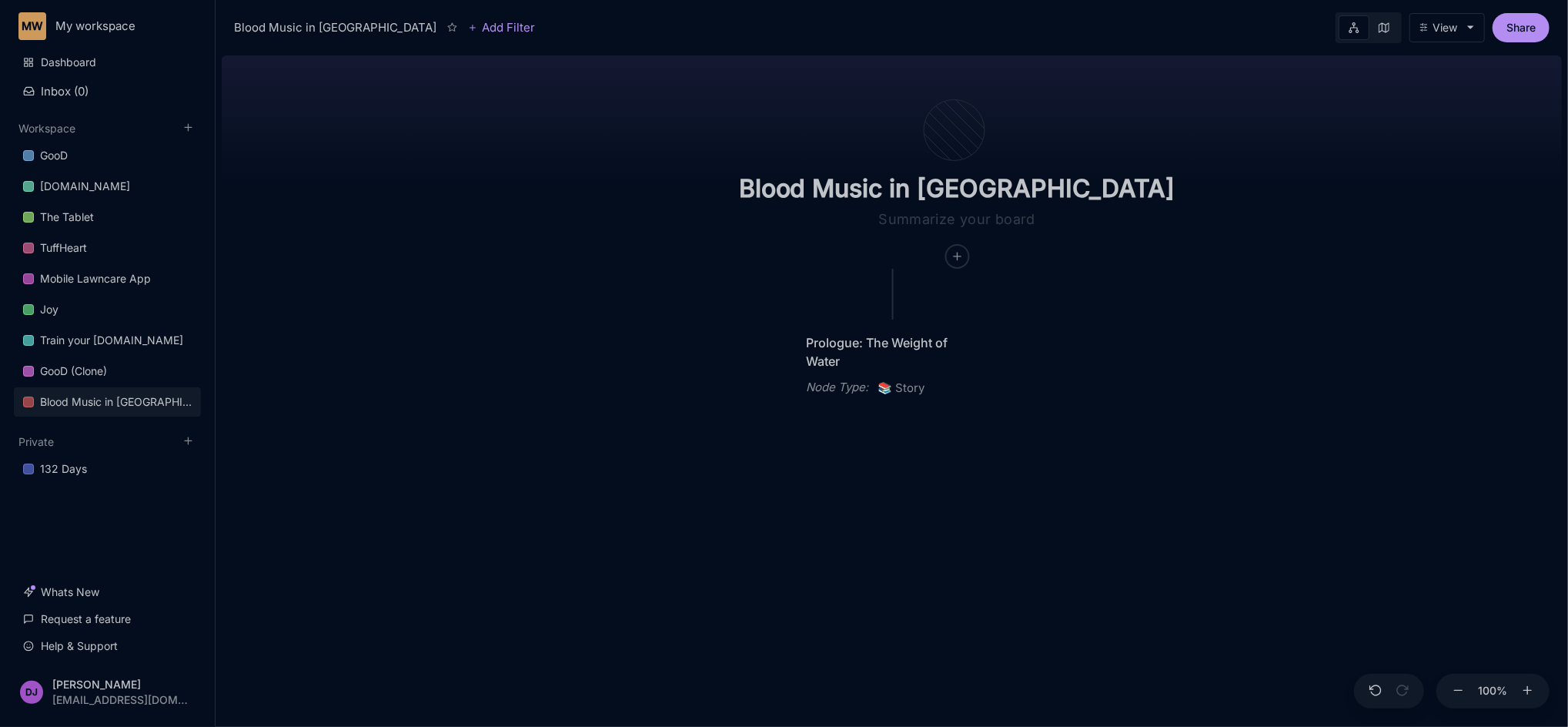
click at [723, 263] on div "Blood Music in [GEOGRAPHIC_DATA]" at bounding box center [957, 159] width 485 height 219
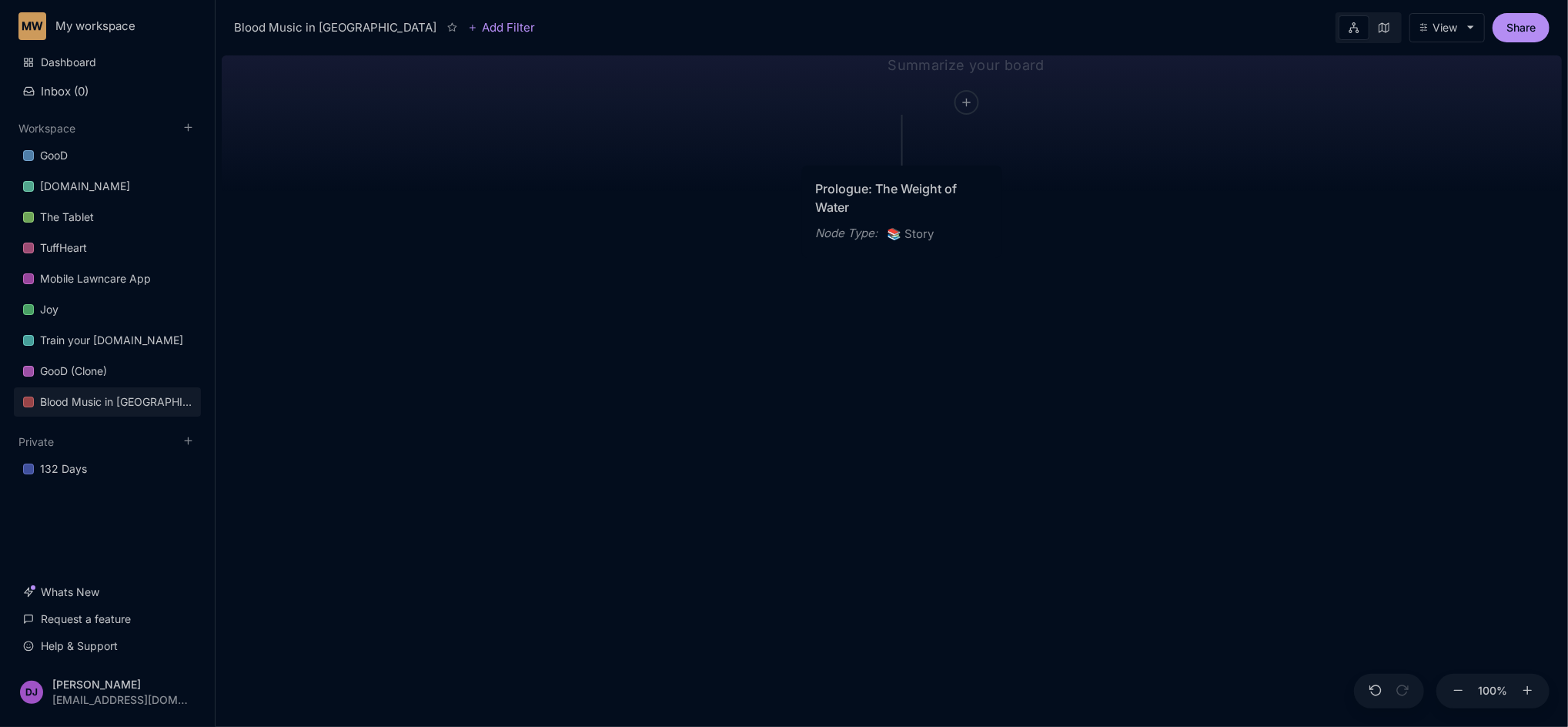
drag, startPoint x: 723, startPoint y: 308, endPoint x: 728, endPoint y: 133, distance: 175.1
click at [728, 133] on div "Blood Music in [GEOGRAPHIC_DATA] Prologue: The Weight of Water Node Type : 📚 St…" at bounding box center [891, 388] width 1340 height 678
click at [876, 259] on button "Add child node" at bounding box center [898, 253] width 97 height 14
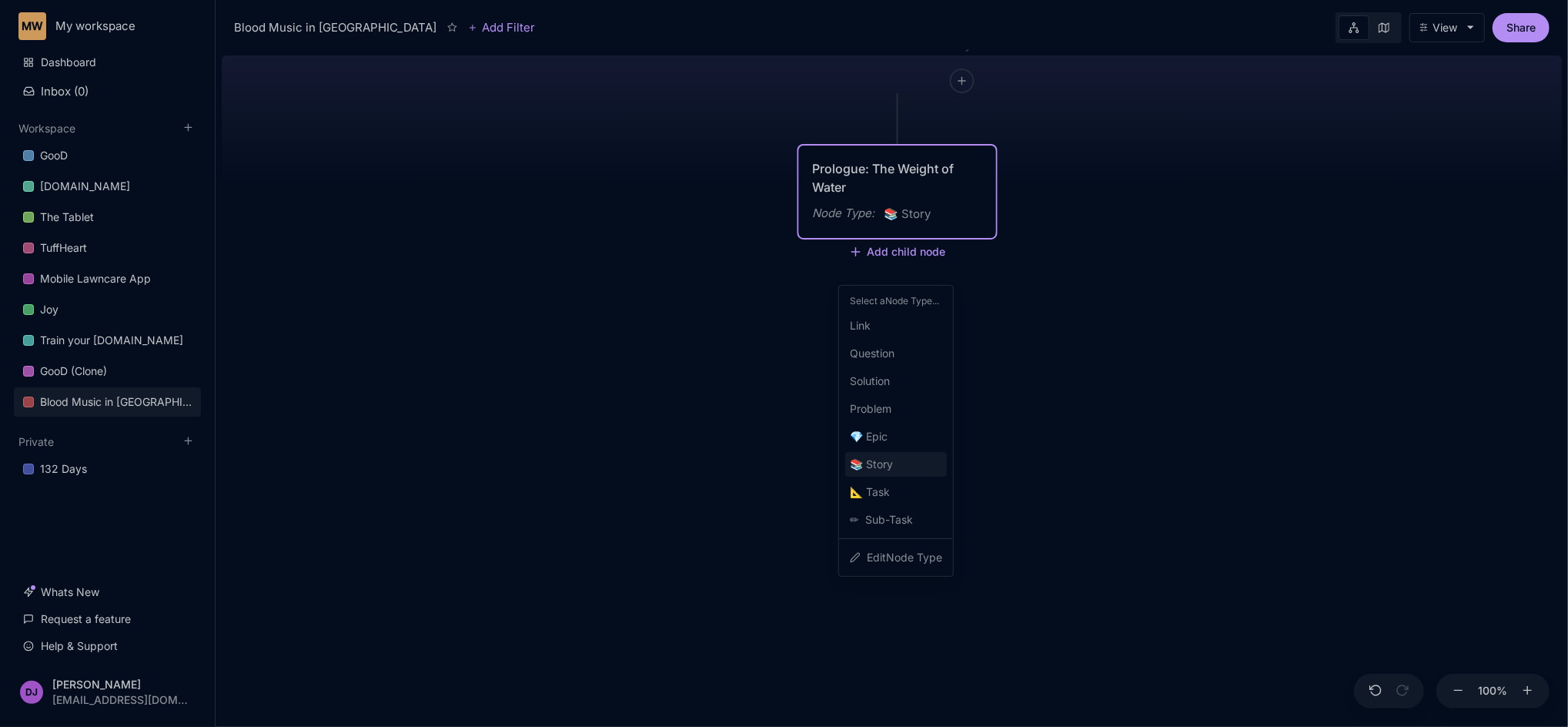
click at [880, 458] on span "📚 Story" at bounding box center [872, 464] width 43 height 19
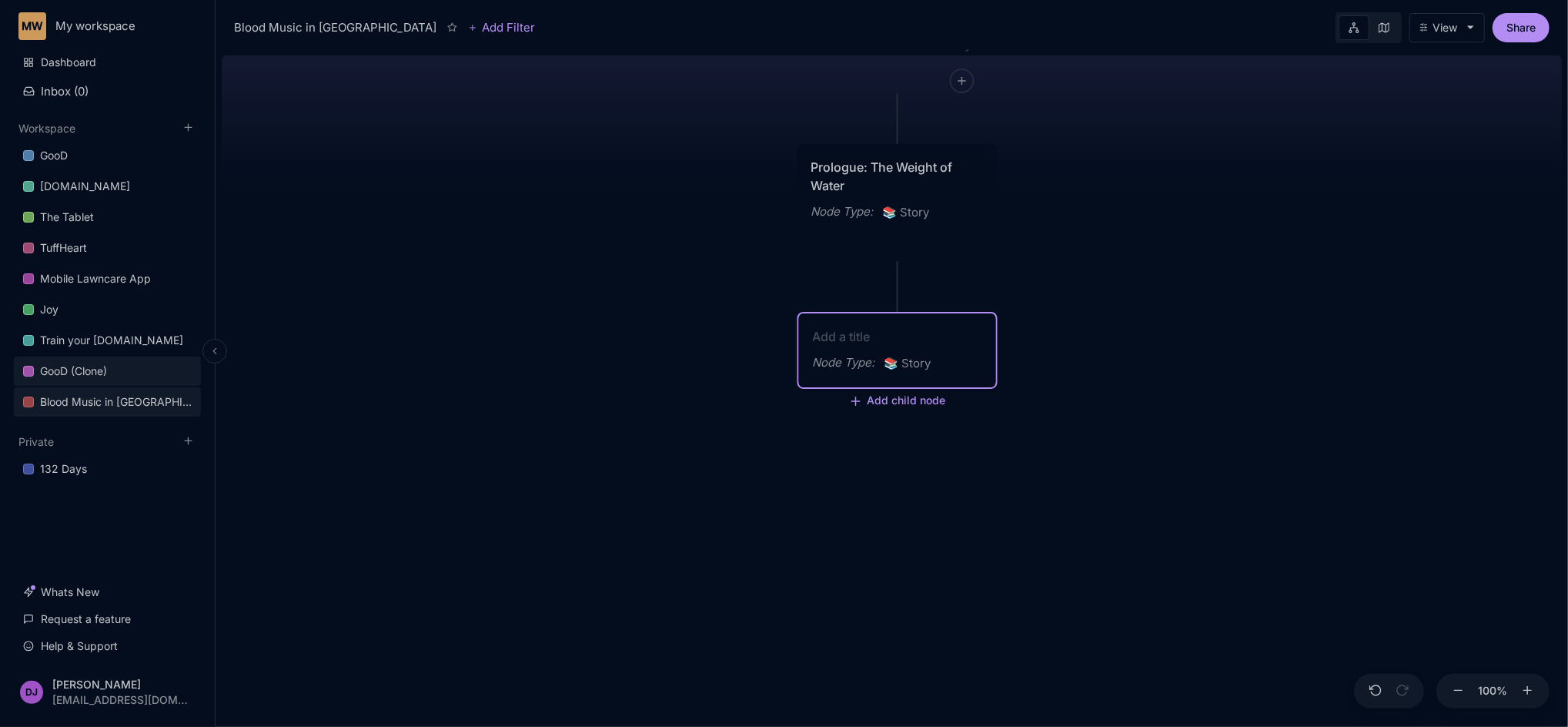
click at [124, 375] on link "GooD (Clone)" at bounding box center [107, 371] width 187 height 30
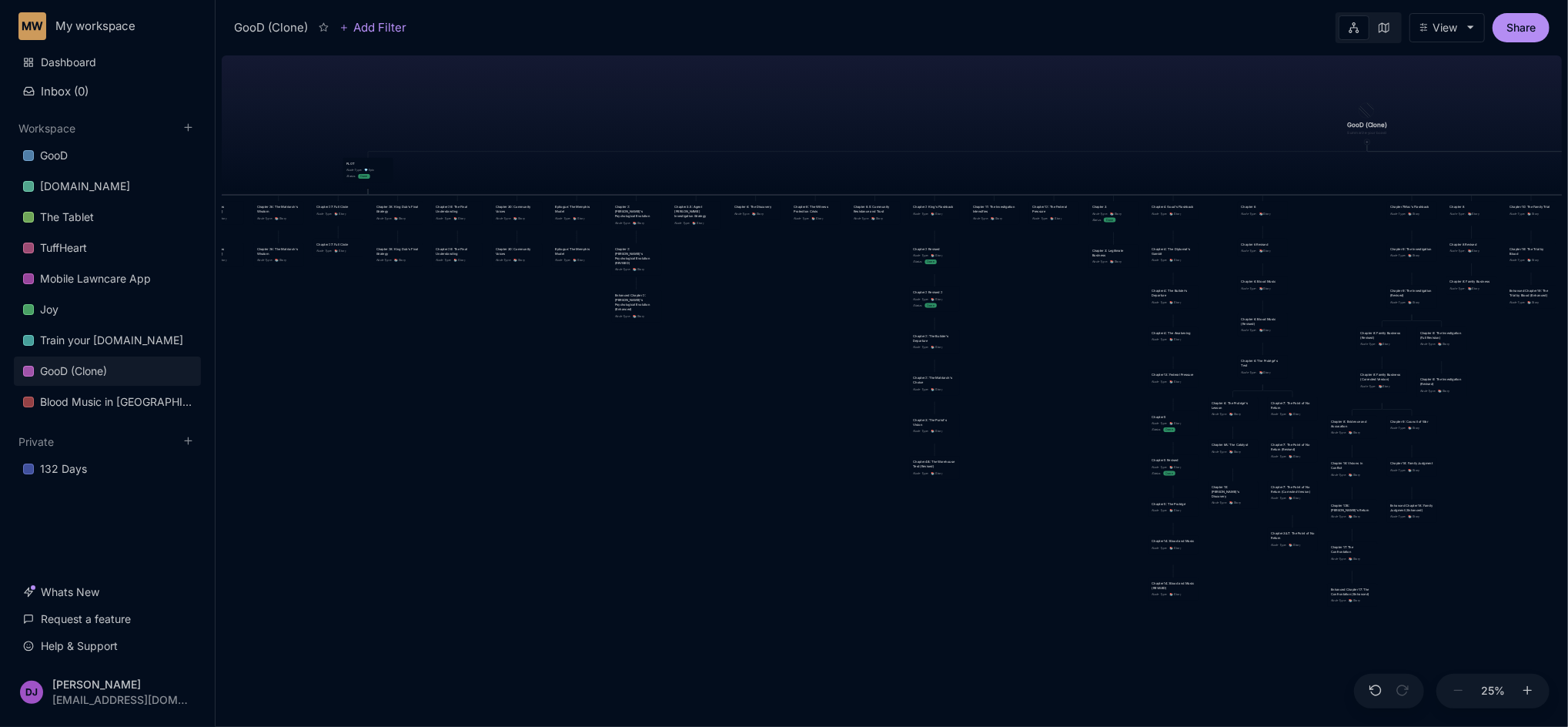
drag, startPoint x: 787, startPoint y: 491, endPoint x: 1352, endPoint y: 290, distance: 599.7
click at [1169, 290] on div "GooD (Clone) PLOT Node Type : 💎 Epic Status : Done Plot Revised Node Type : 📚 S…" at bounding box center [891, 388] width 1340 height 678
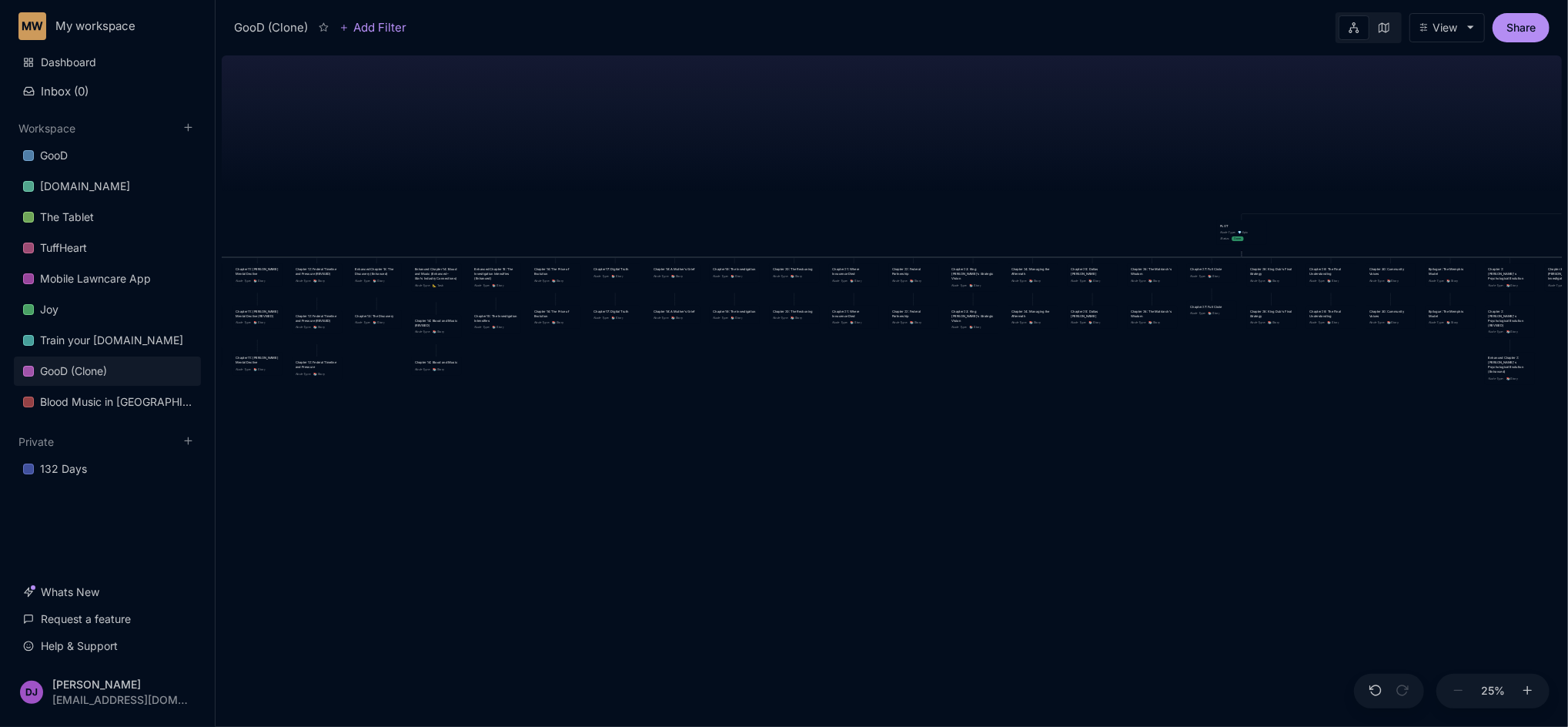
drag, startPoint x: 390, startPoint y: 519, endPoint x: 1263, endPoint y: 581, distance: 875.2
click at [1169, 545] on div "GooD (Clone) PLOT Node Type : 💎 Epic Status : Done Plot Revised Node Type : 📚 S…" at bounding box center [891, 388] width 1340 height 678
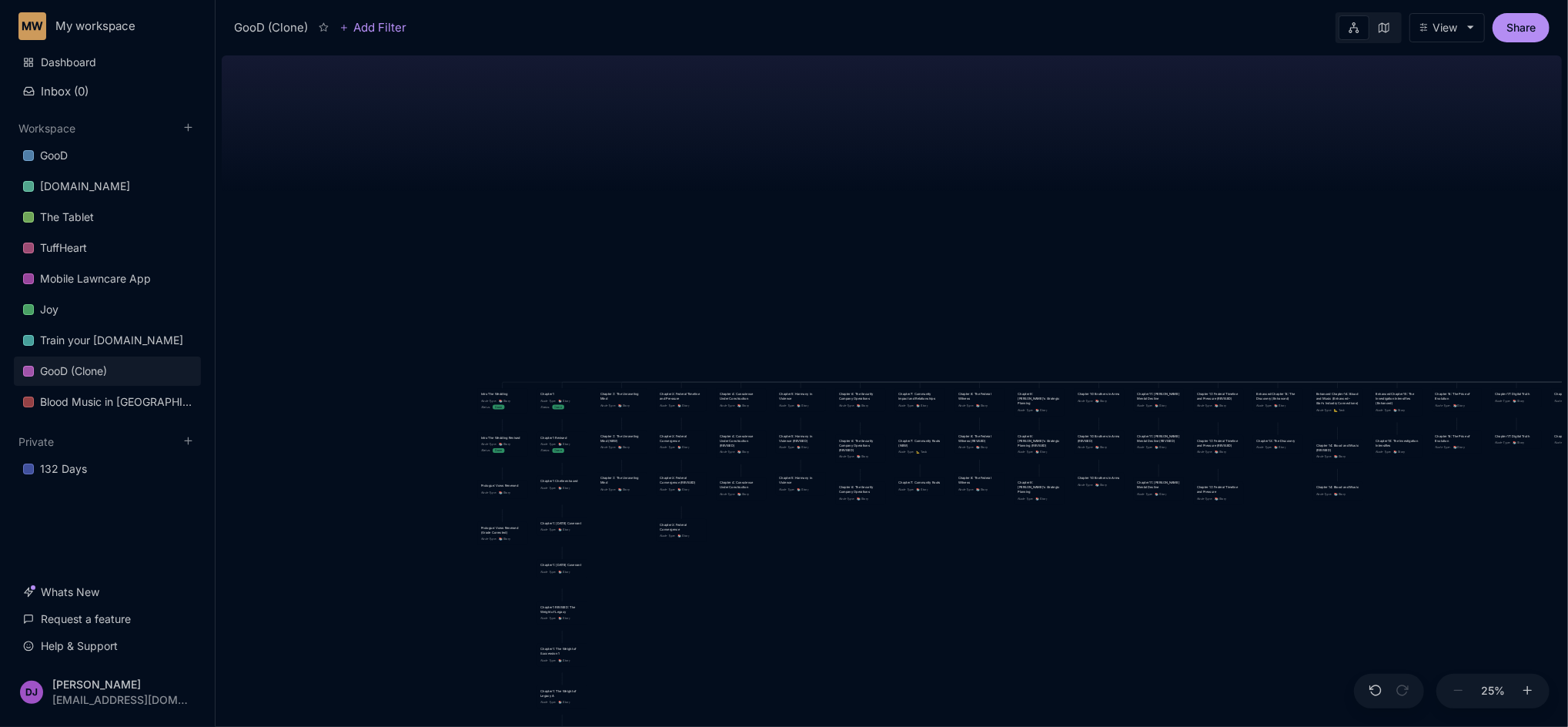
drag, startPoint x: 571, startPoint y: 503, endPoint x: 1473, endPoint y: 629, distance: 910.8
click at [1169, 545] on div "GooD (Clone) PLOT Node Type : 💎 Epic Status : Done Plot Revised Node Type : 📚 S…" at bounding box center [891, 388] width 1340 height 678
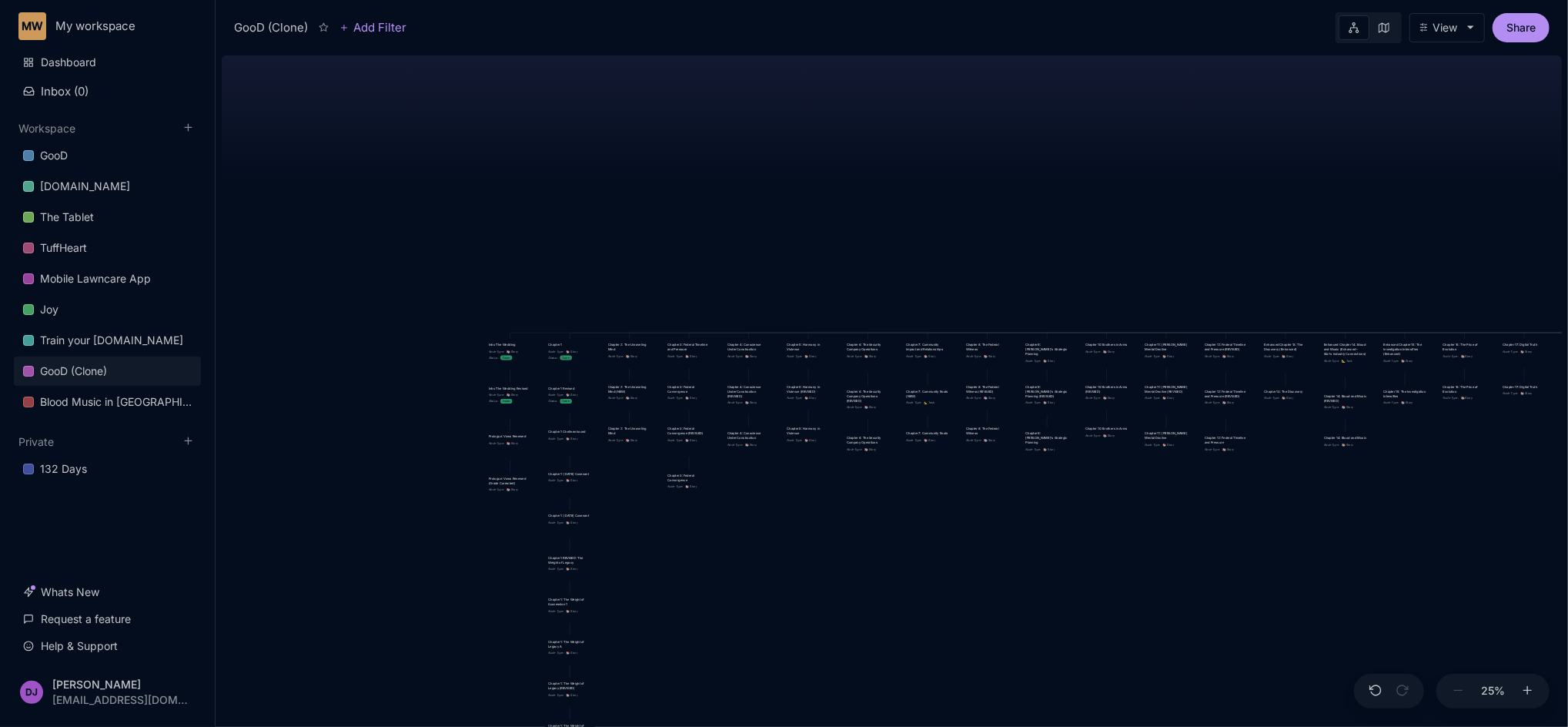
drag, startPoint x: 1036, startPoint y: 633, endPoint x: 1046, endPoint y: 583, distance: 51.0
click at [1046, 545] on div "GooD (Clone) PLOT Node Type : 💎 Epic Status : Done Plot Revised Node Type : 📚 S…" at bounding box center [891, 388] width 1340 height 678
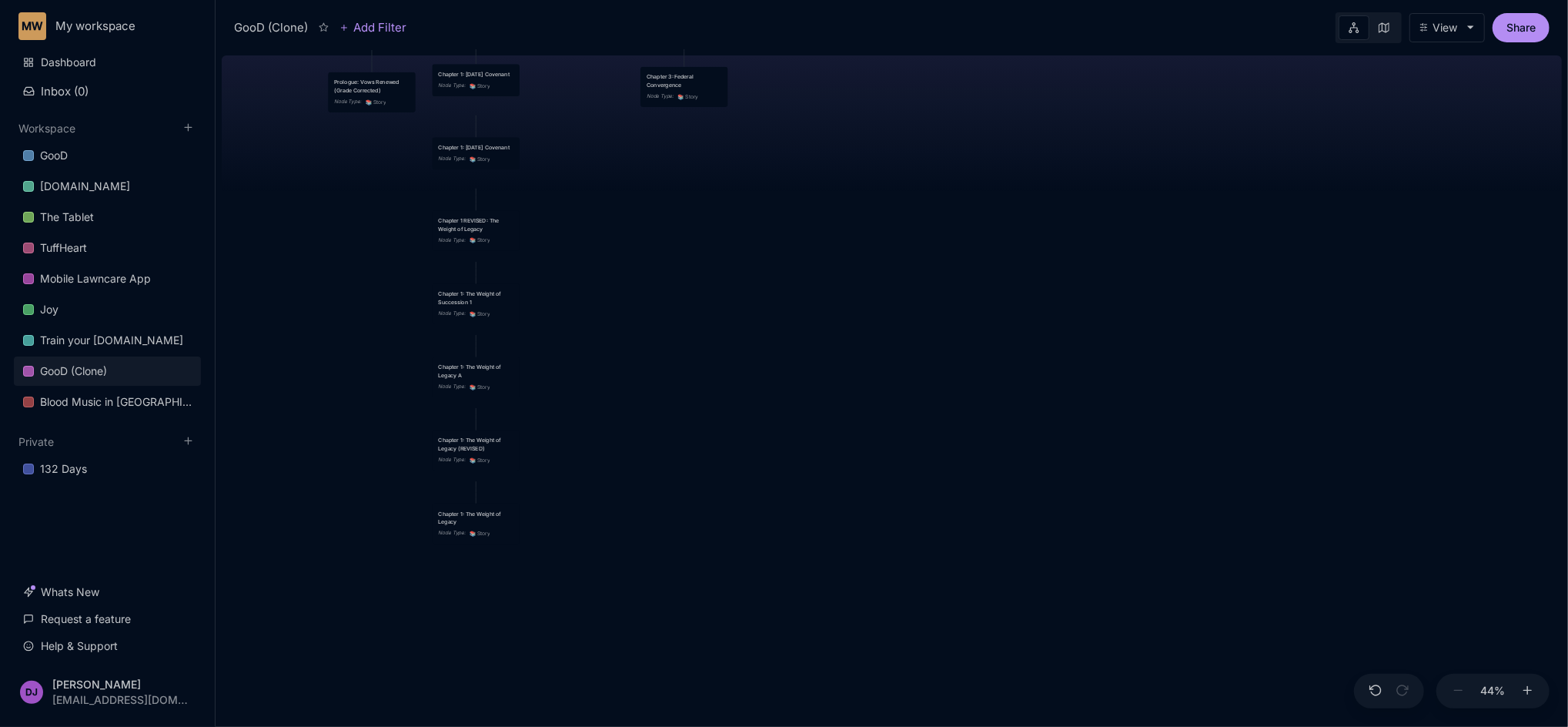
drag, startPoint x: 612, startPoint y: 545, endPoint x: 872, endPoint y: 235, distance: 404.6
click at [872, 235] on div "GooD (Clone) PLOT Node Type : 💎 Epic Status : Done Plot Revised Node Type : 📚 S…" at bounding box center [891, 388] width 1340 height 678
click at [485, 523] on div "Chapter 1: The Weight of Legacy" at bounding box center [476, 519] width 74 height 16
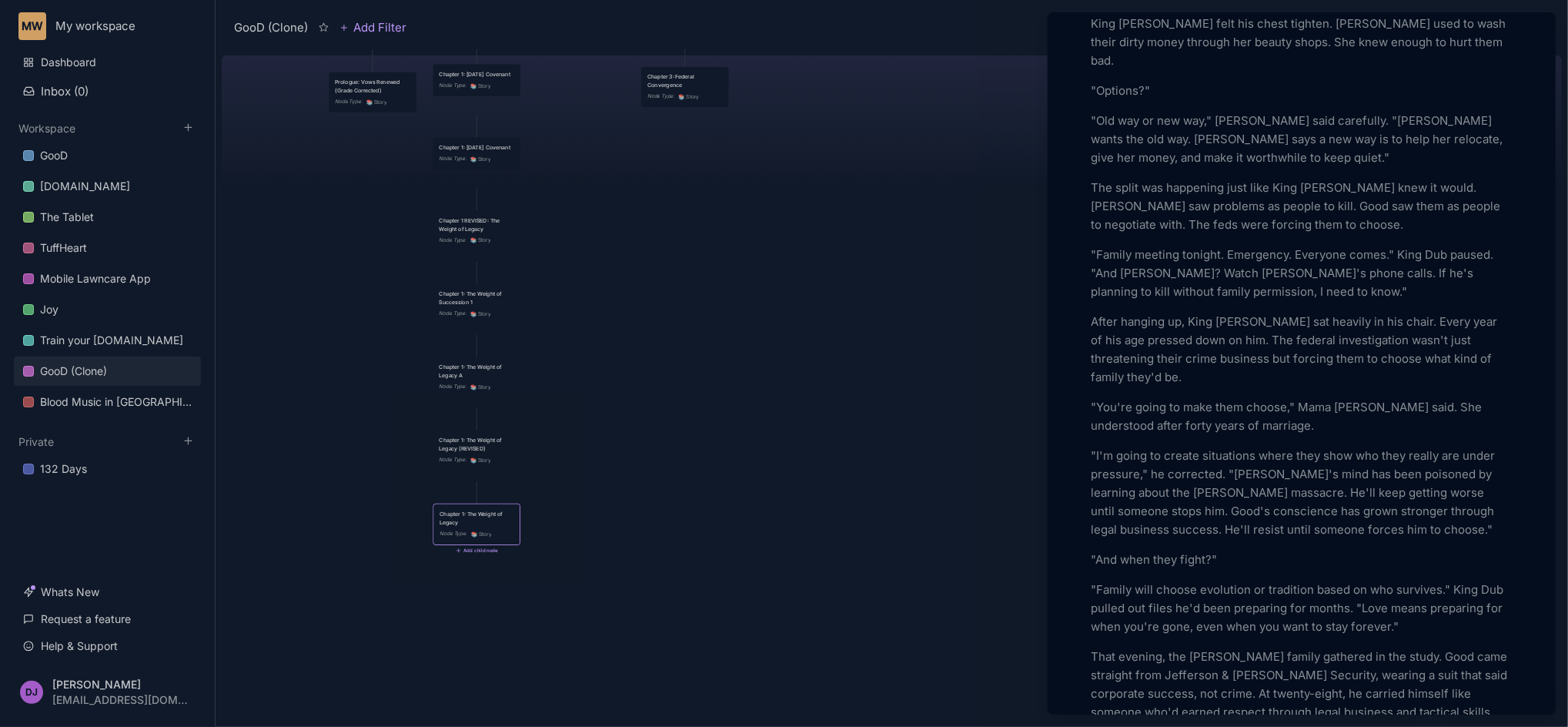
scroll to position [1150, 0]
click at [477, 453] on div at bounding box center [784, 363] width 1568 height 727
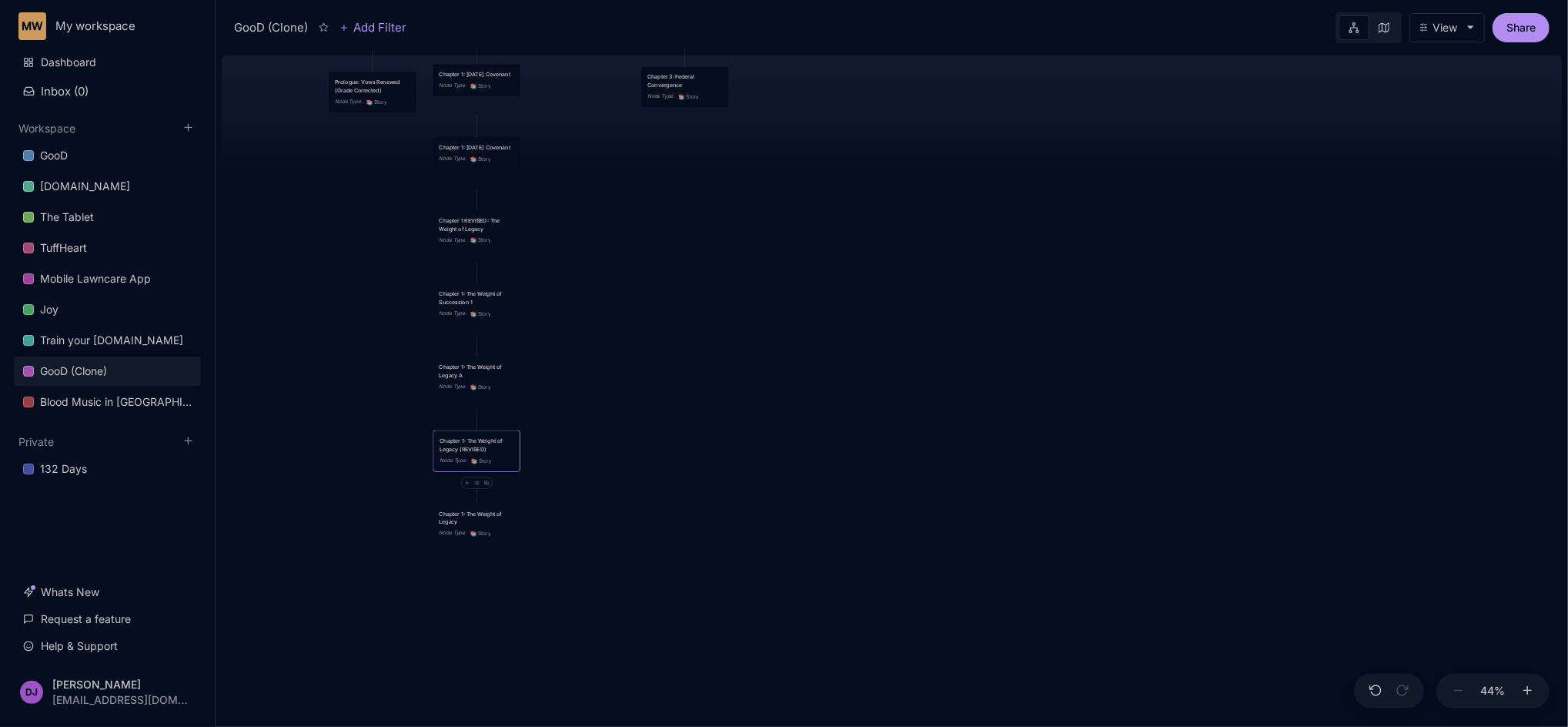
click at [477, 453] on div "Chapter 1: The Weight of Legacy (REVISED)" at bounding box center [476, 445] width 74 height 16
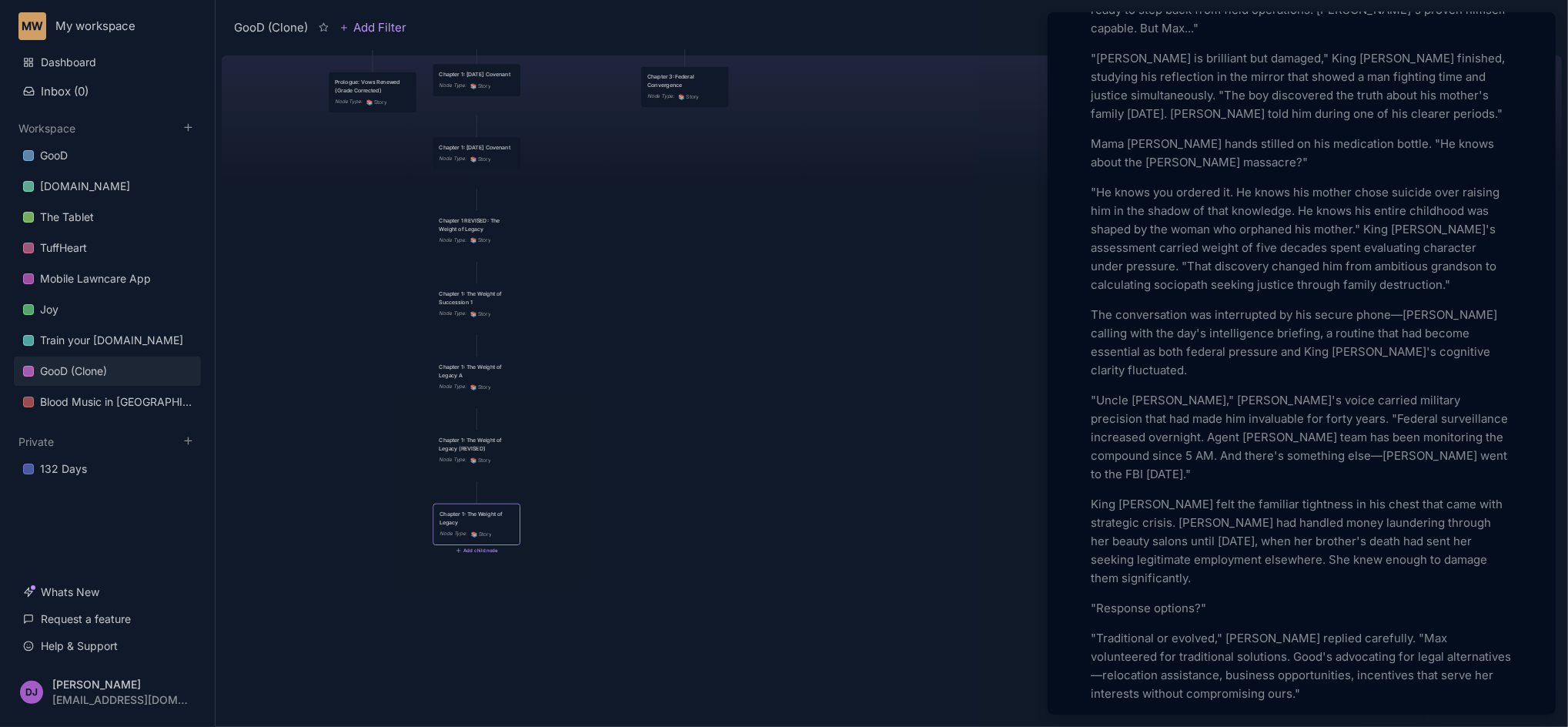
scroll to position [903, 0]
click at [508, 155] on div at bounding box center [784, 363] width 1568 height 727
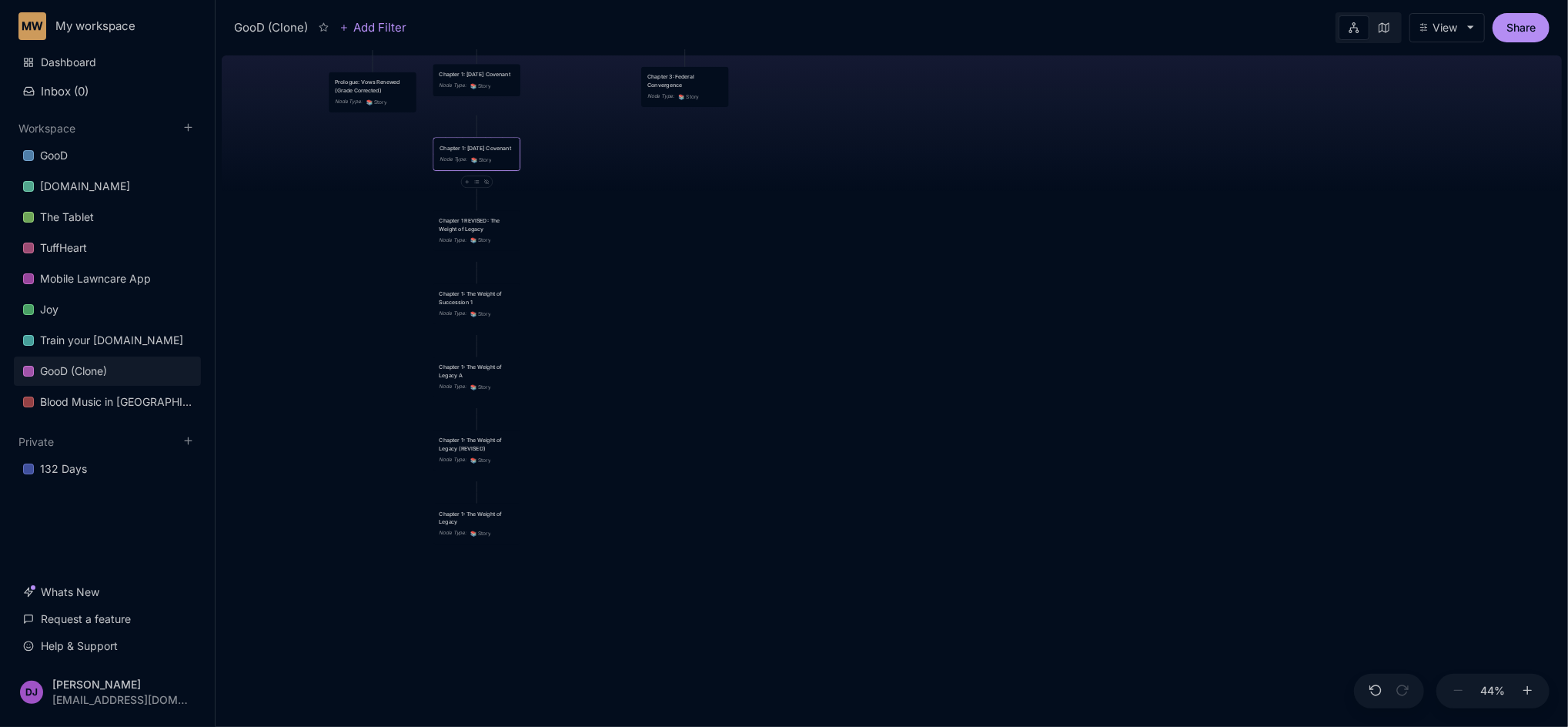
click at [507, 156] on div "Chapter 1: [DATE] Covenant Node Type : 📚 Story" at bounding box center [476, 154] width 86 height 32
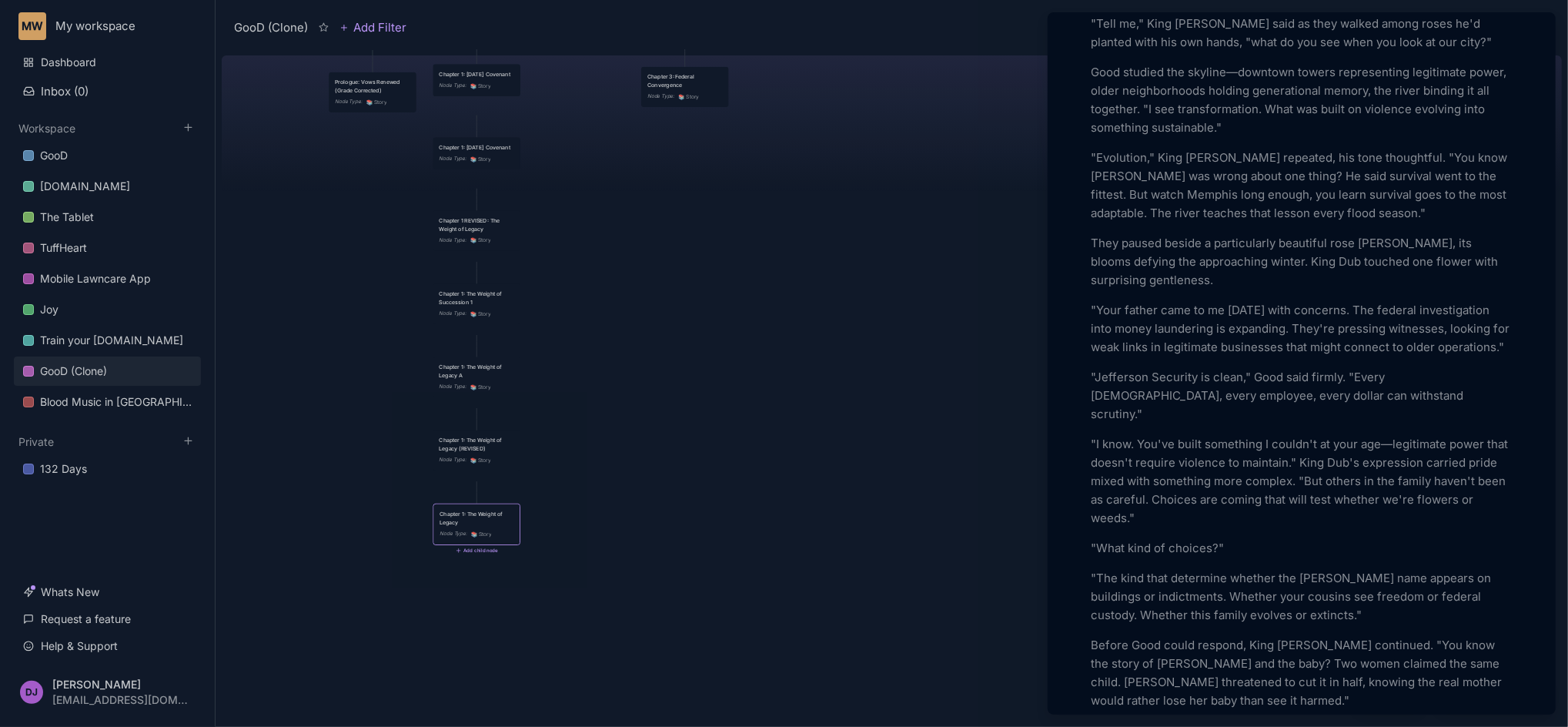
scroll to position [4107, 0]
